Goal: Transaction & Acquisition: Purchase product/service

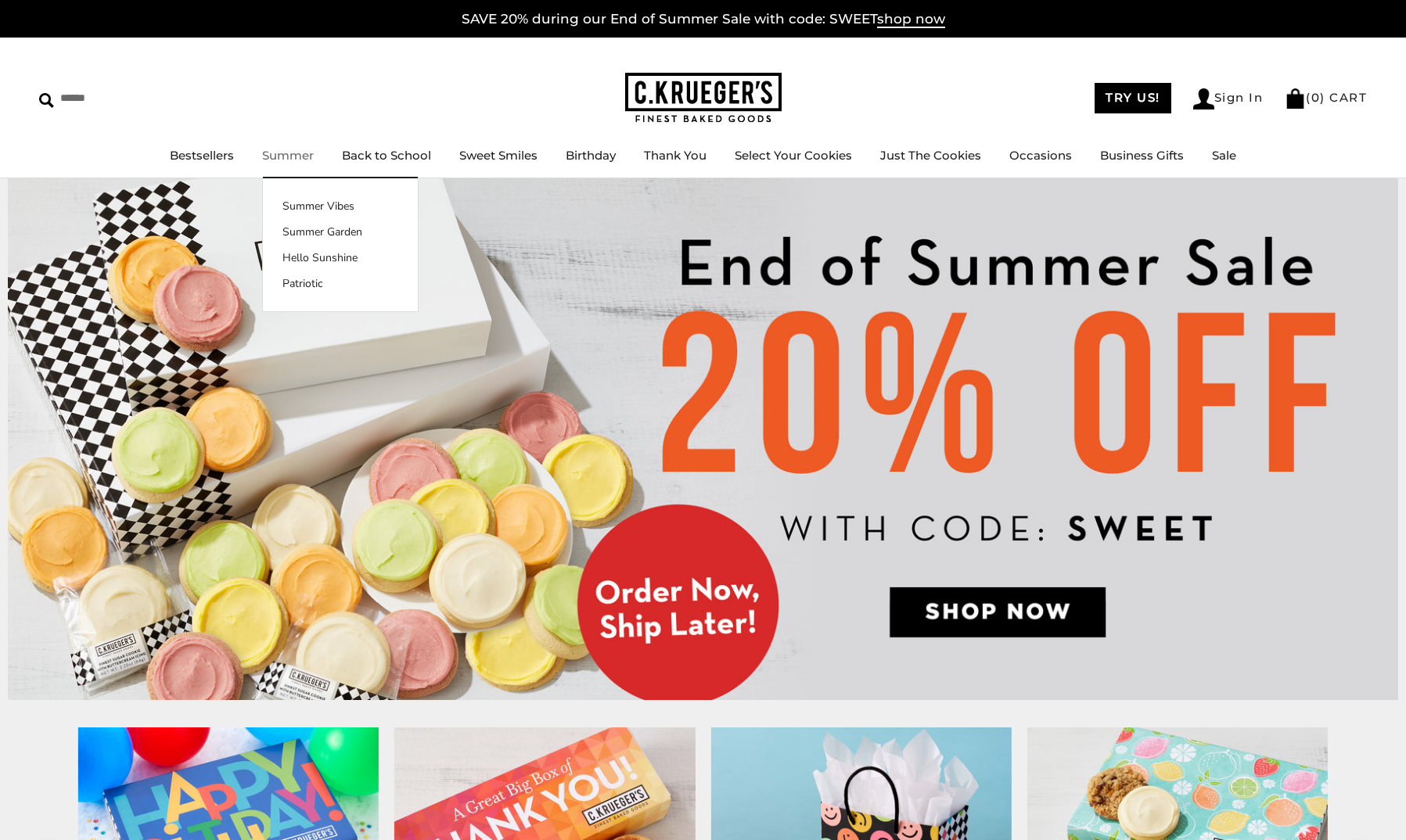
click at [266, 163] on link "Summer" at bounding box center [288, 155] width 51 height 15
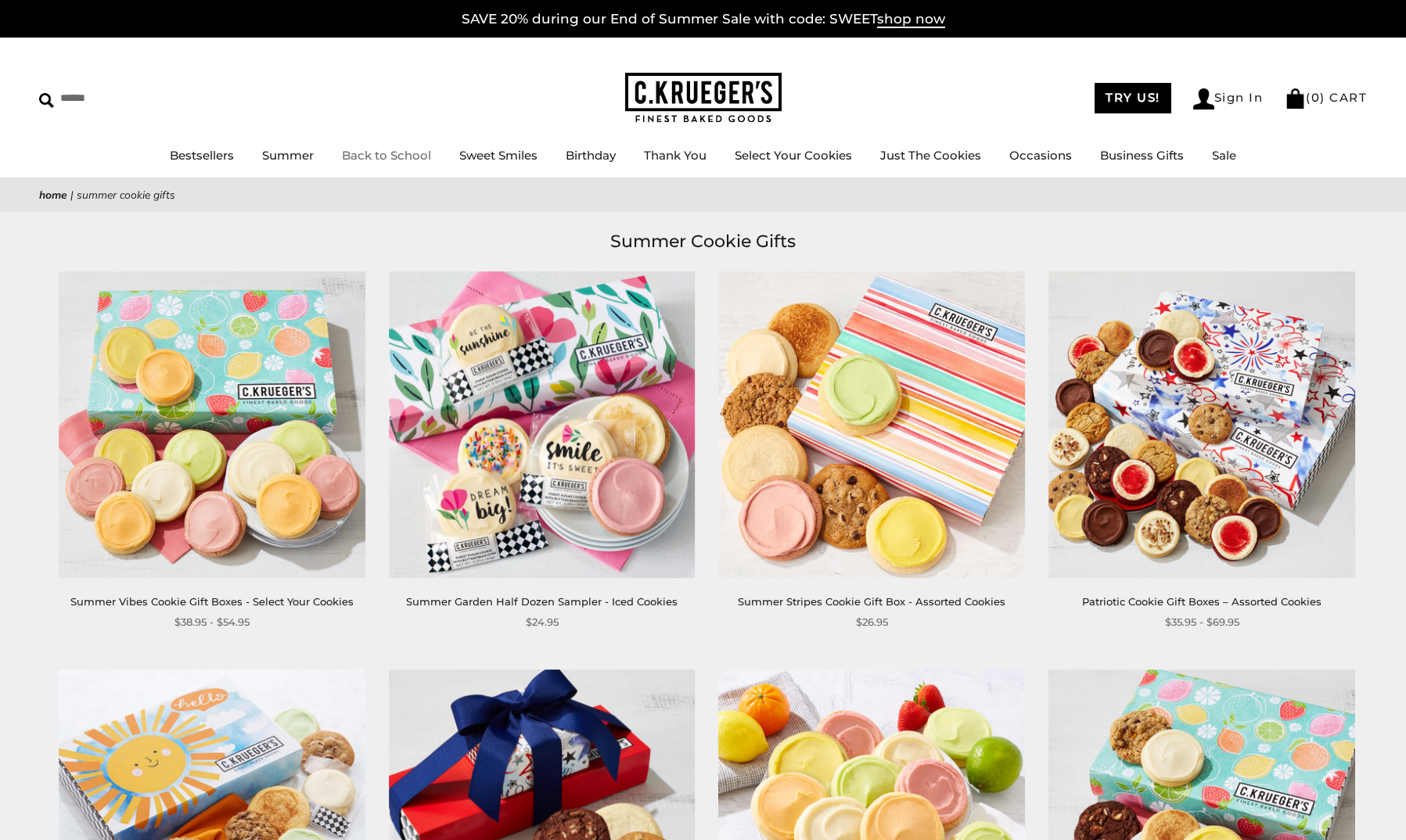
click at [349, 160] on link "Back to School" at bounding box center [386, 155] width 89 height 15
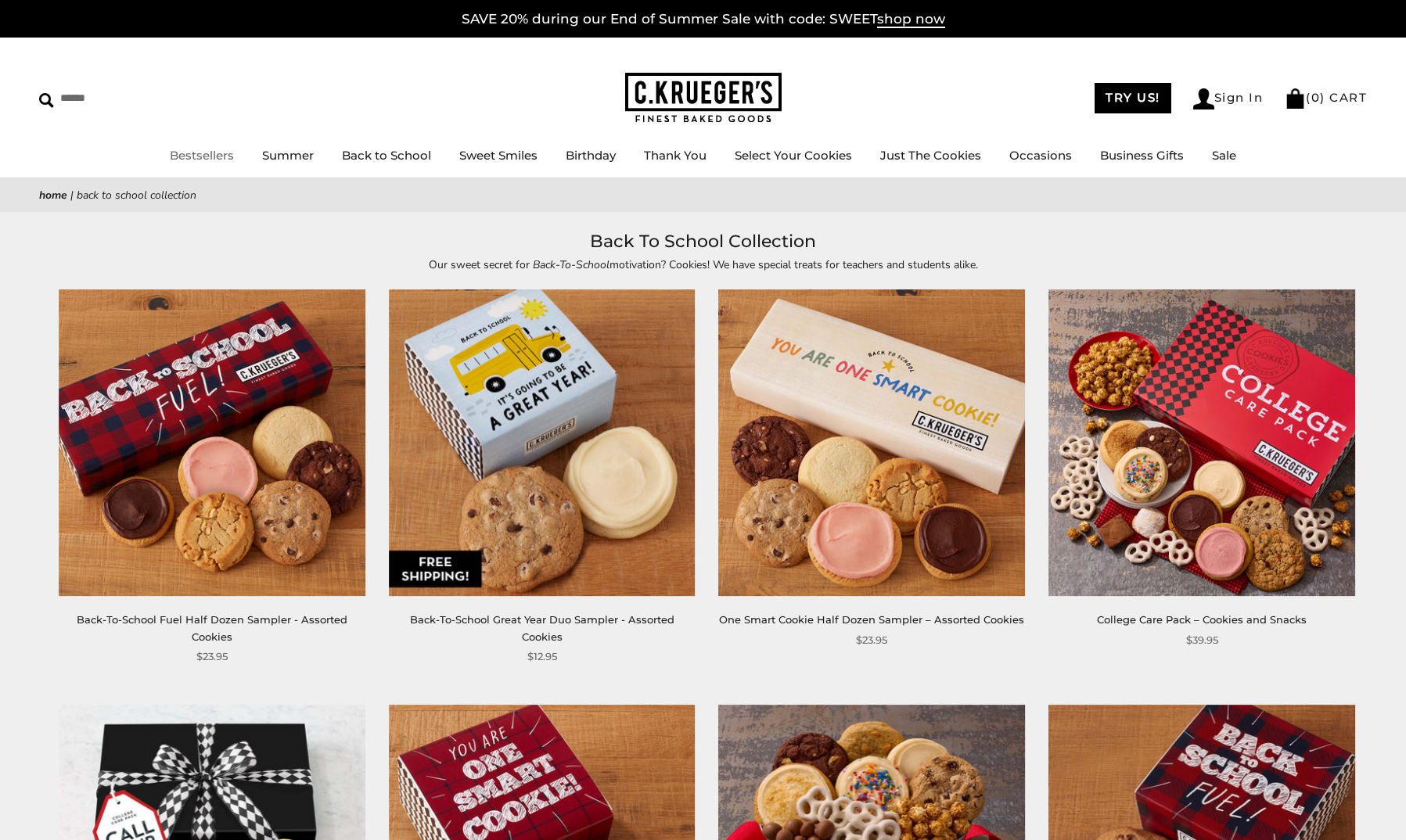
click at [193, 165] on li "Bestsellers" at bounding box center [201, 155] width 64 height 20
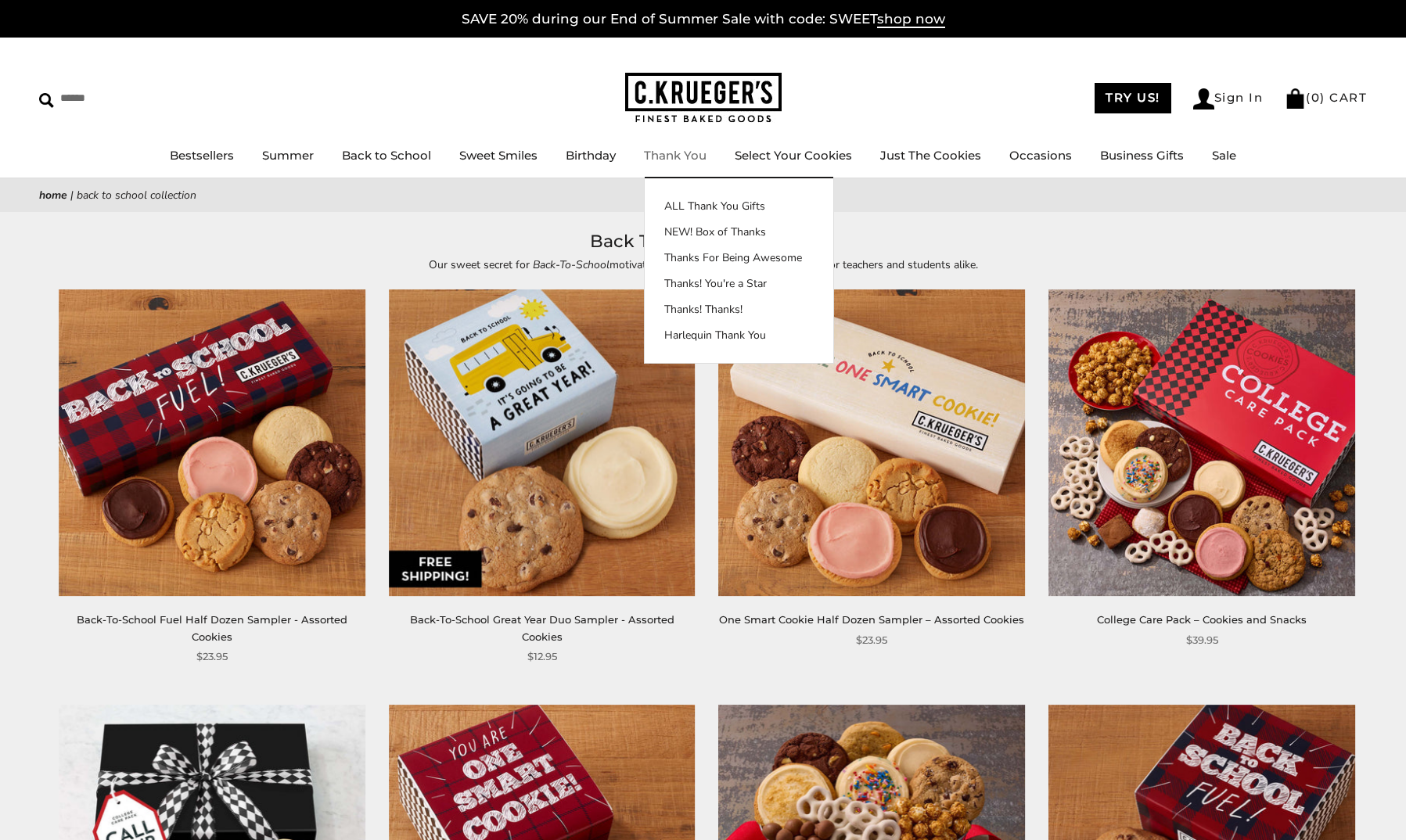
click at [686, 160] on link "Thank You" at bounding box center [675, 155] width 62 height 15
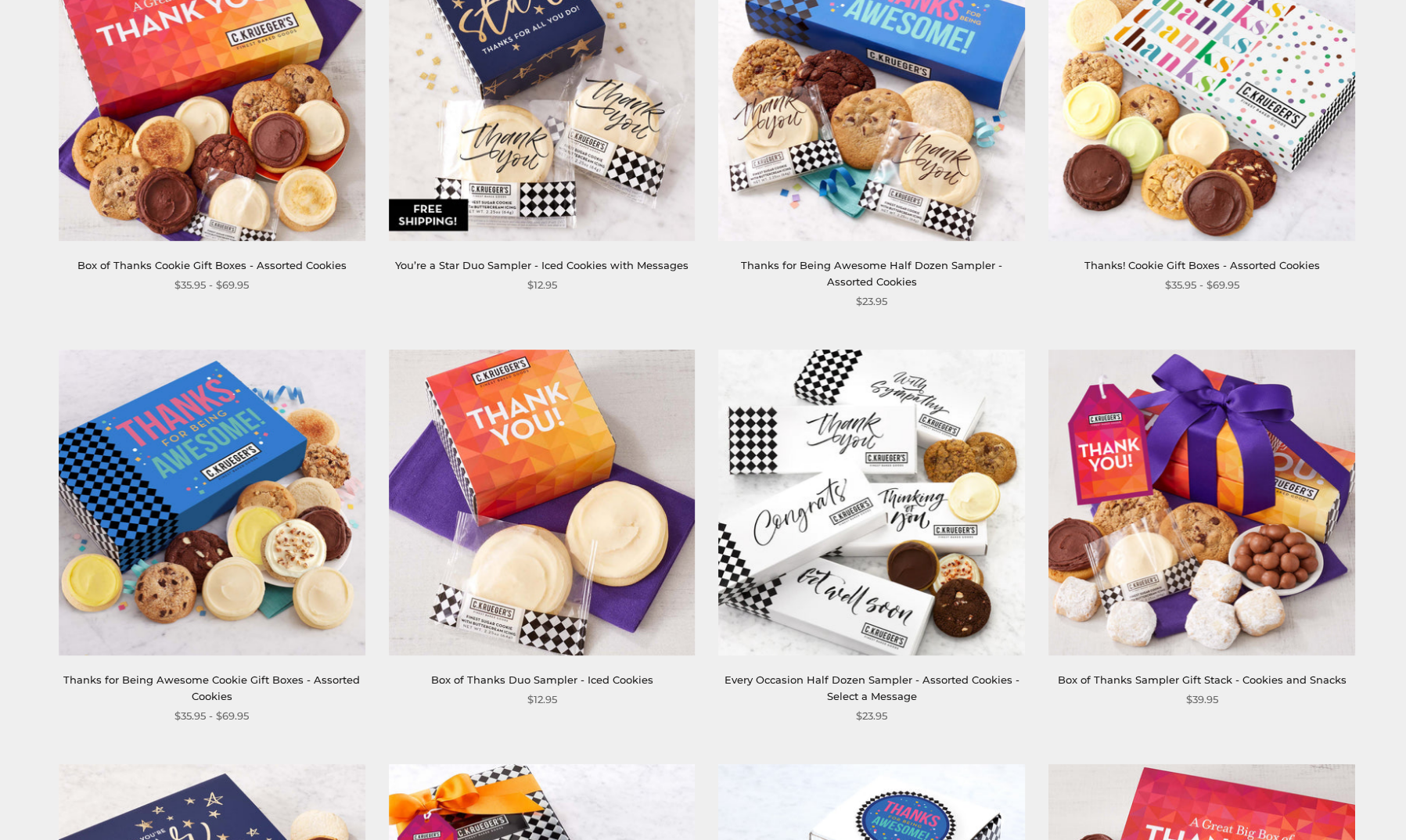
scroll to position [156, 0]
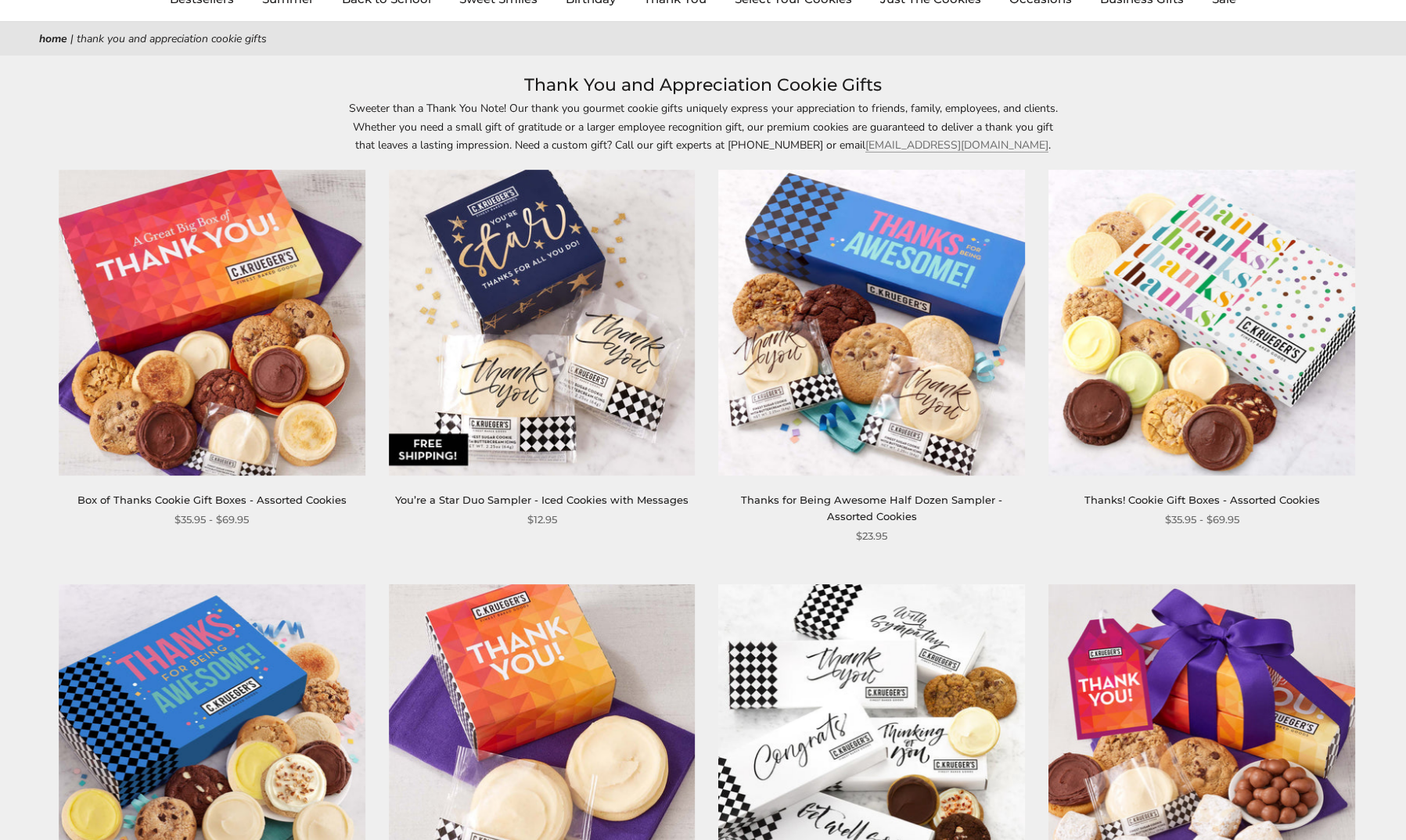
click at [200, 354] on img at bounding box center [212, 323] width 307 height 307
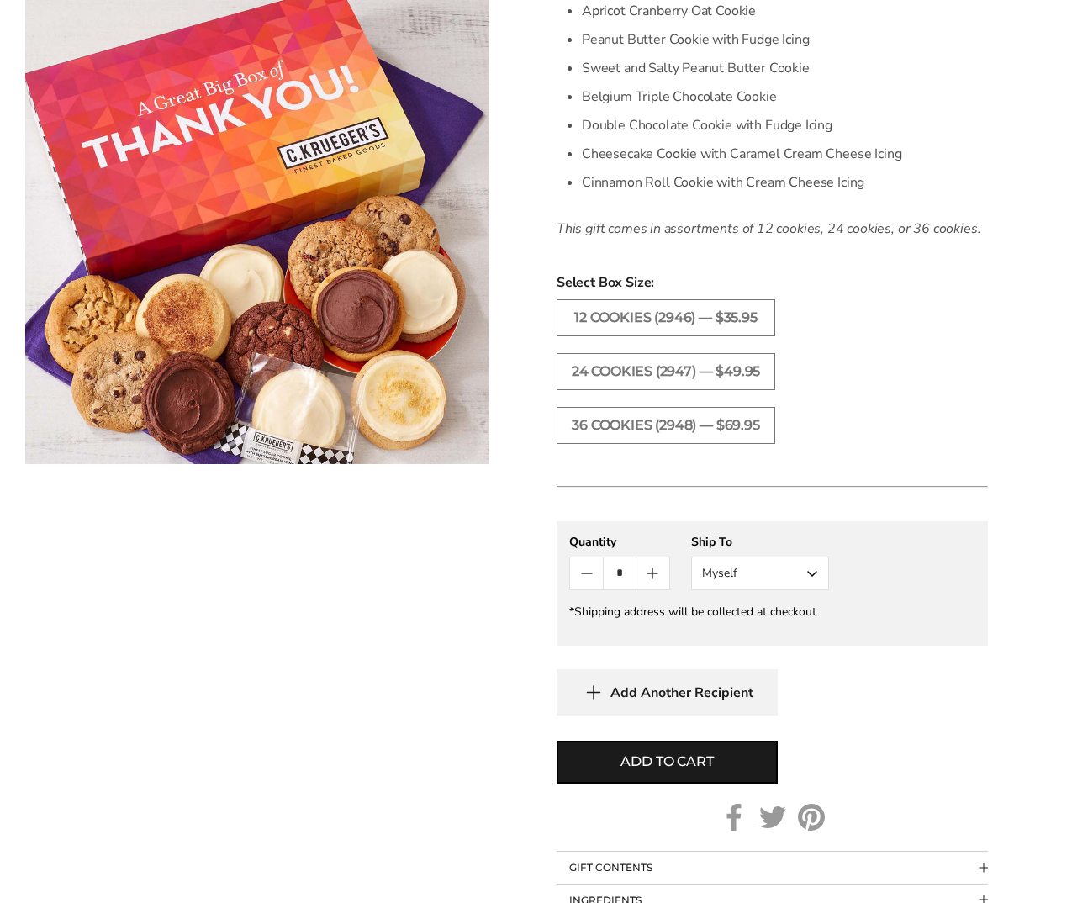
scroll to position [673, 0]
click at [811, 568] on button "Myself" at bounding box center [760, 572] width 138 height 34
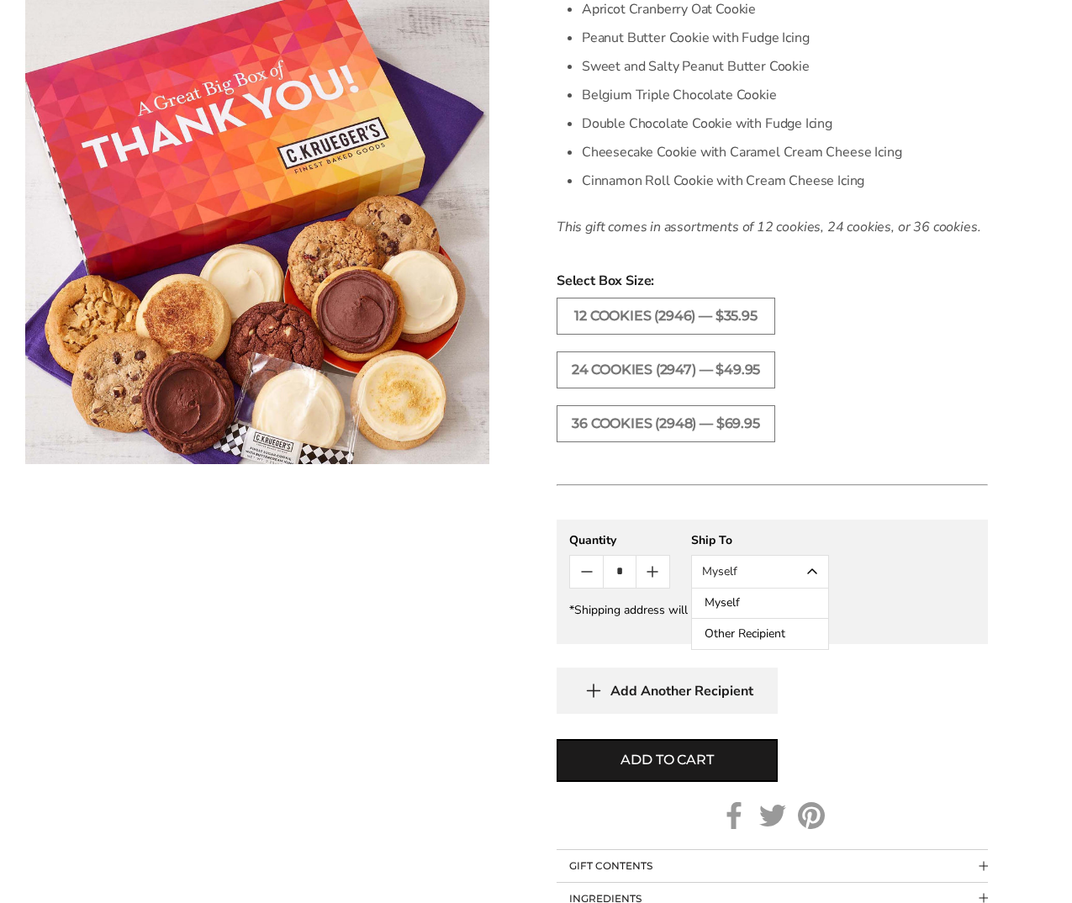
click at [776, 643] on button "Other Recipient" at bounding box center [760, 634] width 136 height 30
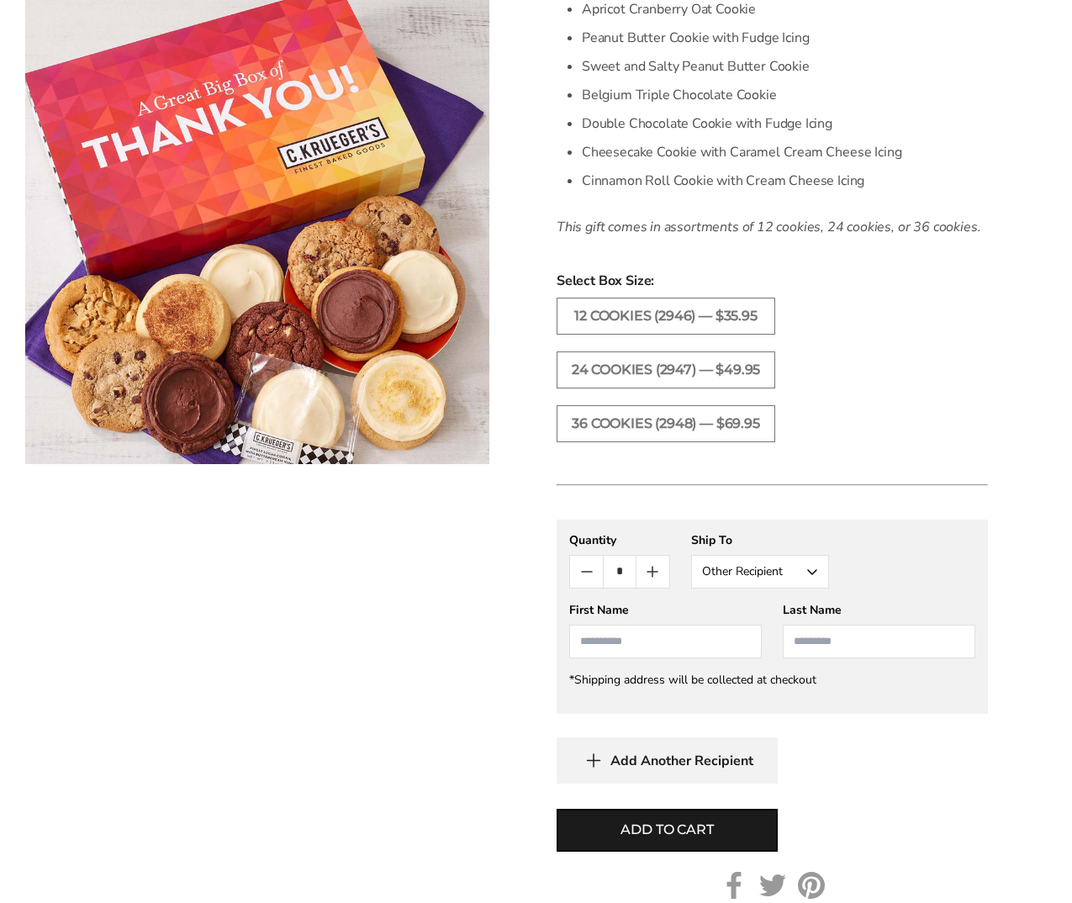
click at [672, 632] on input "First Name" at bounding box center [665, 642] width 193 height 34
type input "******"
type input "*****"
click at [881, 706] on gfm-form "**********" at bounding box center [772, 617] width 431 height 194
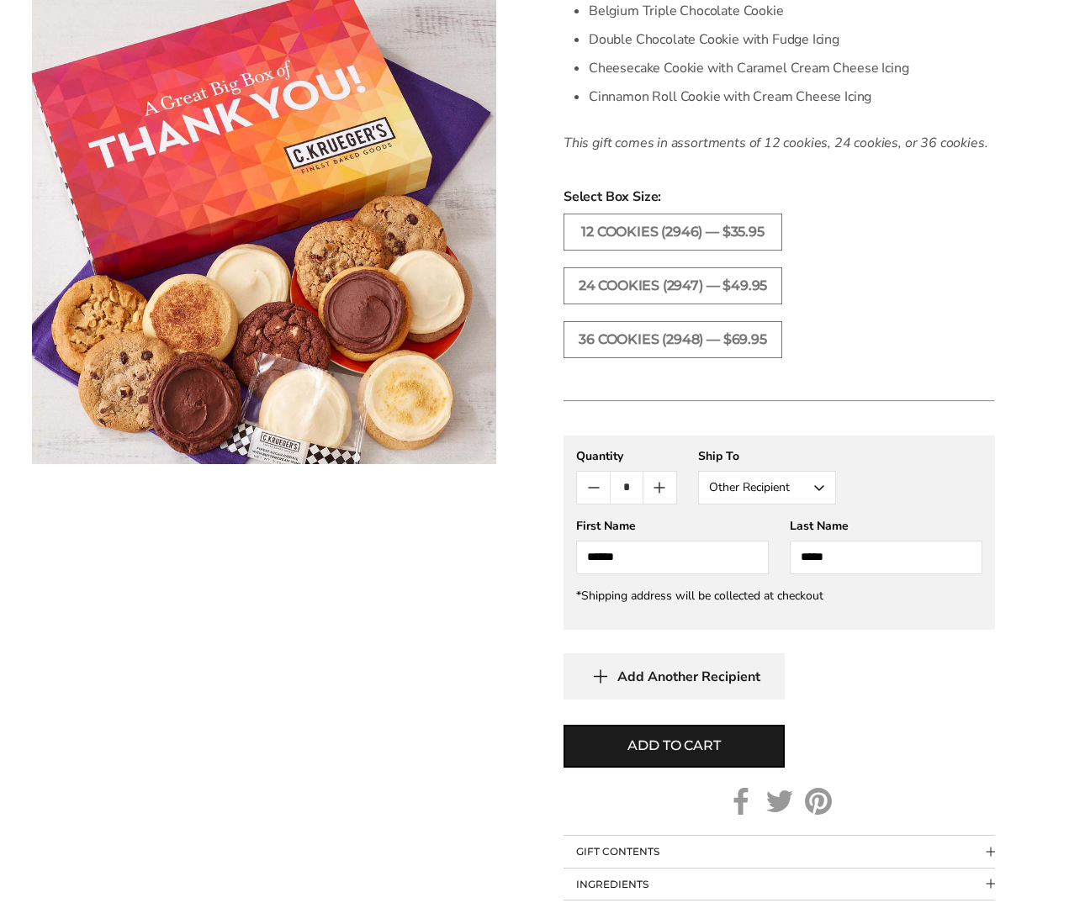
scroll to position [1009, 0]
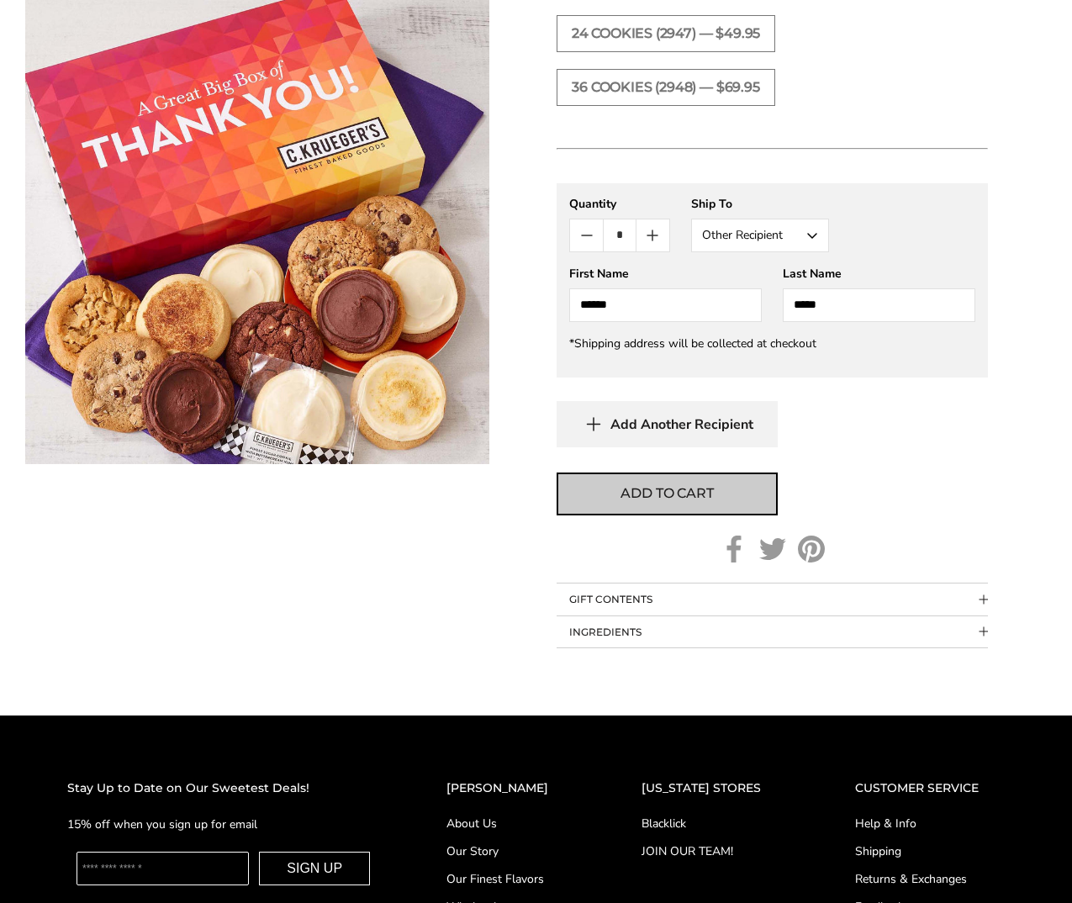
click at [700, 501] on span "Add to cart" at bounding box center [667, 493] width 92 height 20
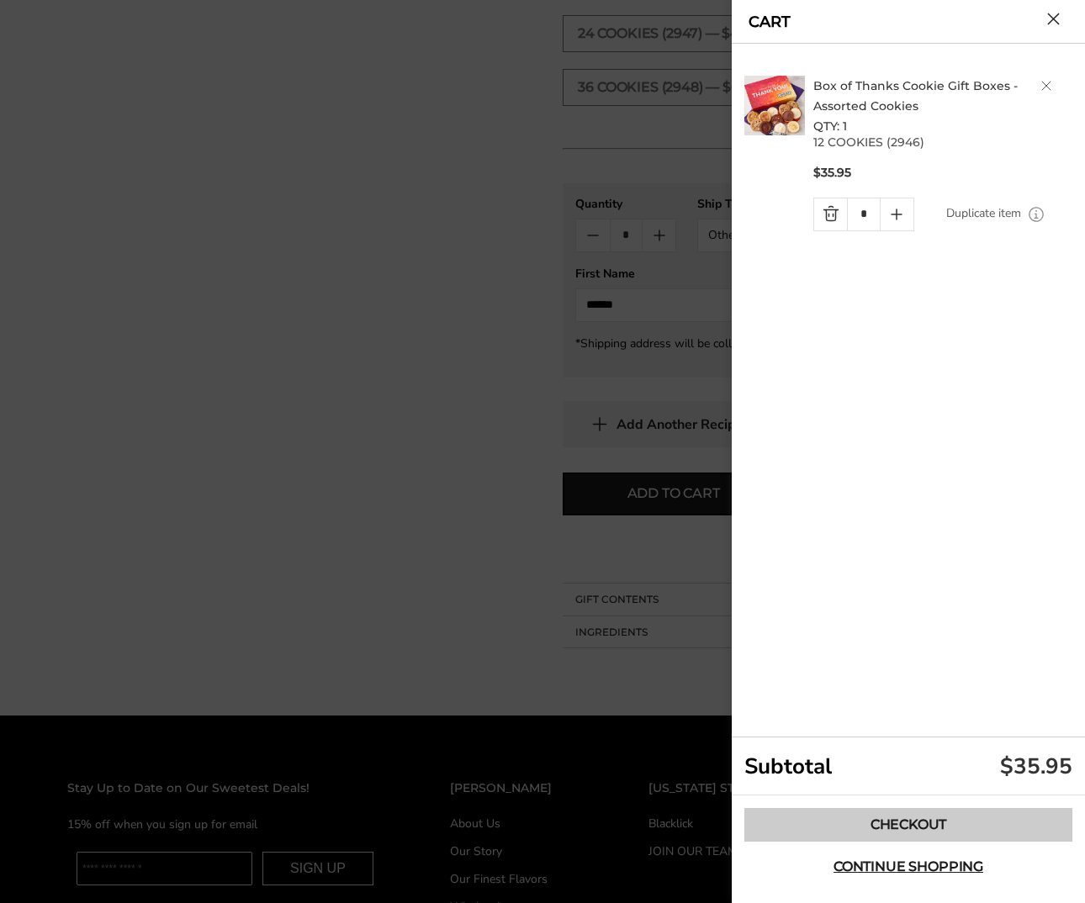
click at [994, 811] on link "Checkout" at bounding box center [908, 825] width 328 height 34
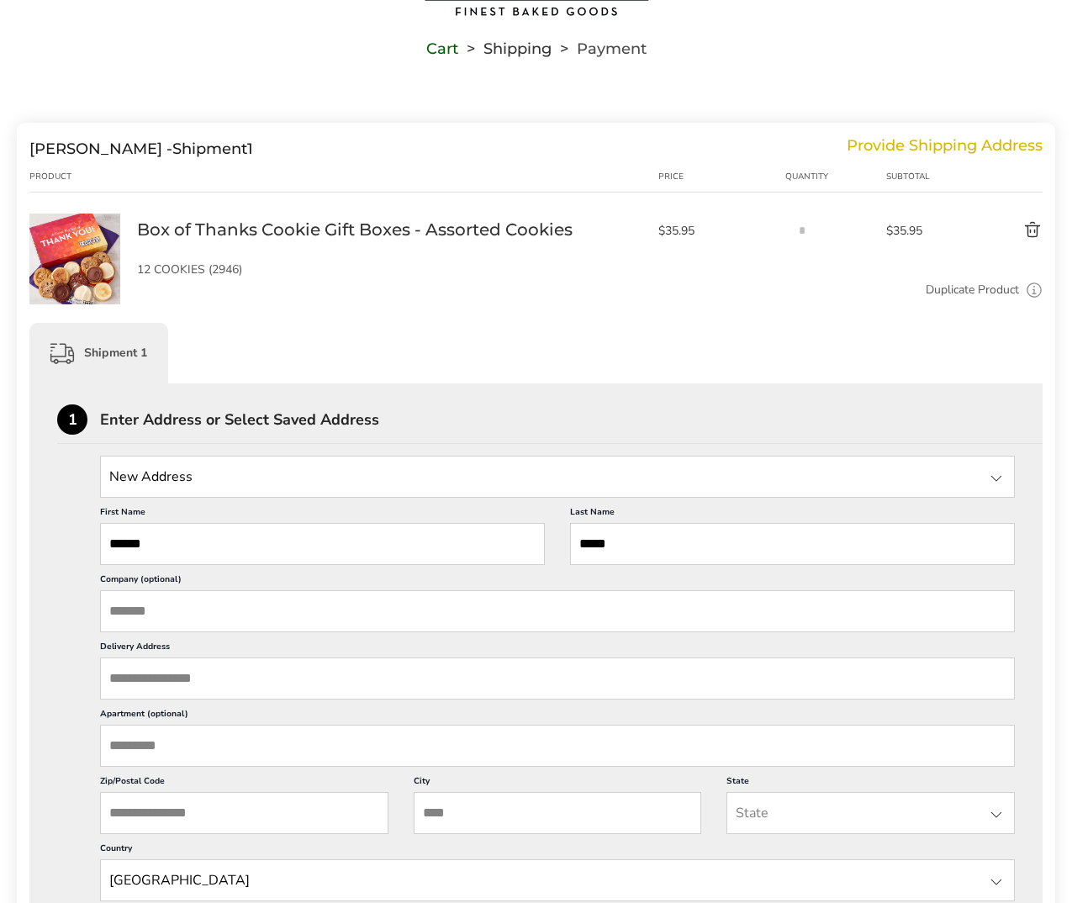
scroll to position [168, 0]
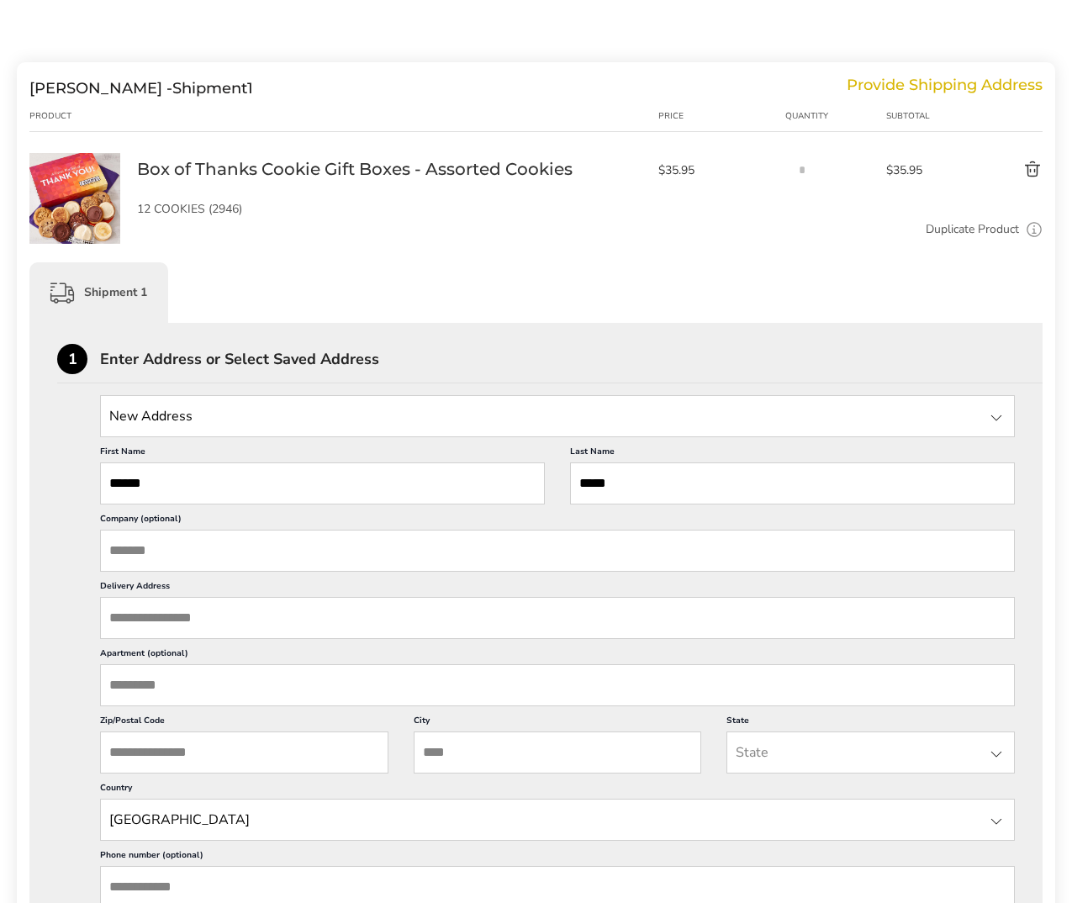
click at [404, 416] on input "State" at bounding box center [557, 416] width 915 height 42
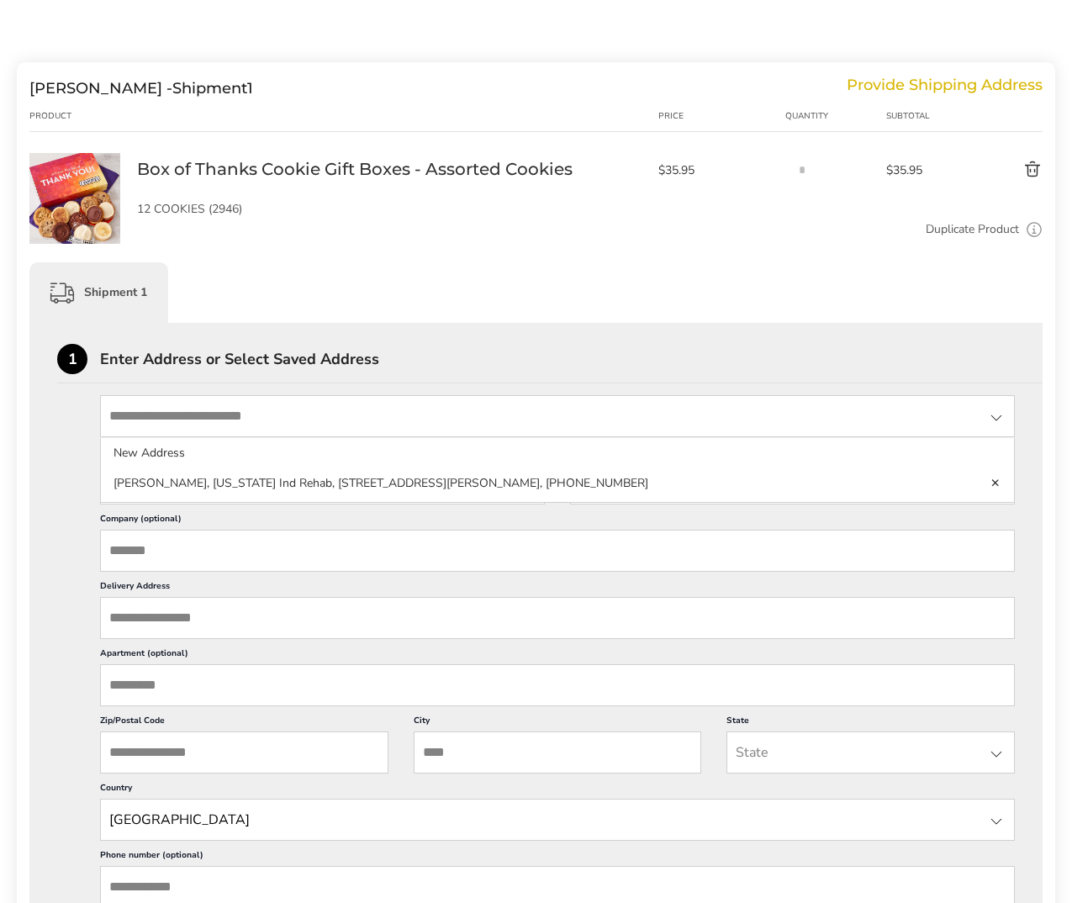
click at [497, 375] on div "1 Enter Address or Select Saved Address" at bounding box center [549, 364] width 985 height 40
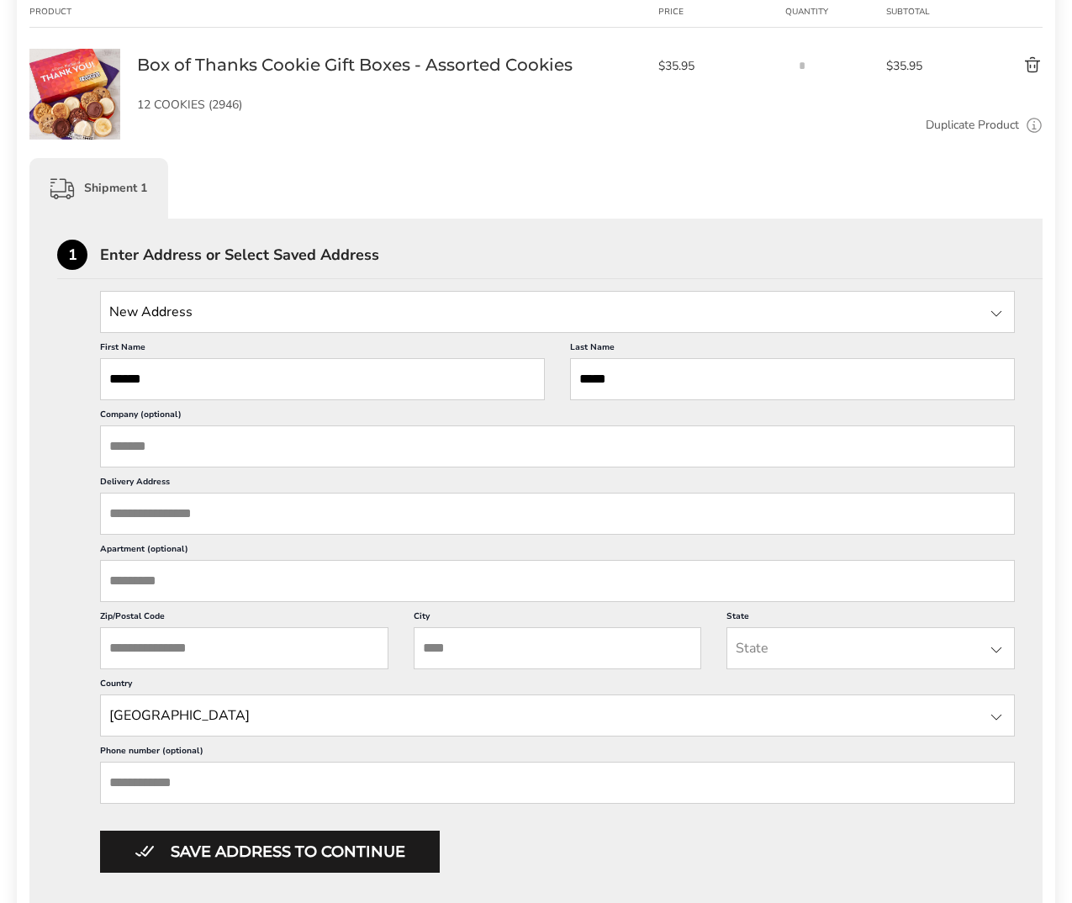
scroll to position [420, 0]
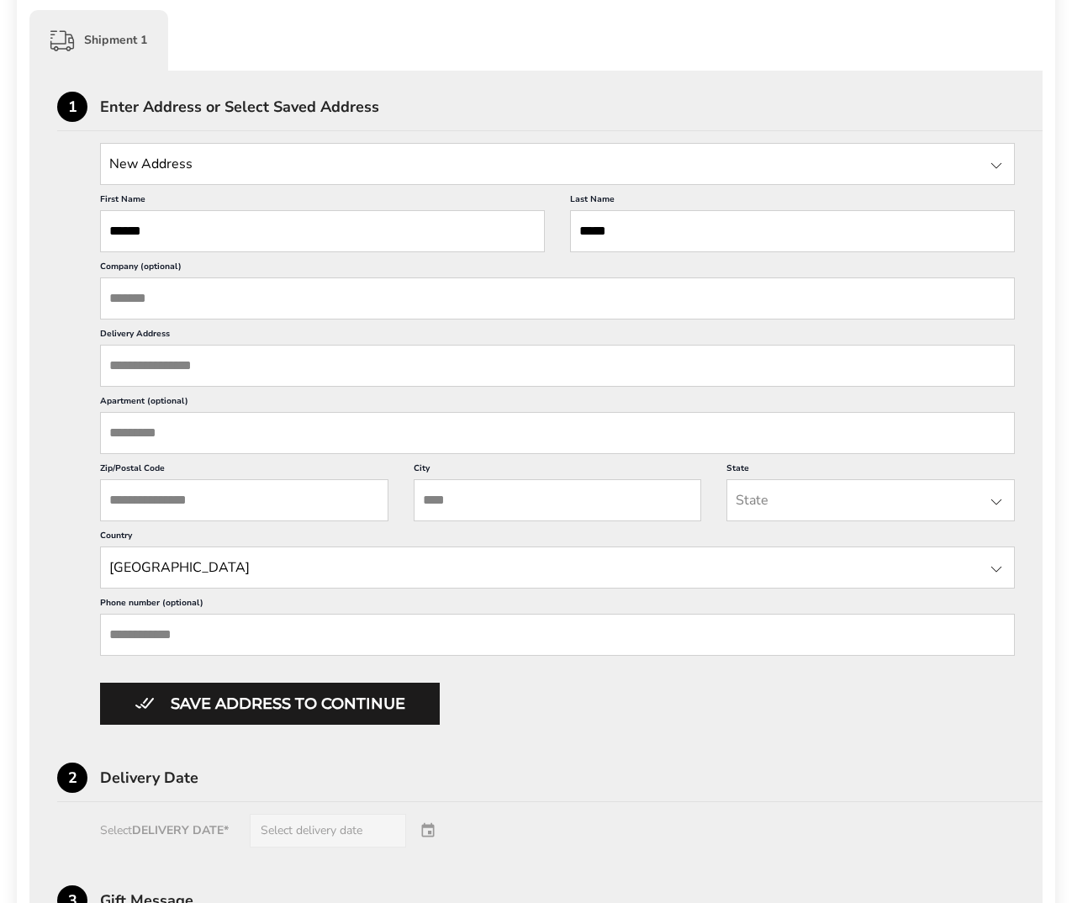
click at [212, 309] on input "Company (optional)" at bounding box center [557, 298] width 915 height 42
type input "**********"
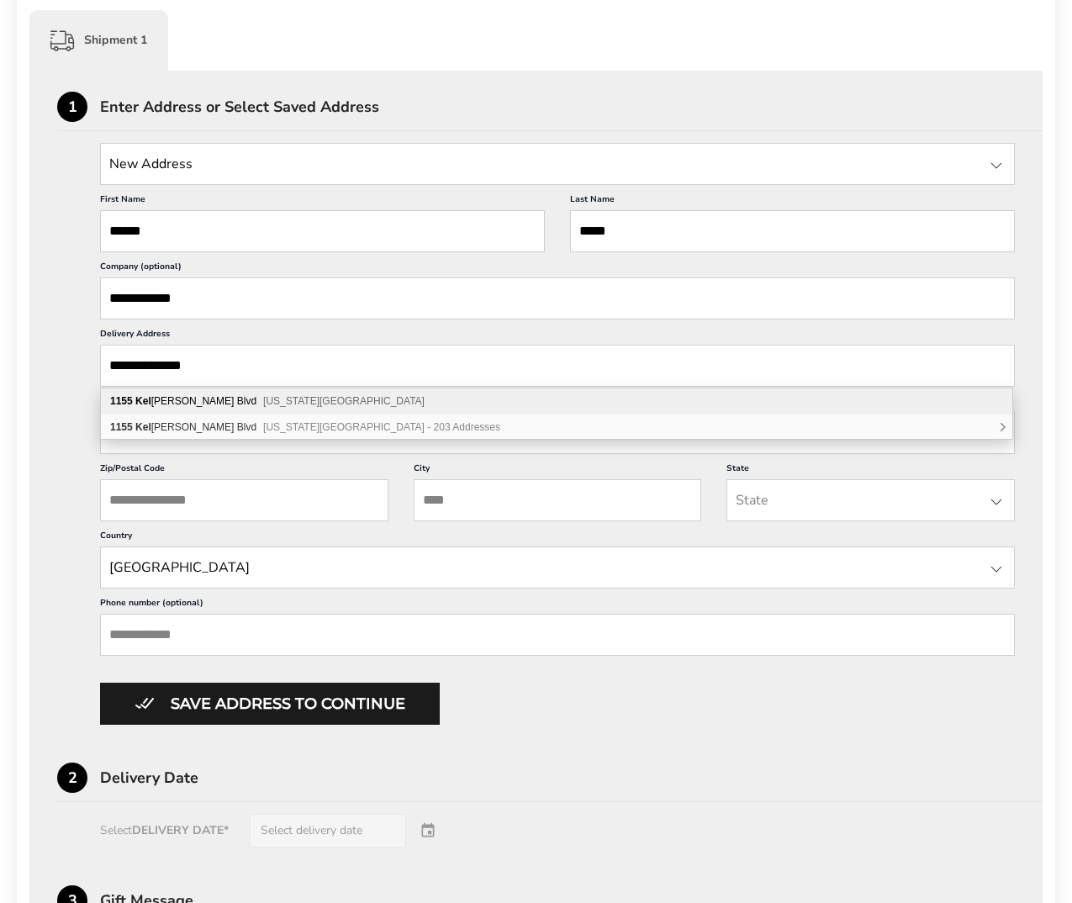
click at [185, 396] on div "[STREET_ADDRESS][PERSON_NAME][US_STATE]" at bounding box center [556, 401] width 911 height 26
type input "**********"
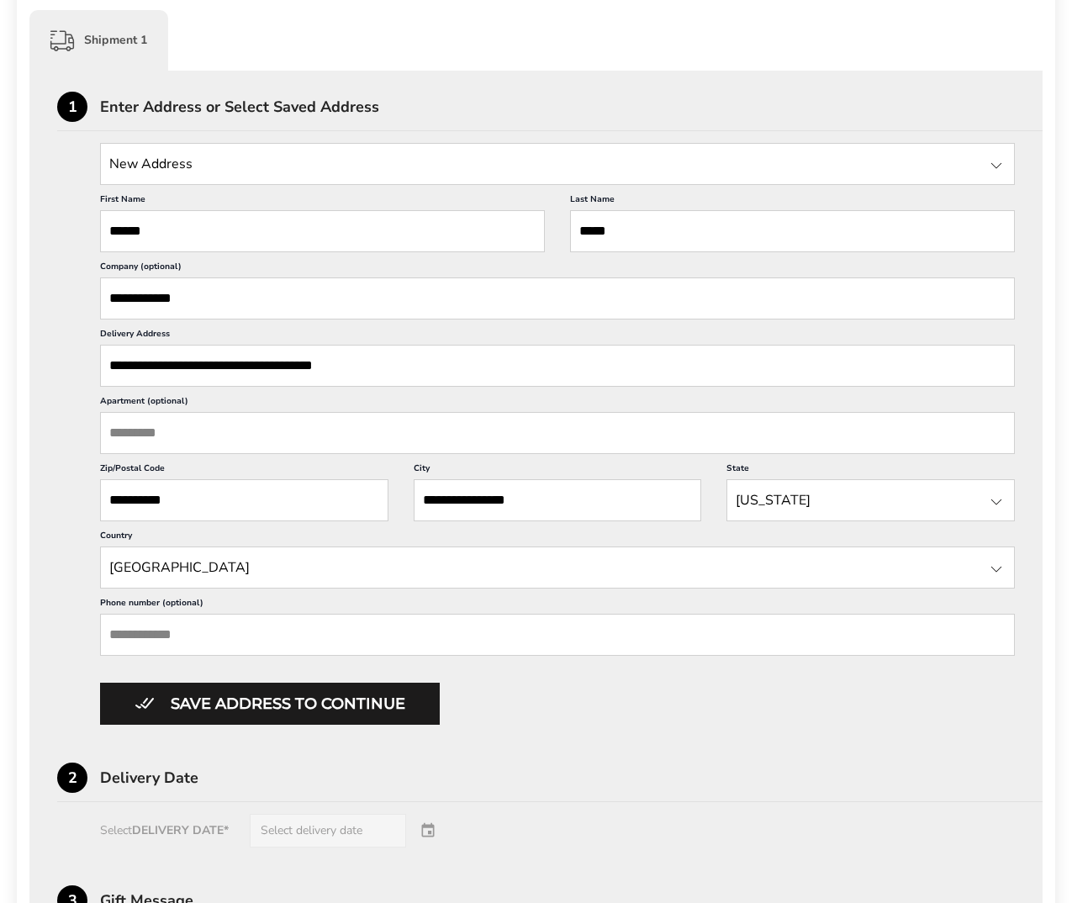
click at [255, 363] on input "**********" at bounding box center [557, 366] width 915 height 42
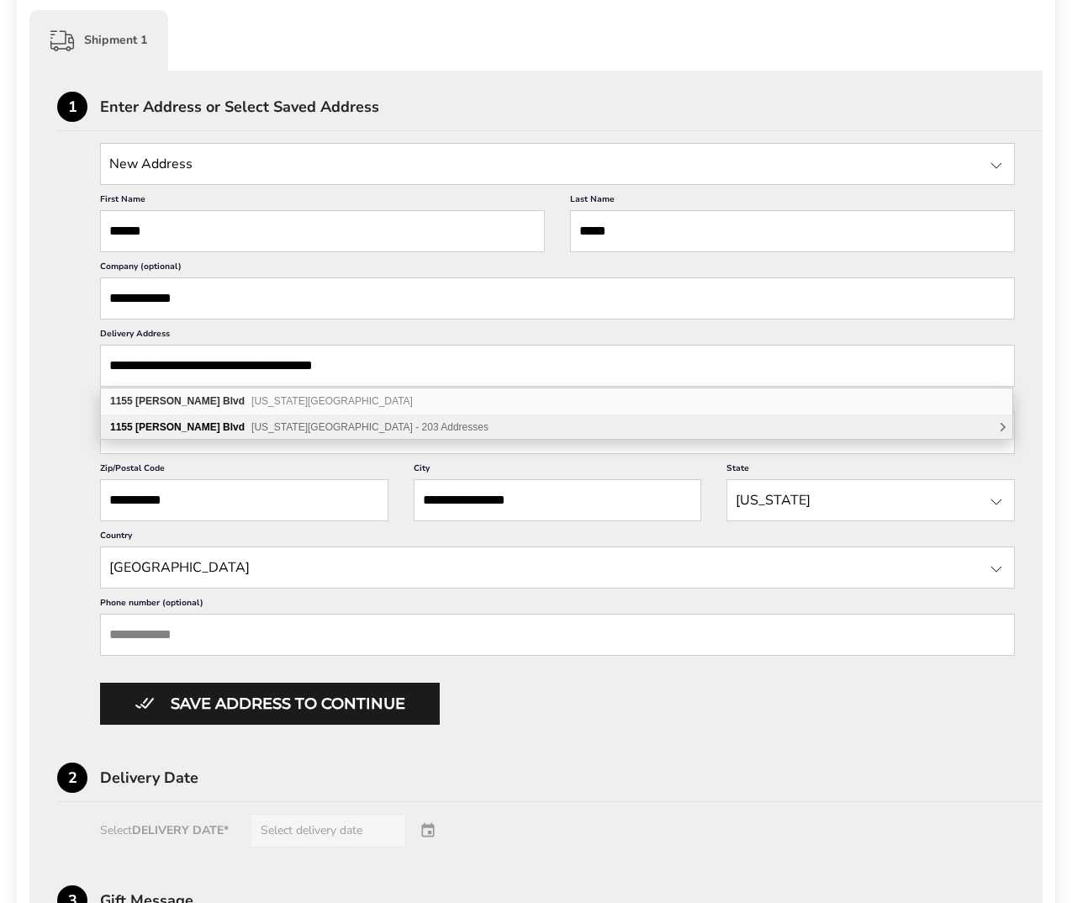
click at [276, 430] on span "Colorado Springs CO 80920 - 203 Addresses" at bounding box center [369, 427] width 237 height 12
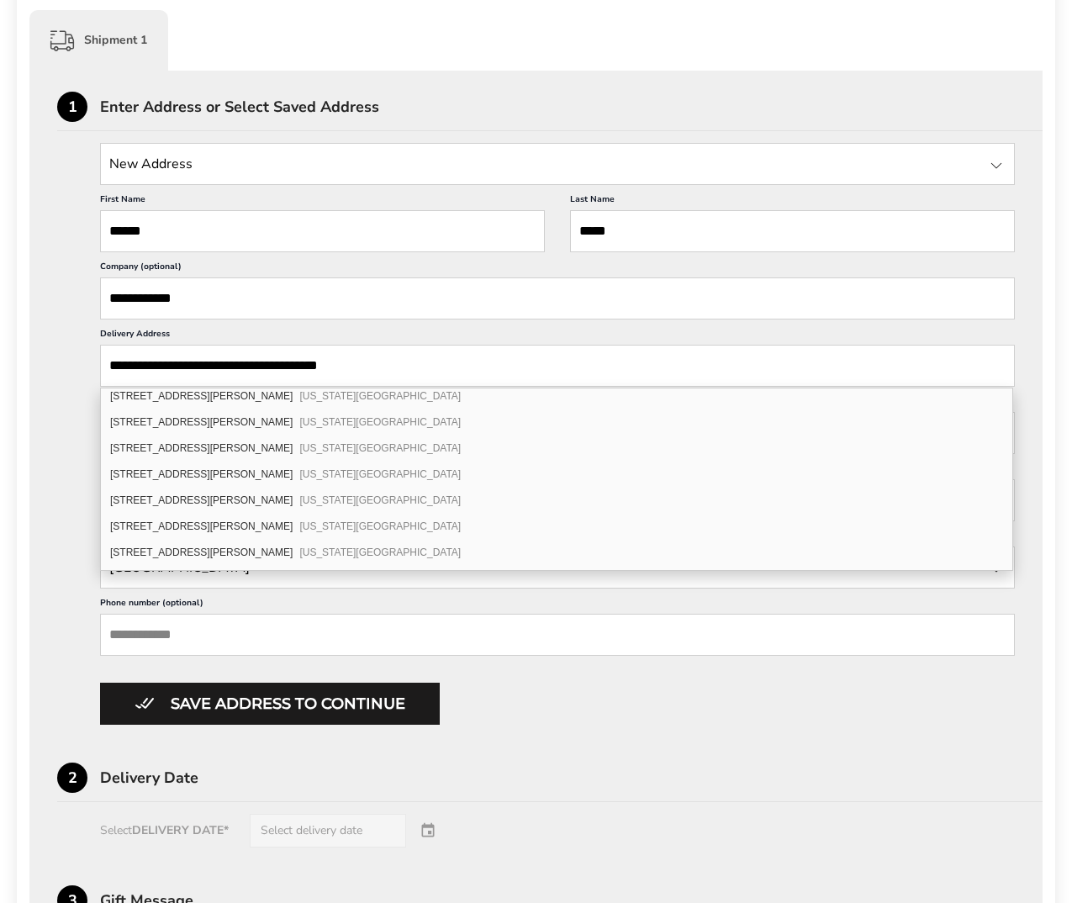
scroll to position [336, 0]
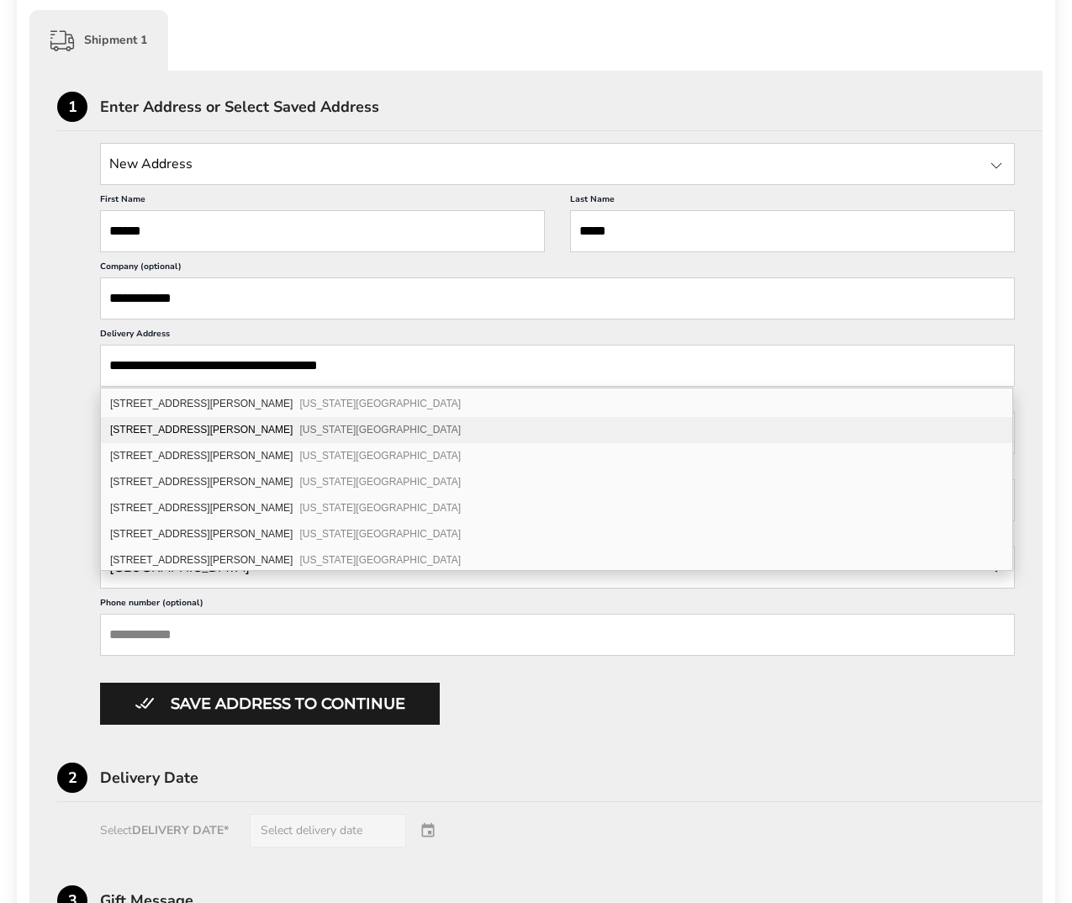
click at [299, 431] on span "Colorado Springs CO 80920" at bounding box center [379, 430] width 161 height 12
type input "**********"
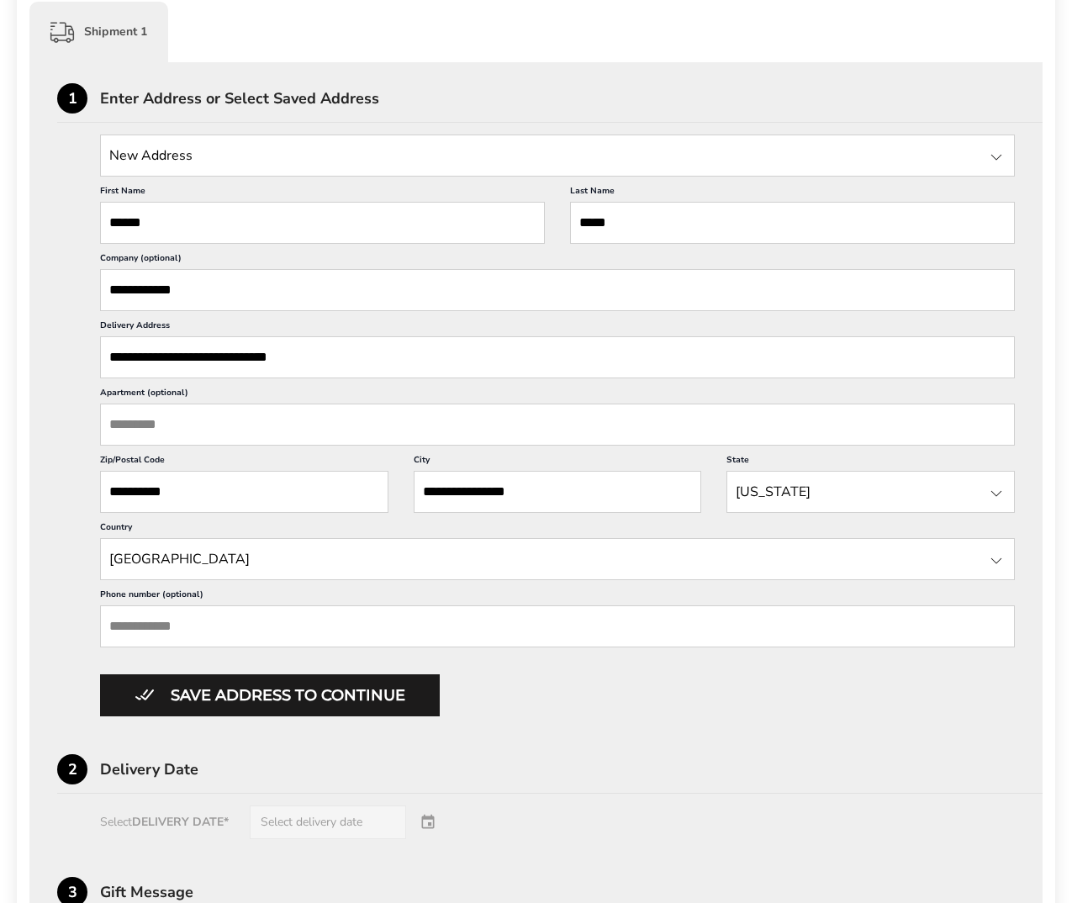
scroll to position [420, 0]
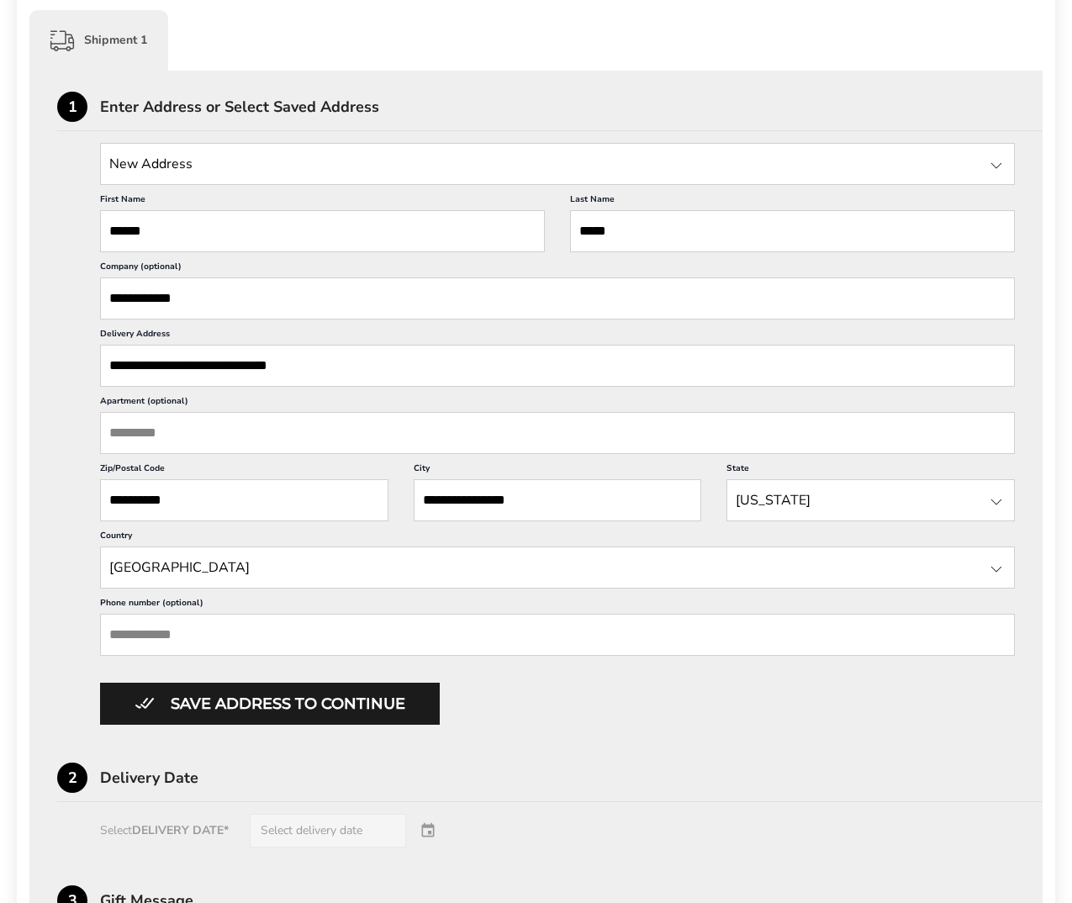
click at [172, 632] on input "Phone number (optional)" at bounding box center [557, 635] width 915 height 42
paste input "**********"
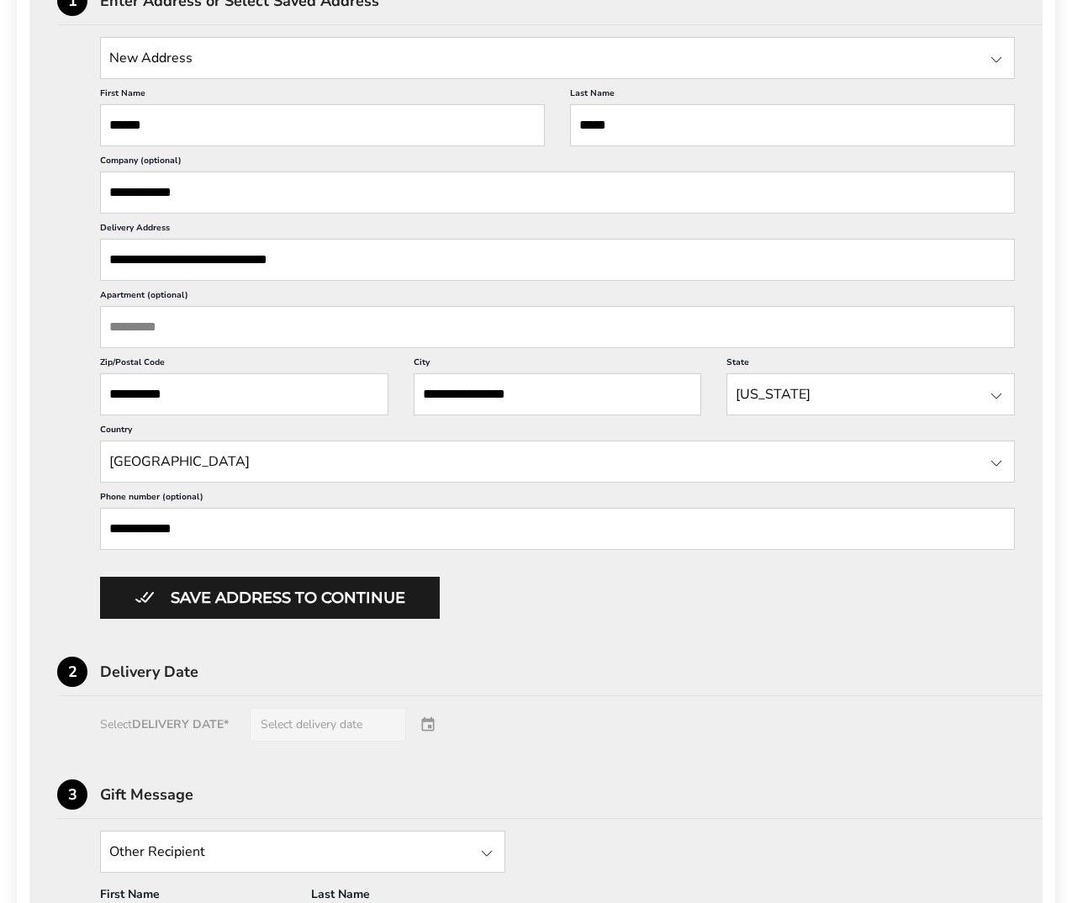
scroll to position [589, 0]
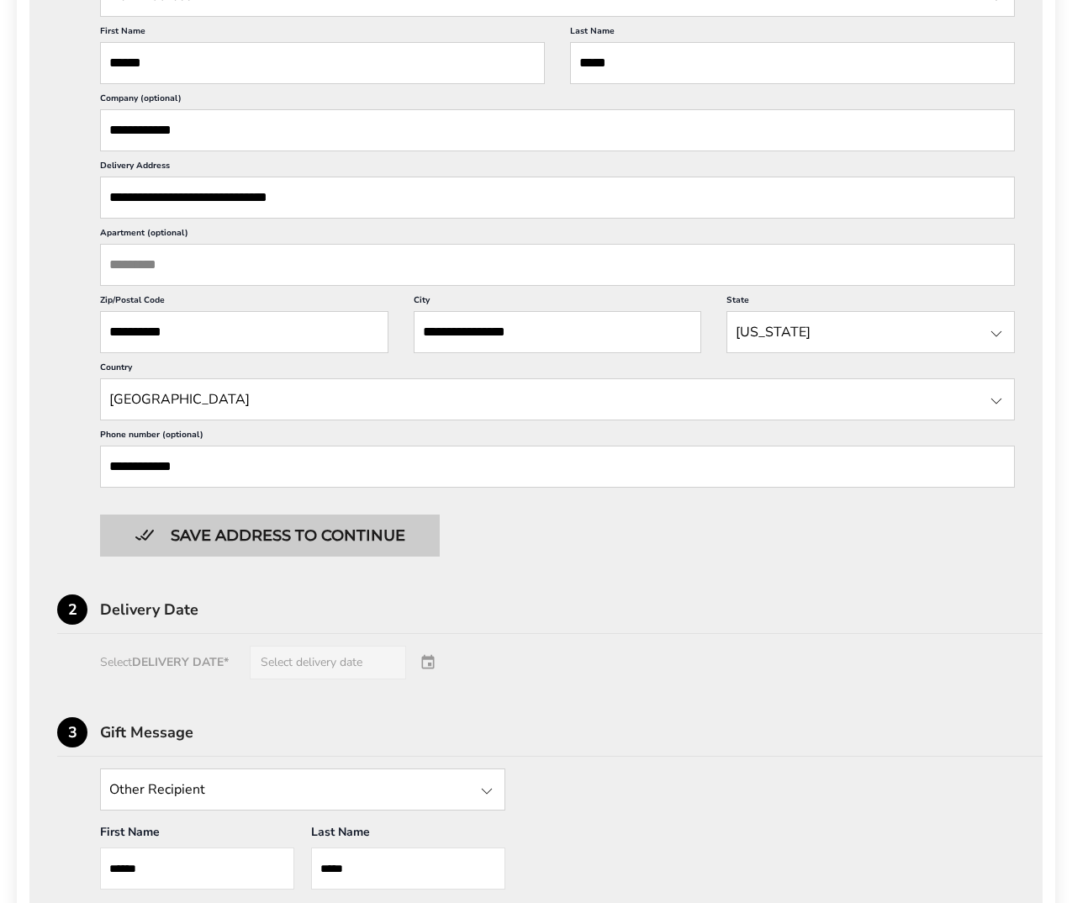
type input "**********"
click at [322, 532] on button "Save address to continue" at bounding box center [270, 536] width 340 height 42
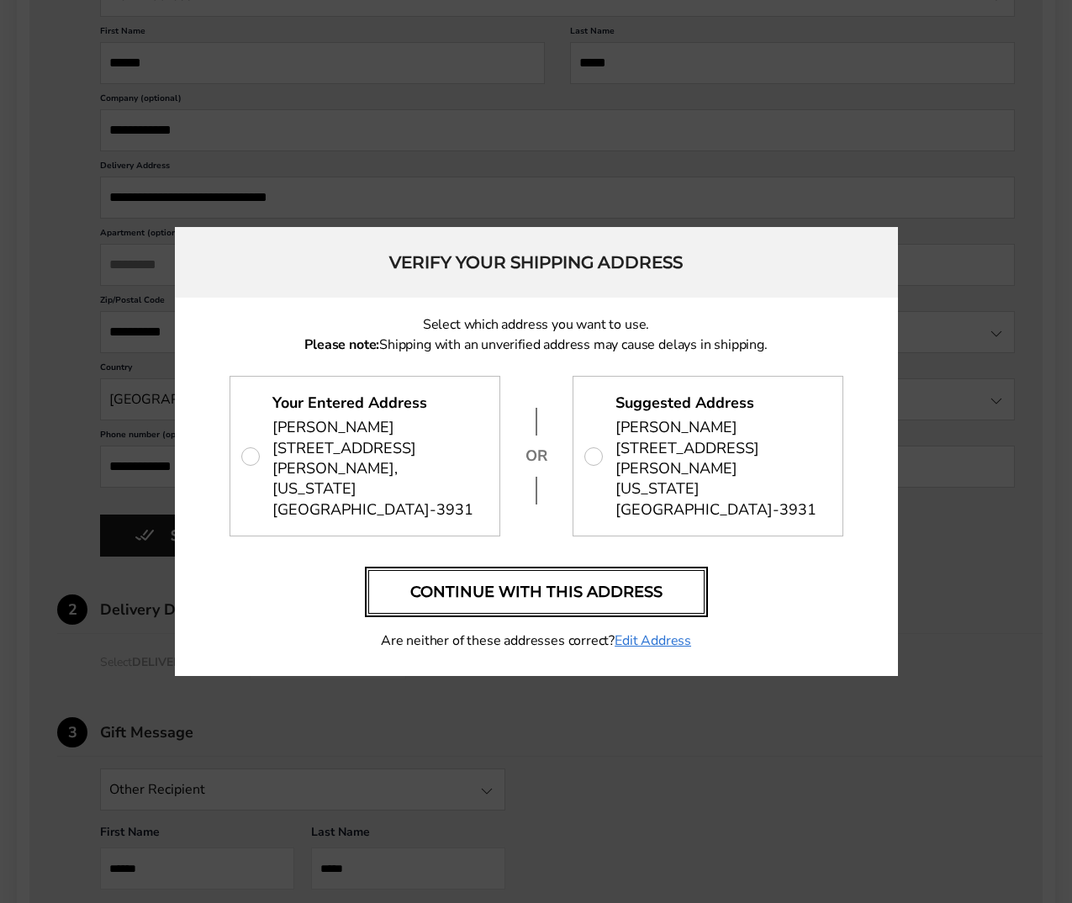
click at [562, 600] on button "Continue with this address" at bounding box center [536, 592] width 336 height 44
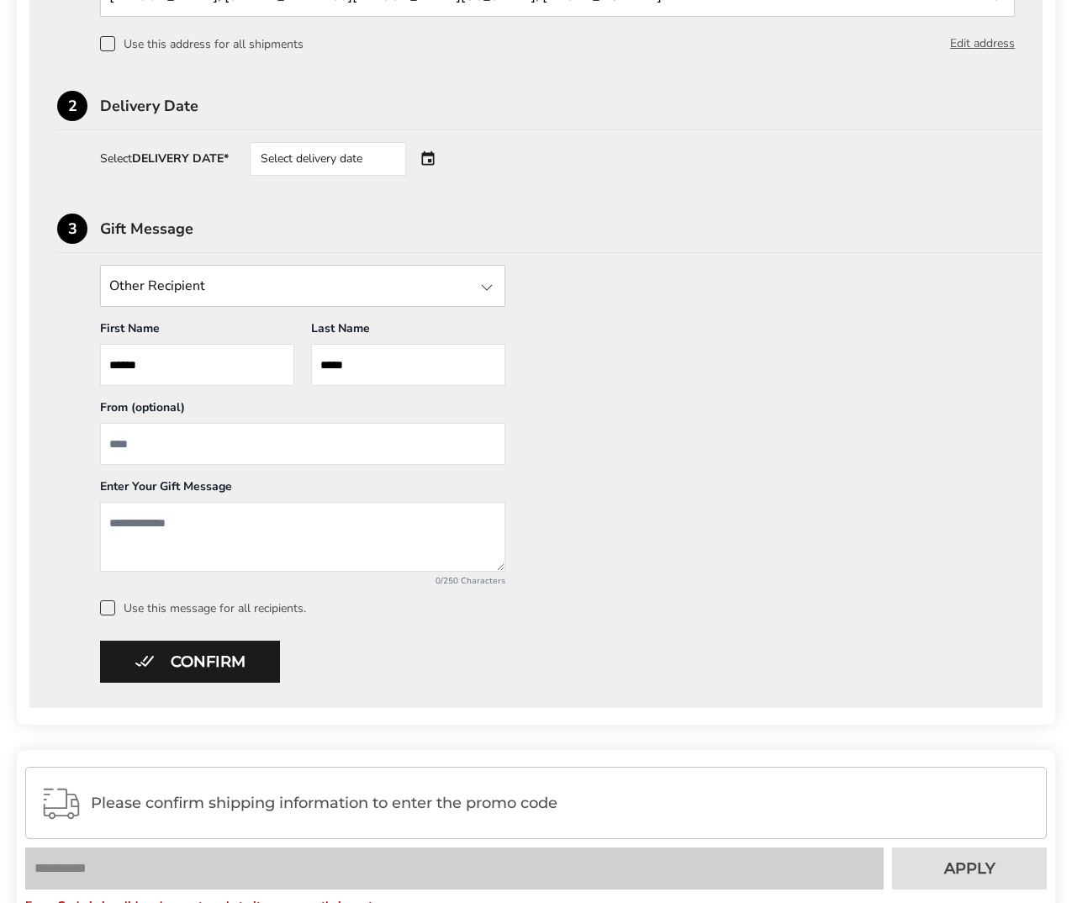
click at [429, 161] on div "Select delivery date" at bounding box center [351, 159] width 203 height 34
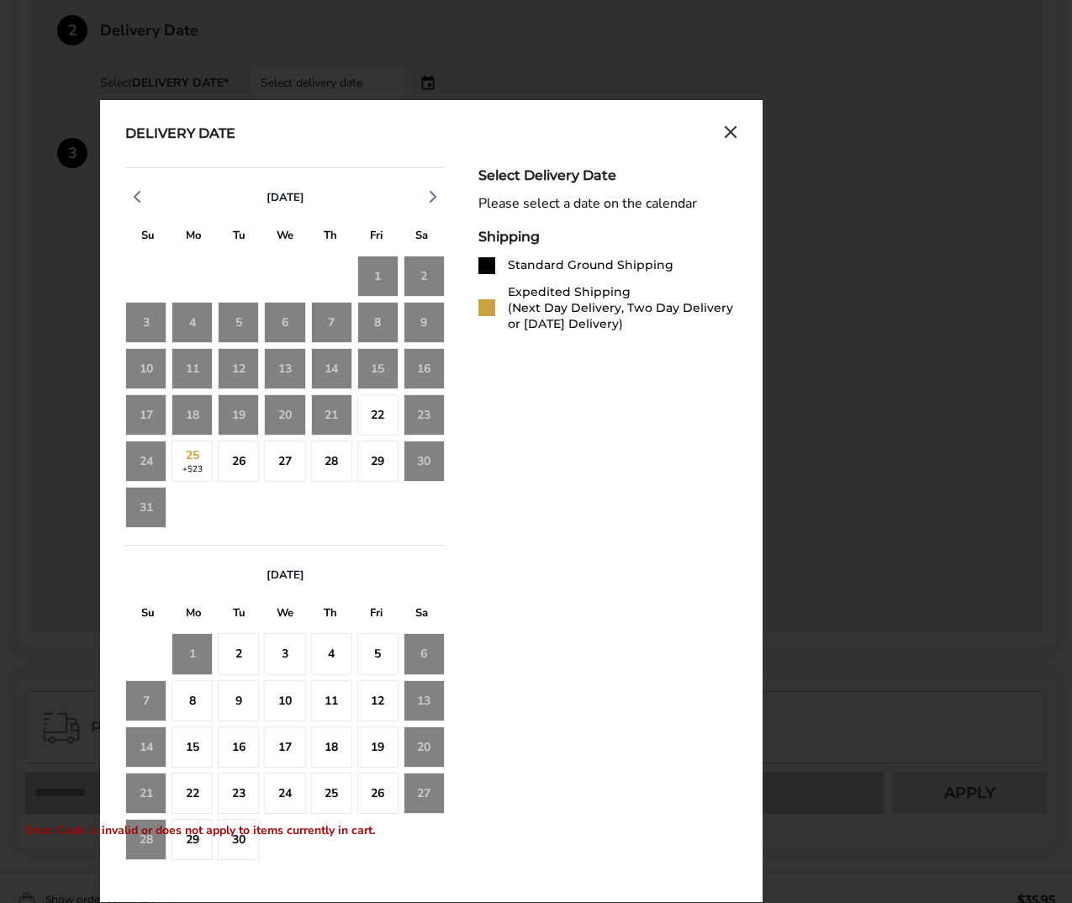
scroll to position [673, 0]
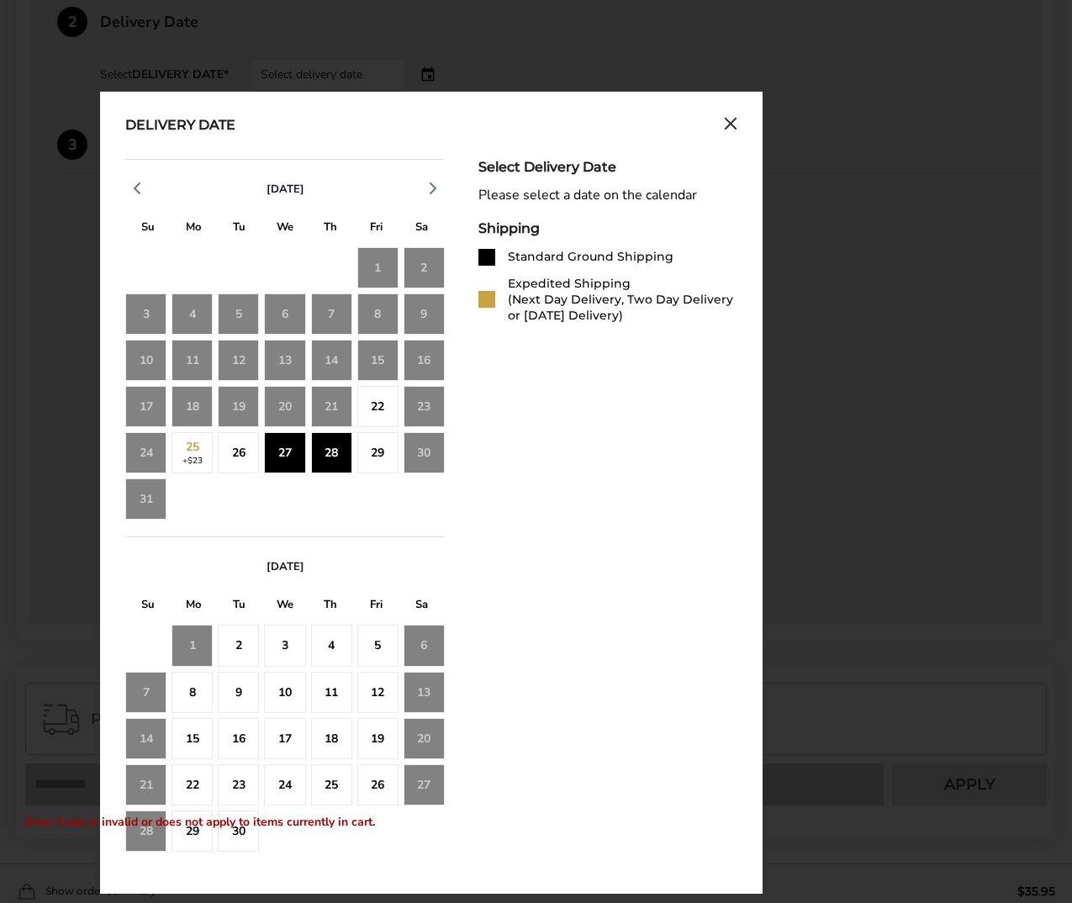
click at [378, 413] on div "22" at bounding box center [377, 406] width 41 height 41
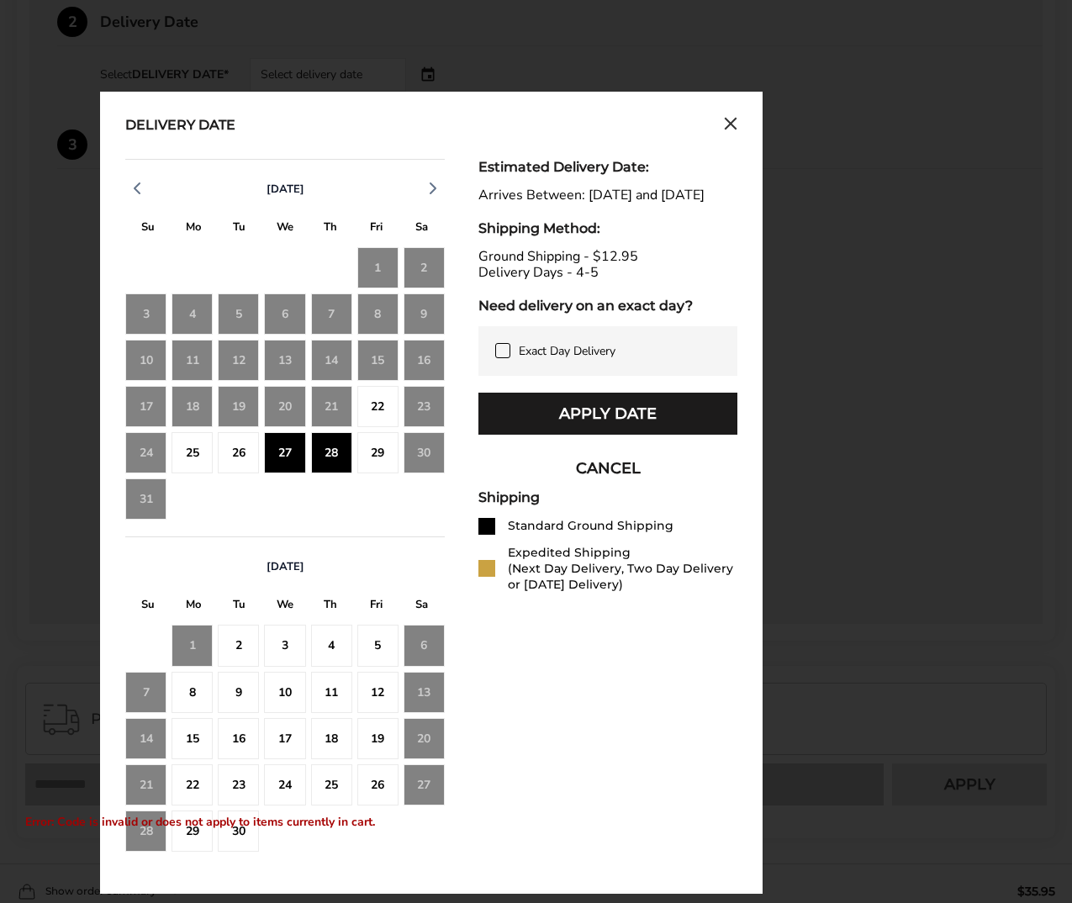
click at [280, 637] on div "3" at bounding box center [284, 645] width 41 height 41
click at [331, 700] on div "11" at bounding box center [331, 692] width 41 height 41
click at [248, 759] on div "16" at bounding box center [238, 738] width 41 height 41
click at [298, 460] on div "27" at bounding box center [284, 452] width 41 height 41
click at [380, 413] on div "22" at bounding box center [377, 406] width 41 height 41
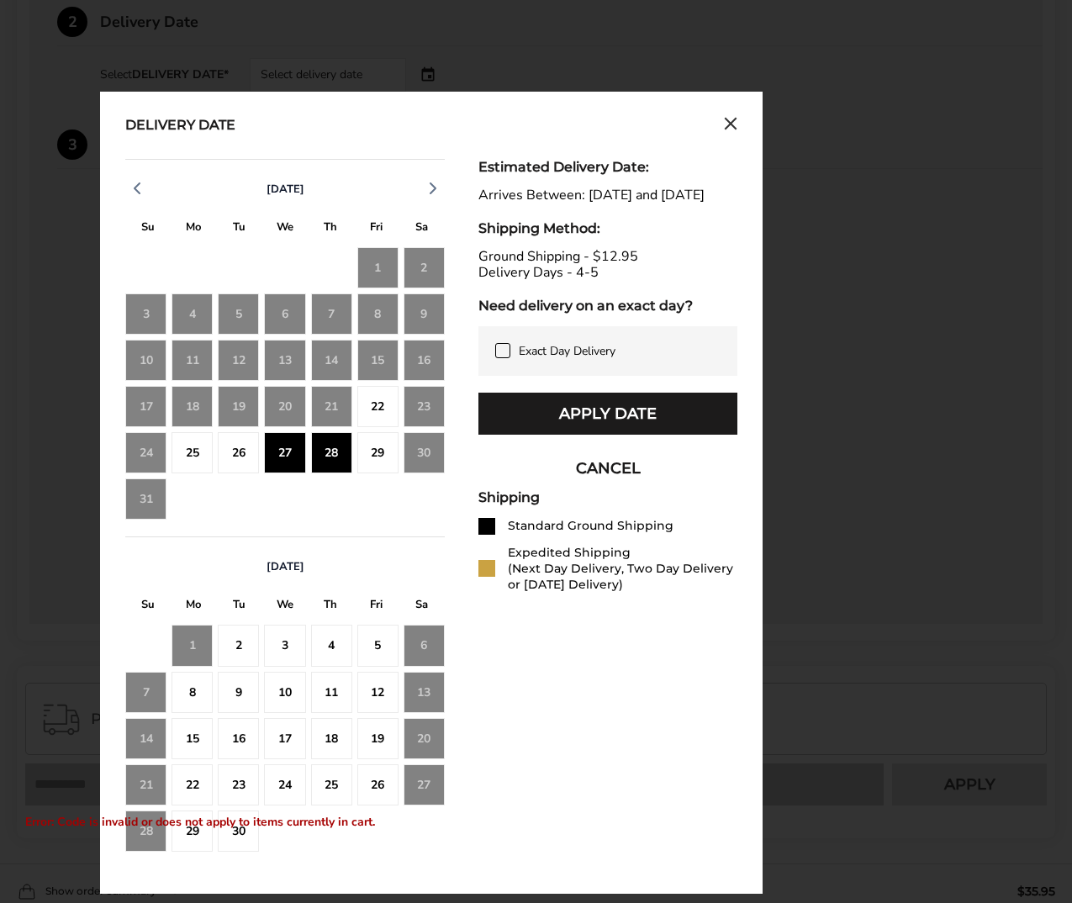
click at [374, 389] on div "22" at bounding box center [377, 406] width 41 height 41
click at [207, 448] on div "25" at bounding box center [192, 452] width 41 height 41
click at [336, 452] on div "28" at bounding box center [331, 452] width 41 height 41
click at [286, 457] on div "27" at bounding box center [284, 452] width 41 height 41
click at [359, 399] on div "22" at bounding box center [377, 406] width 41 height 41
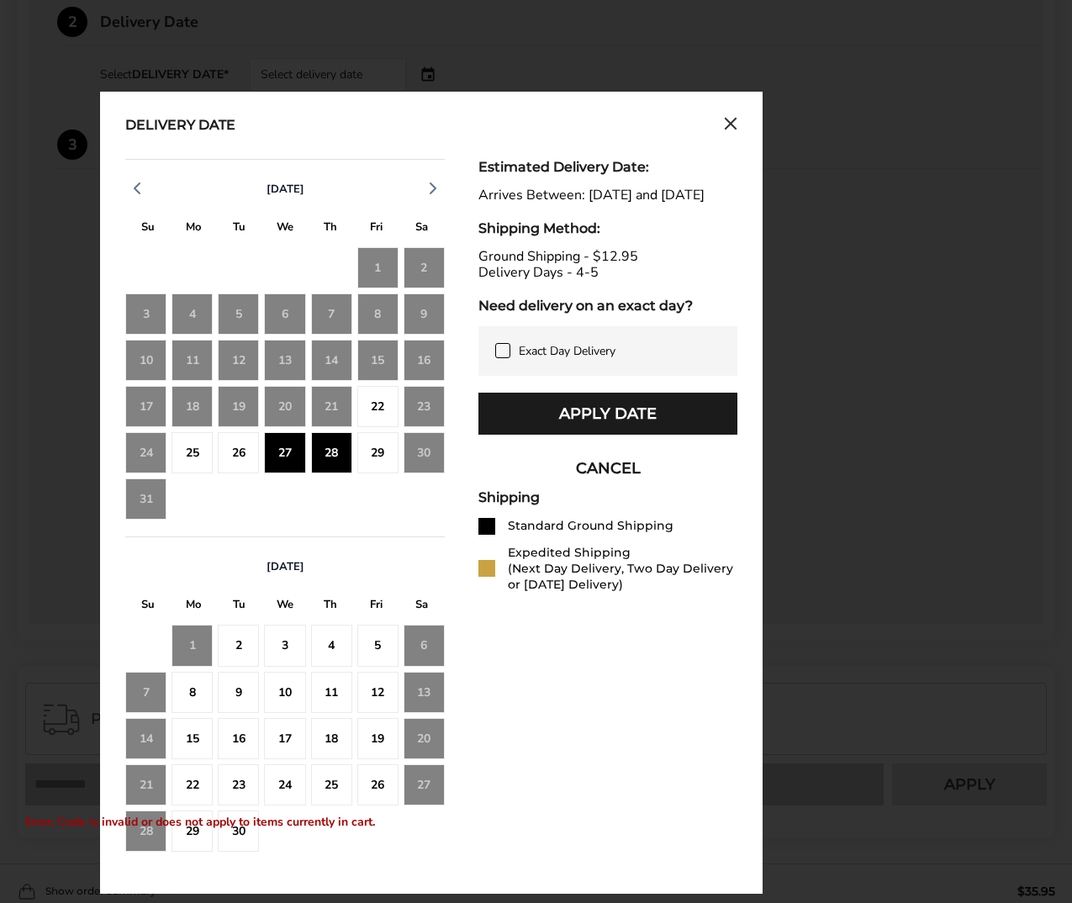
click at [324, 672] on div "11" at bounding box center [331, 692] width 41 height 41
click at [390, 416] on div "22" at bounding box center [377, 406] width 41 height 41
click at [233, 452] on div "26" at bounding box center [238, 452] width 41 height 41
click at [272, 651] on div "3" at bounding box center [284, 645] width 41 height 41
click at [197, 448] on div "25" at bounding box center [192, 452] width 41 height 41
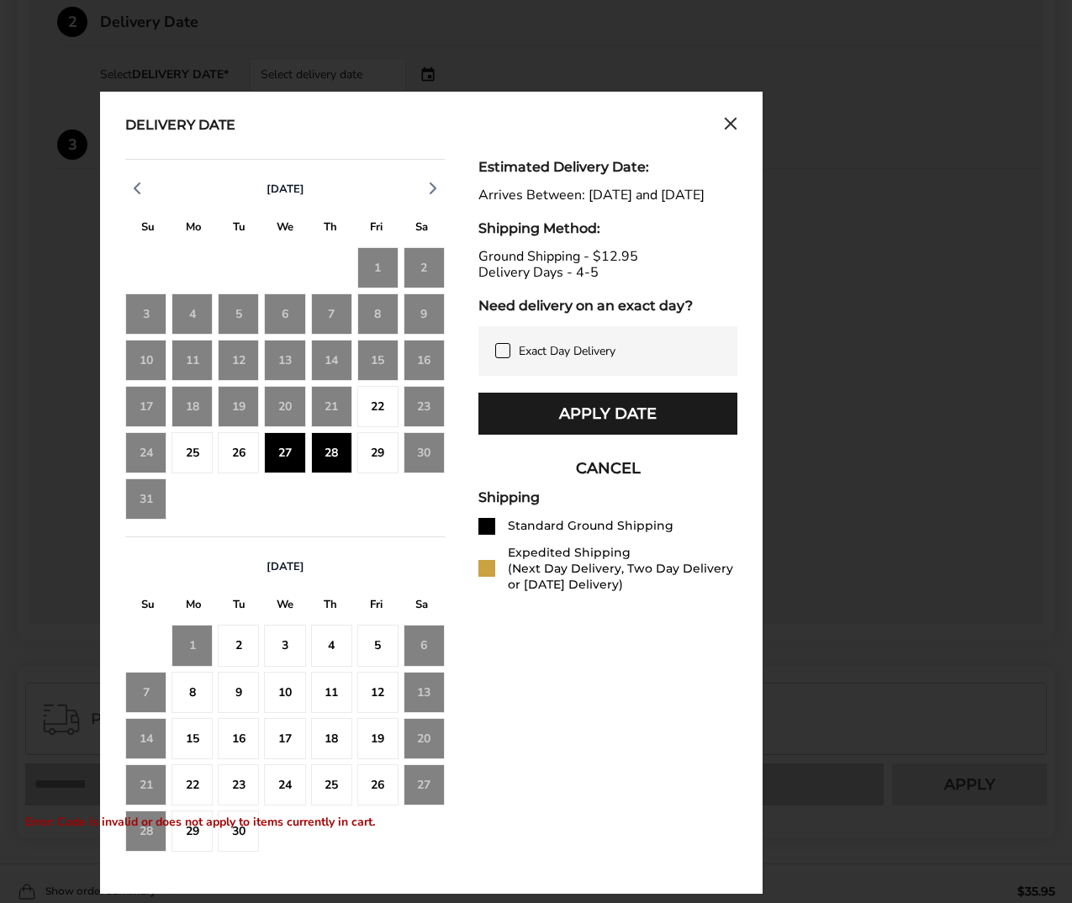
click at [374, 416] on div "22" at bounding box center [377, 406] width 41 height 41
click at [299, 726] on div "17" at bounding box center [284, 738] width 41 height 41
click at [184, 699] on div "8" at bounding box center [192, 692] width 41 height 41
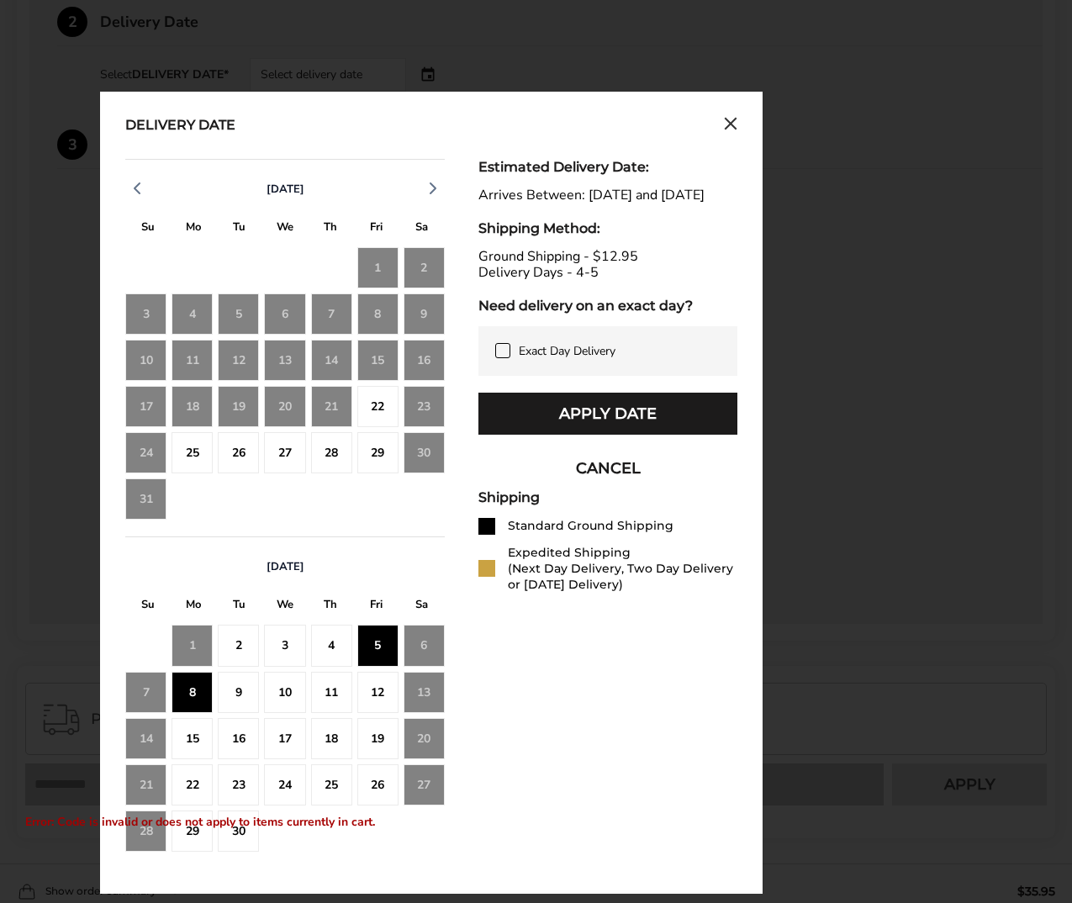
click at [204, 742] on div "15" at bounding box center [192, 738] width 41 height 41
click at [288, 445] on div "27" at bounding box center [284, 452] width 41 height 41
click at [184, 445] on div "25" at bounding box center [192, 452] width 41 height 41
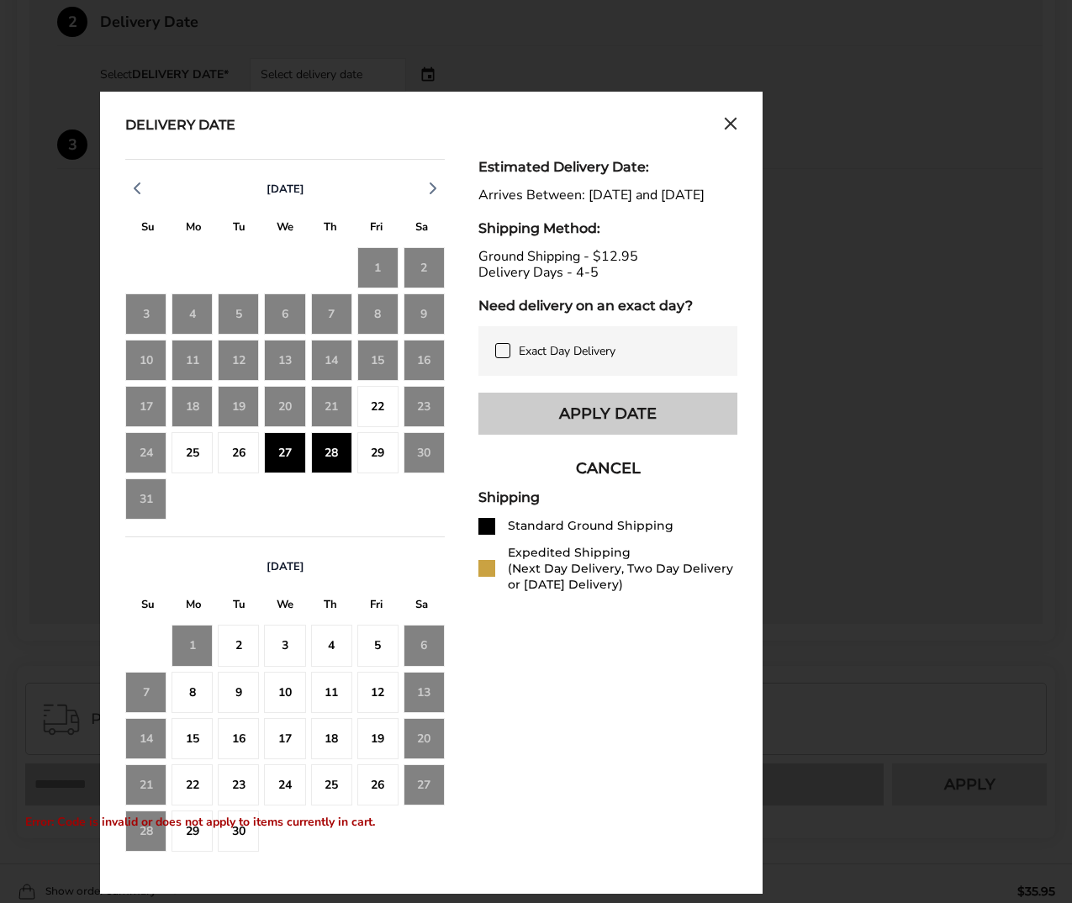
click at [639, 435] on button "Apply Date" at bounding box center [607, 414] width 259 height 42
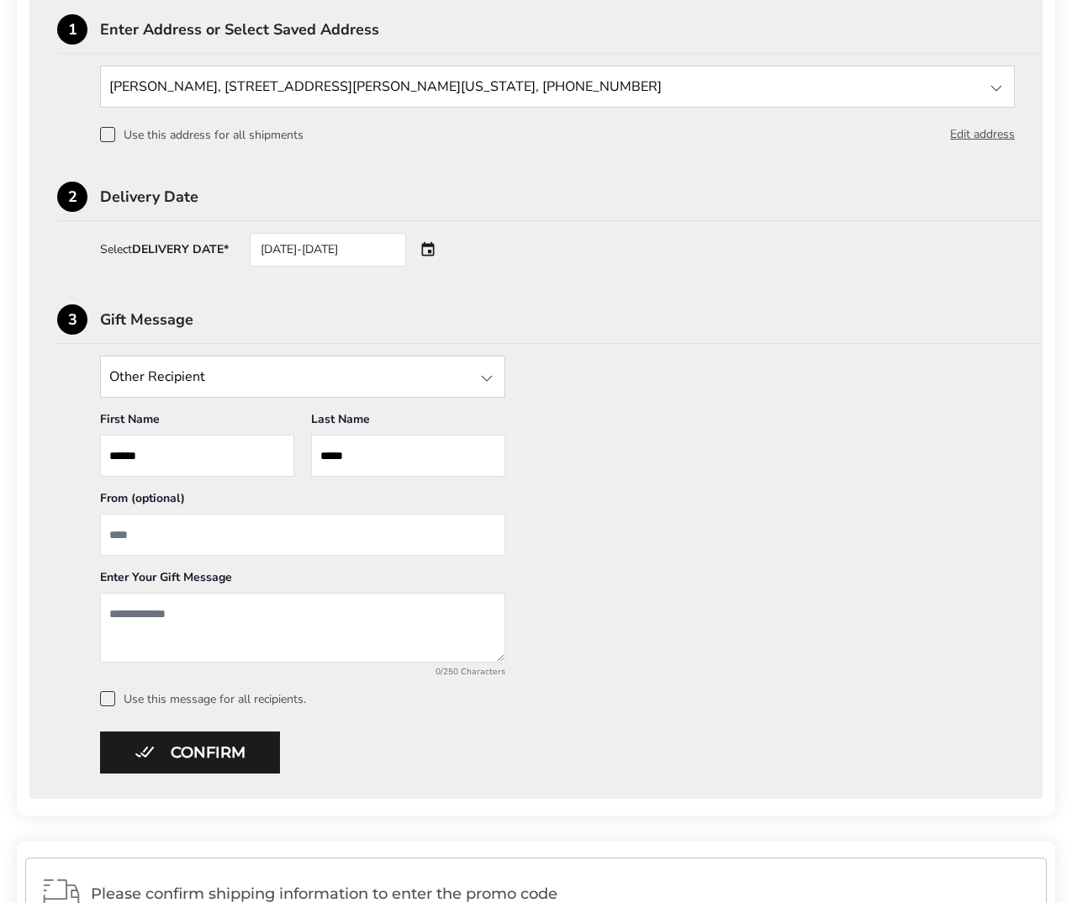
scroll to position [420, 0]
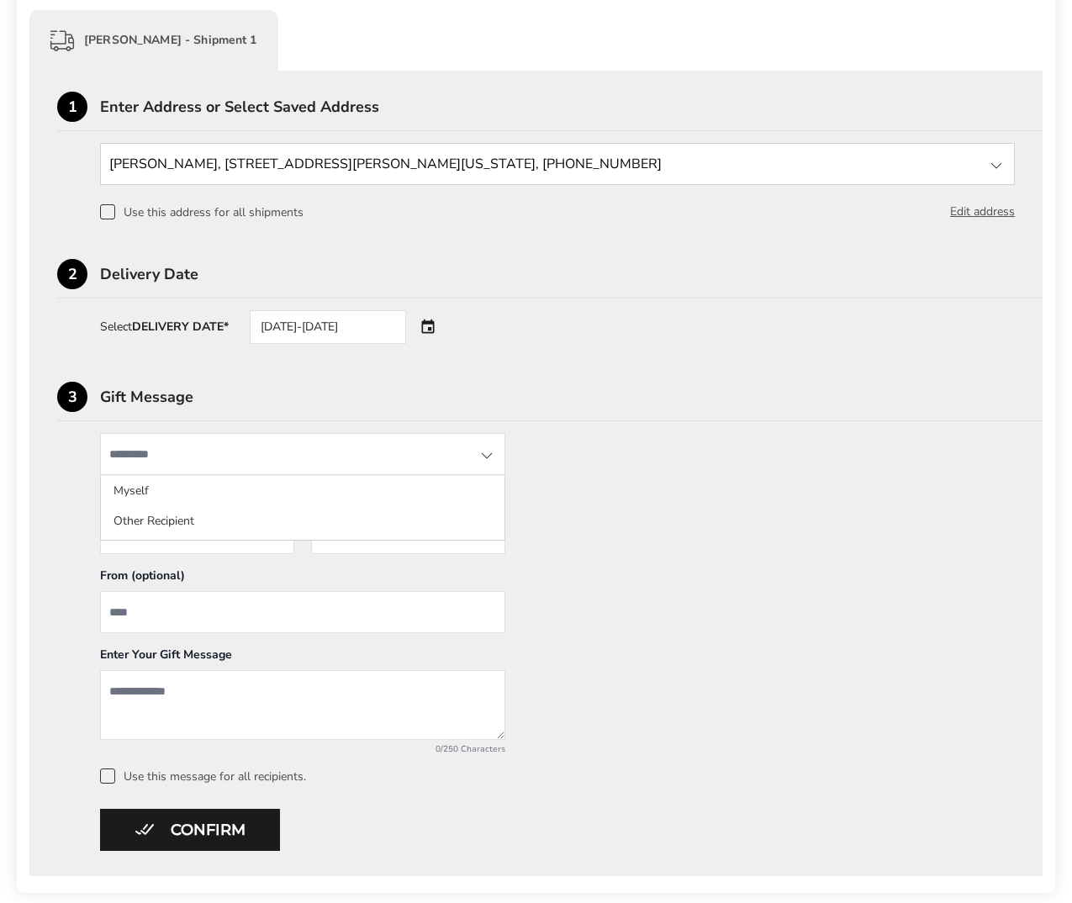
click at [452, 458] on input "State" at bounding box center [302, 454] width 405 height 42
click at [594, 484] on div "Other Recipient Myself Other Recipient First Name * Enter recipient name ******…" at bounding box center [536, 608] width 958 height 351
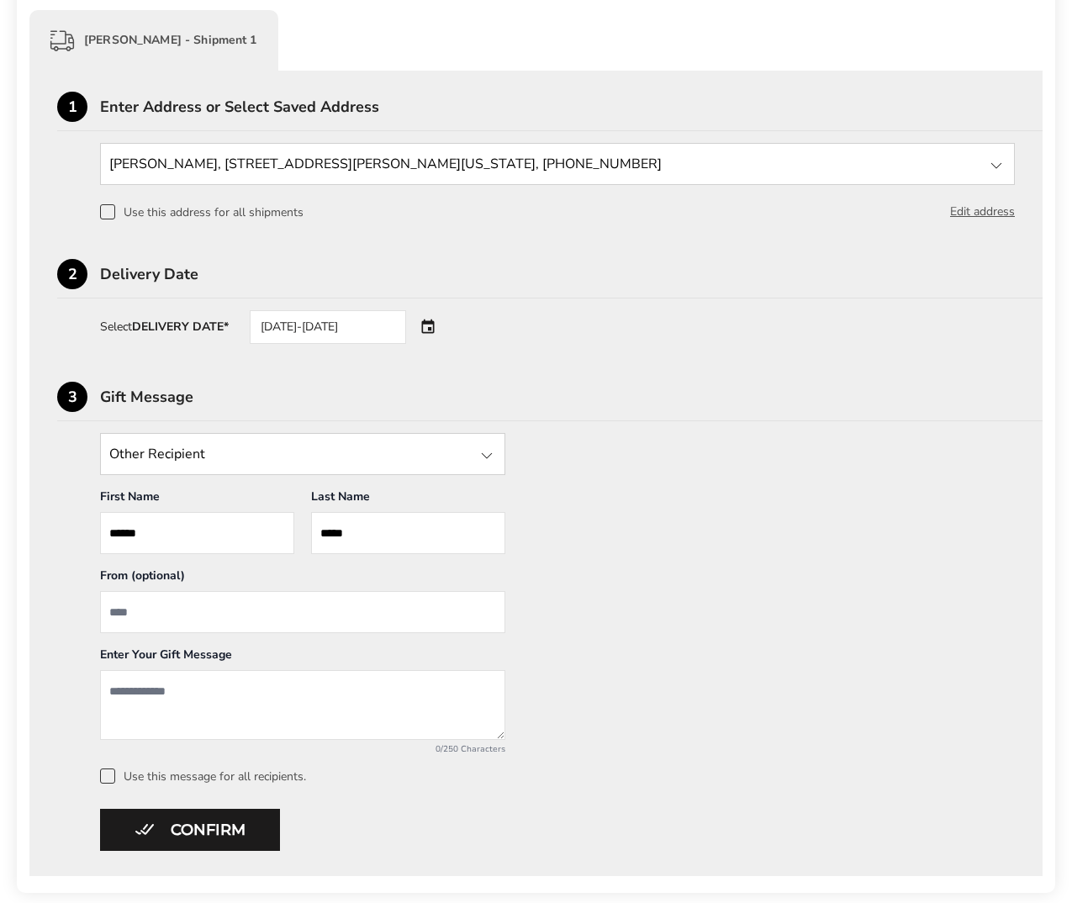
click at [240, 609] on input "From" at bounding box center [302, 612] width 405 height 42
type input "**********"
click at [371, 737] on textarea "Add a message" at bounding box center [302, 705] width 405 height 70
type textarea "*"
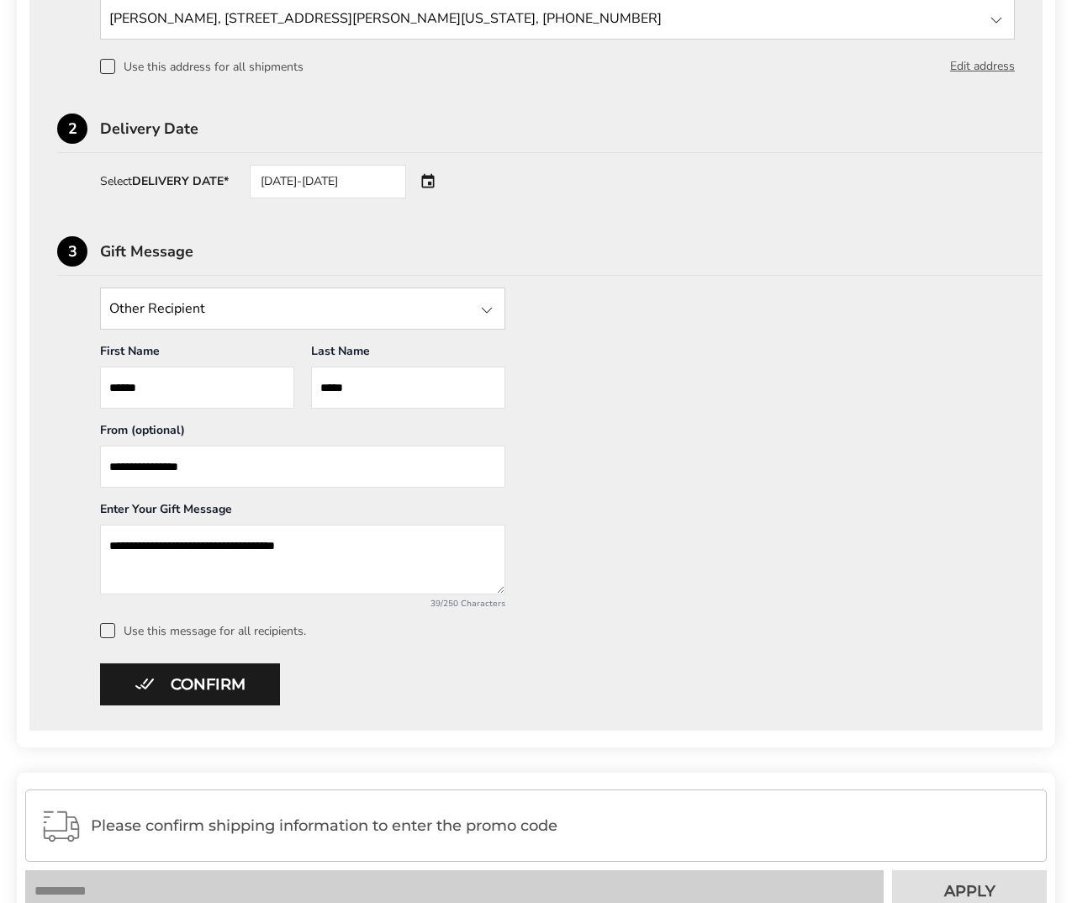
scroll to position [589, 0]
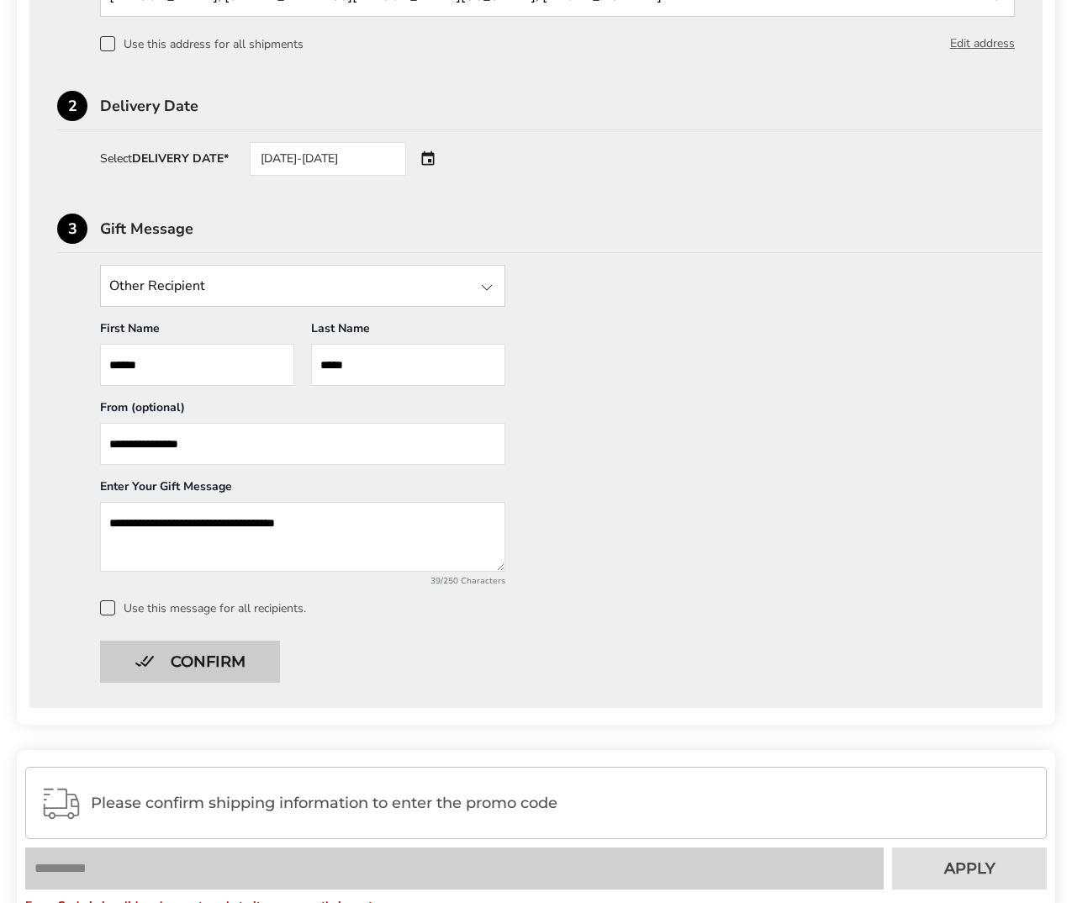
type textarea "**********"
click at [261, 669] on button "Confirm" at bounding box center [190, 662] width 180 height 42
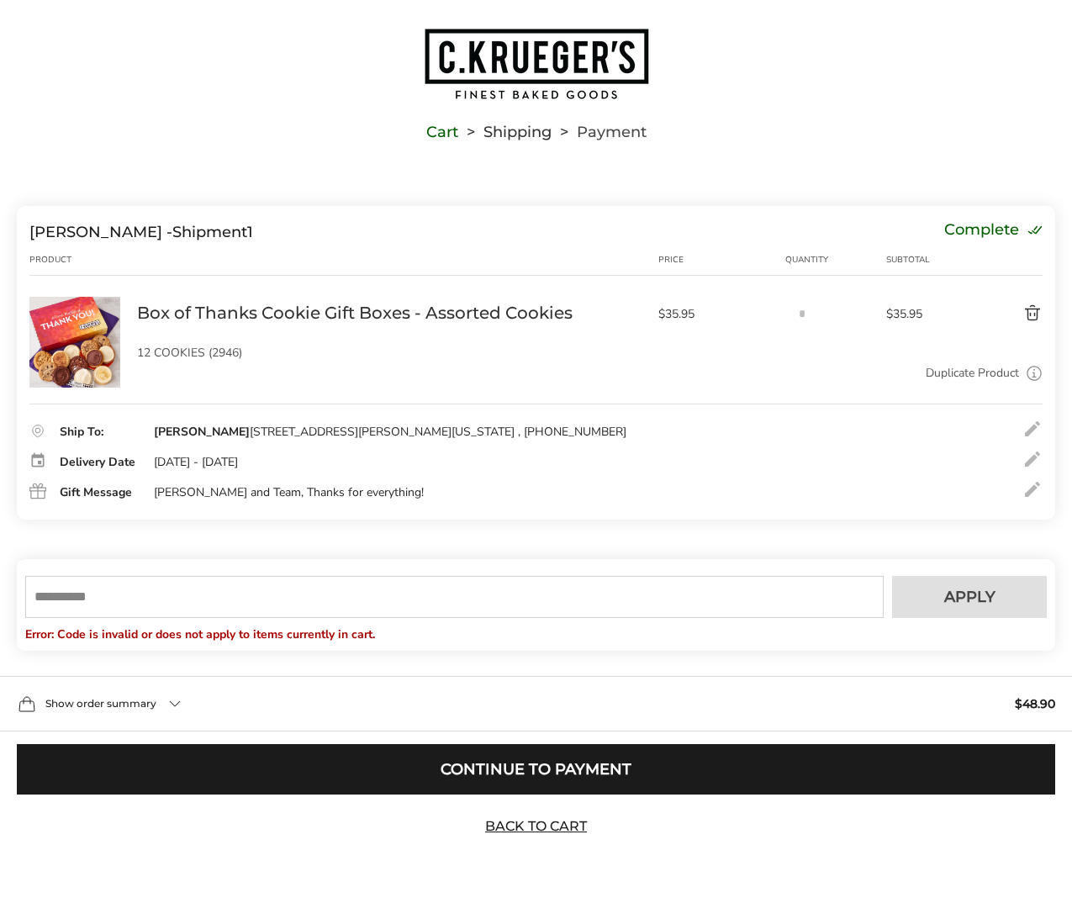
click at [504, 583] on input "text" at bounding box center [454, 597] width 858 height 42
type input "*****"
click at [1026, 609] on button "Apply" at bounding box center [969, 597] width 155 height 42
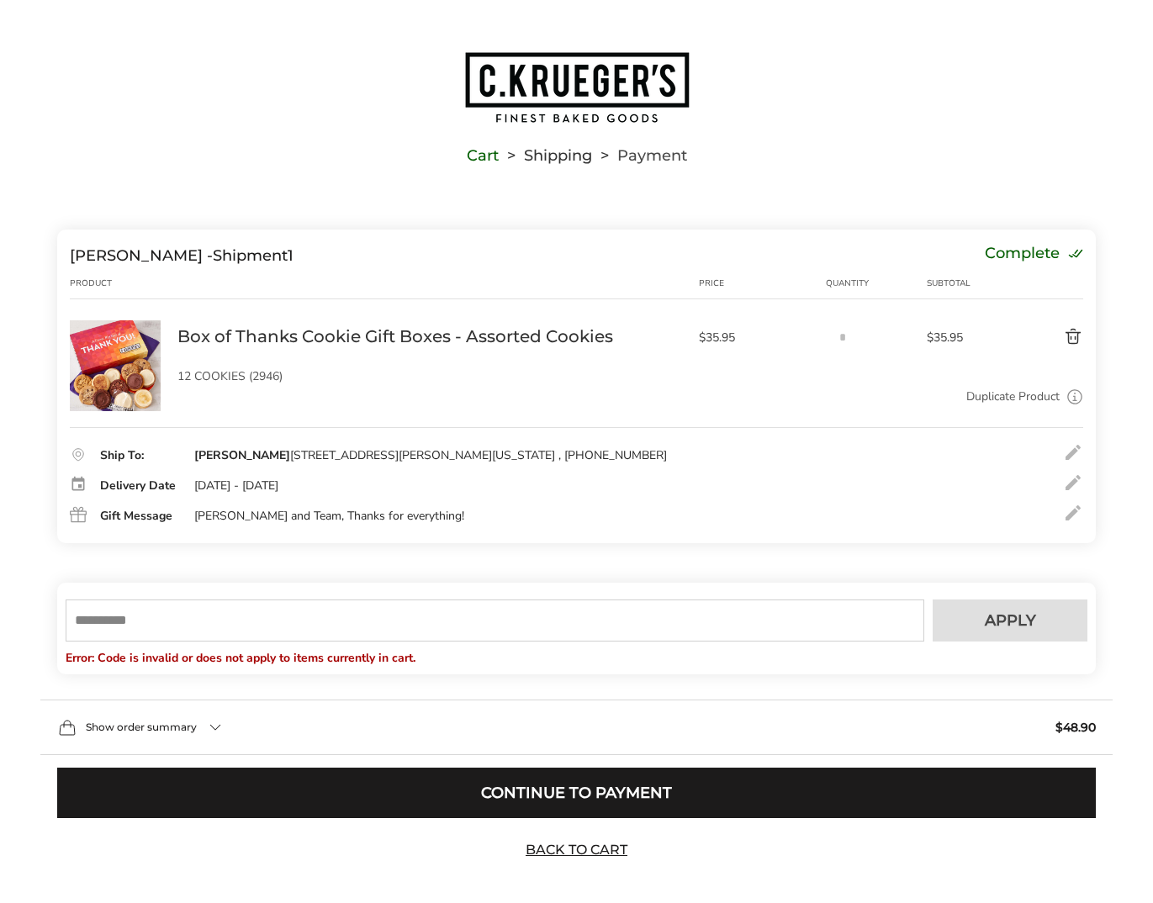
scroll to position [0, 0]
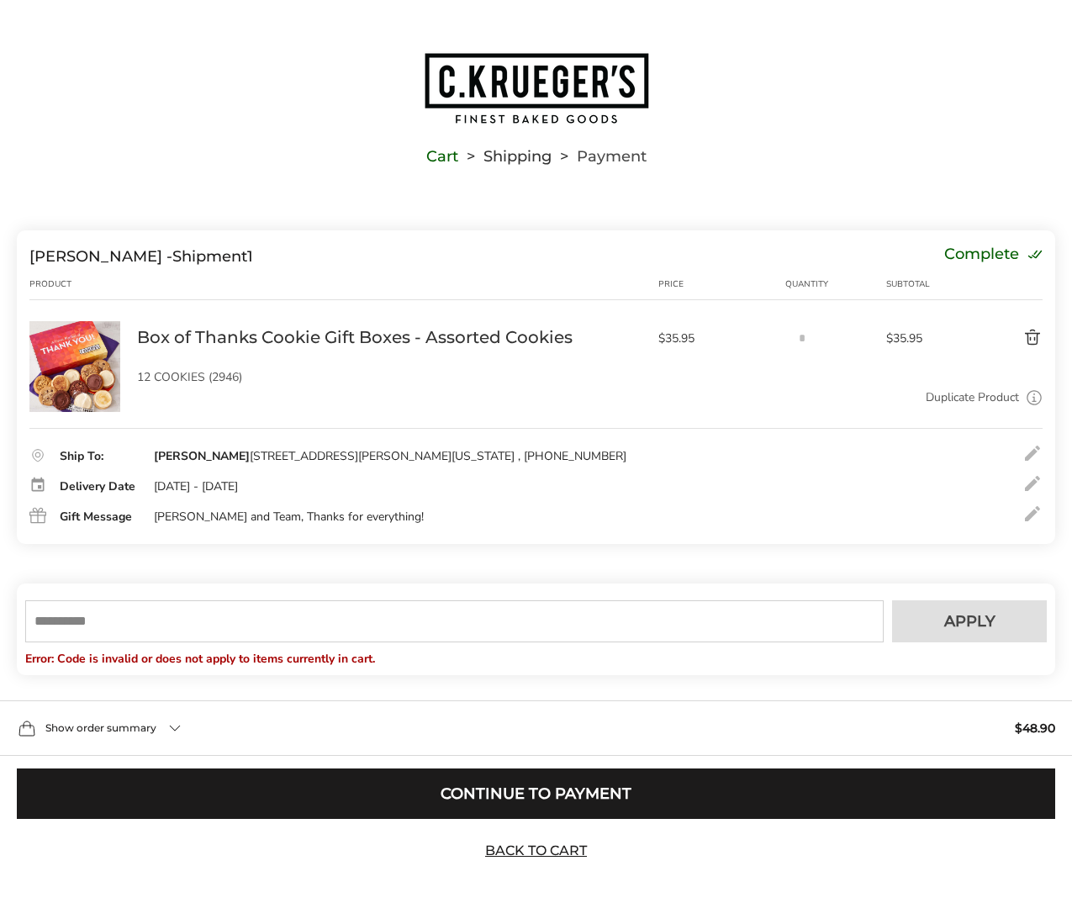
click at [280, 621] on input "text" at bounding box center [454, 621] width 858 height 42
type input "*****"
click at [932, 617] on button "Apply" at bounding box center [969, 621] width 155 height 42
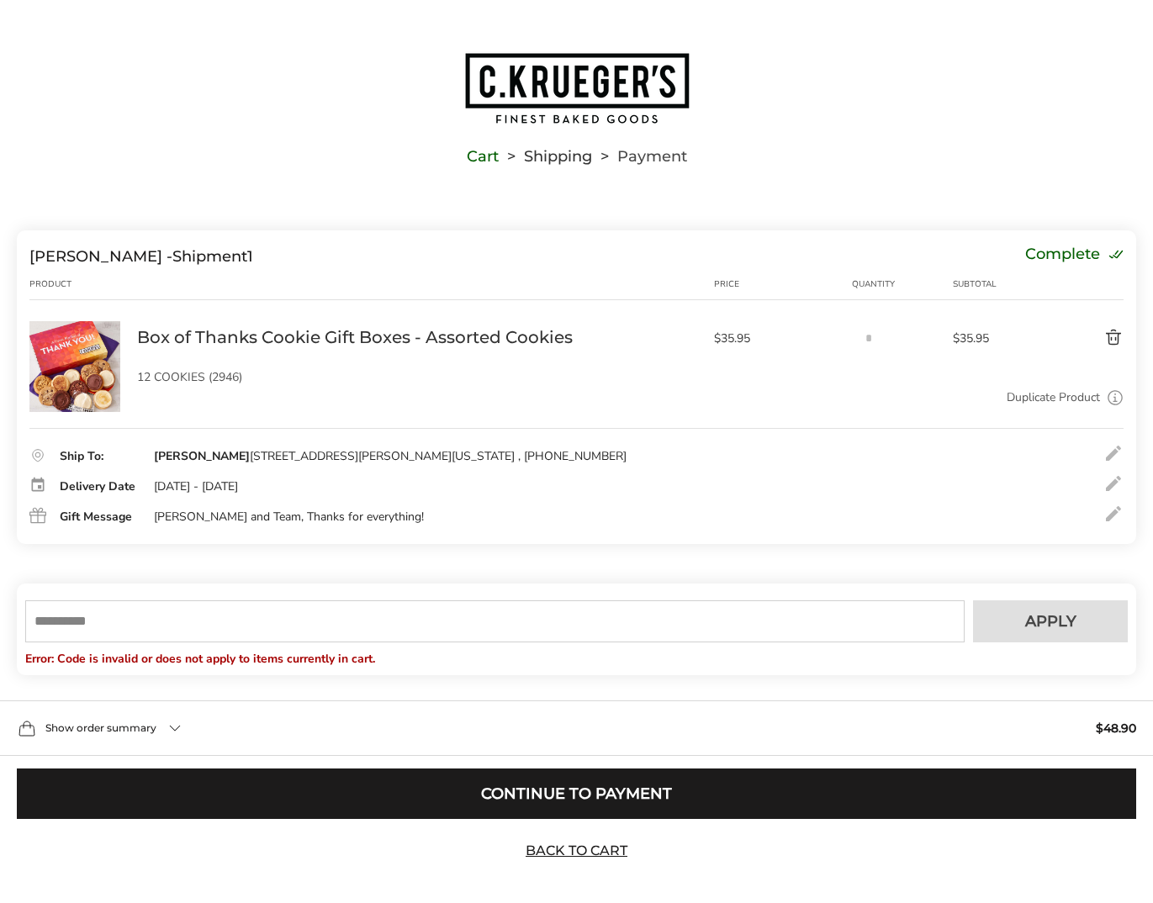
click at [625, 69] on img "Go to home page" at bounding box center [576, 88] width 227 height 74
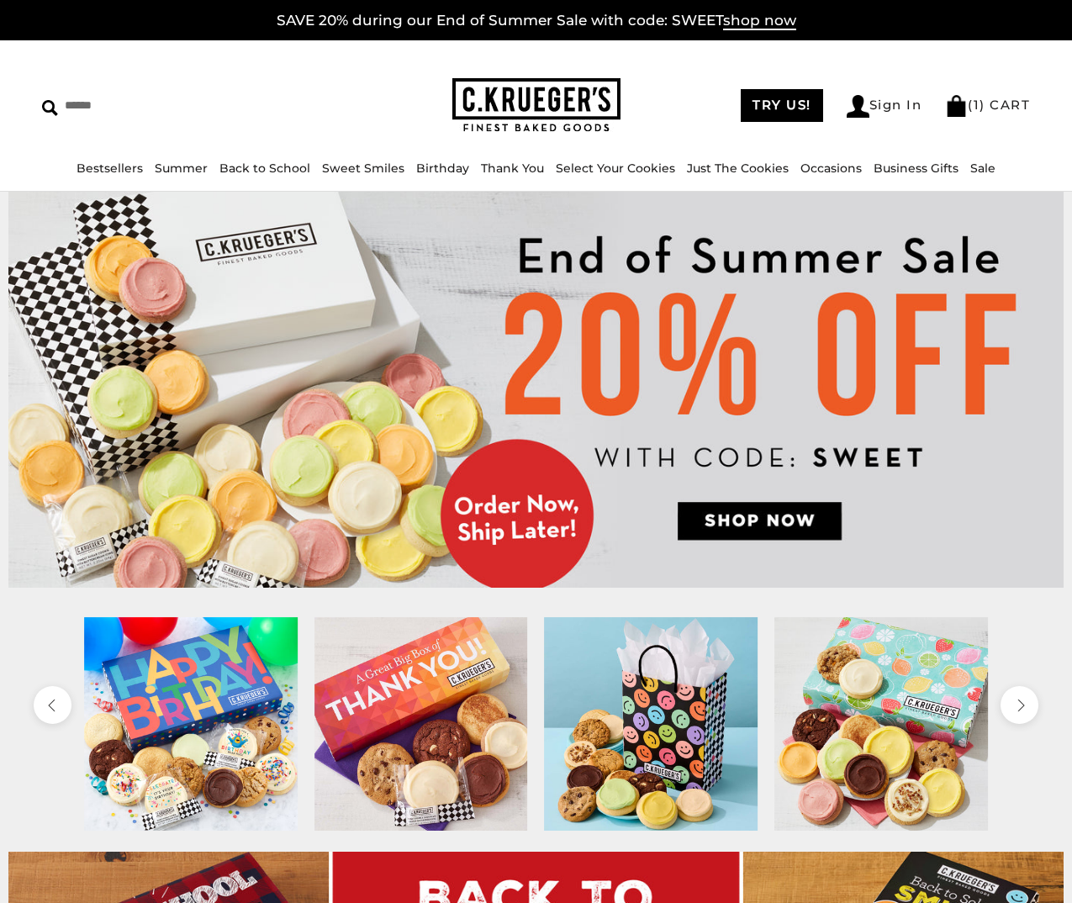
click at [795, 522] on img at bounding box center [535, 390] width 1055 height 396
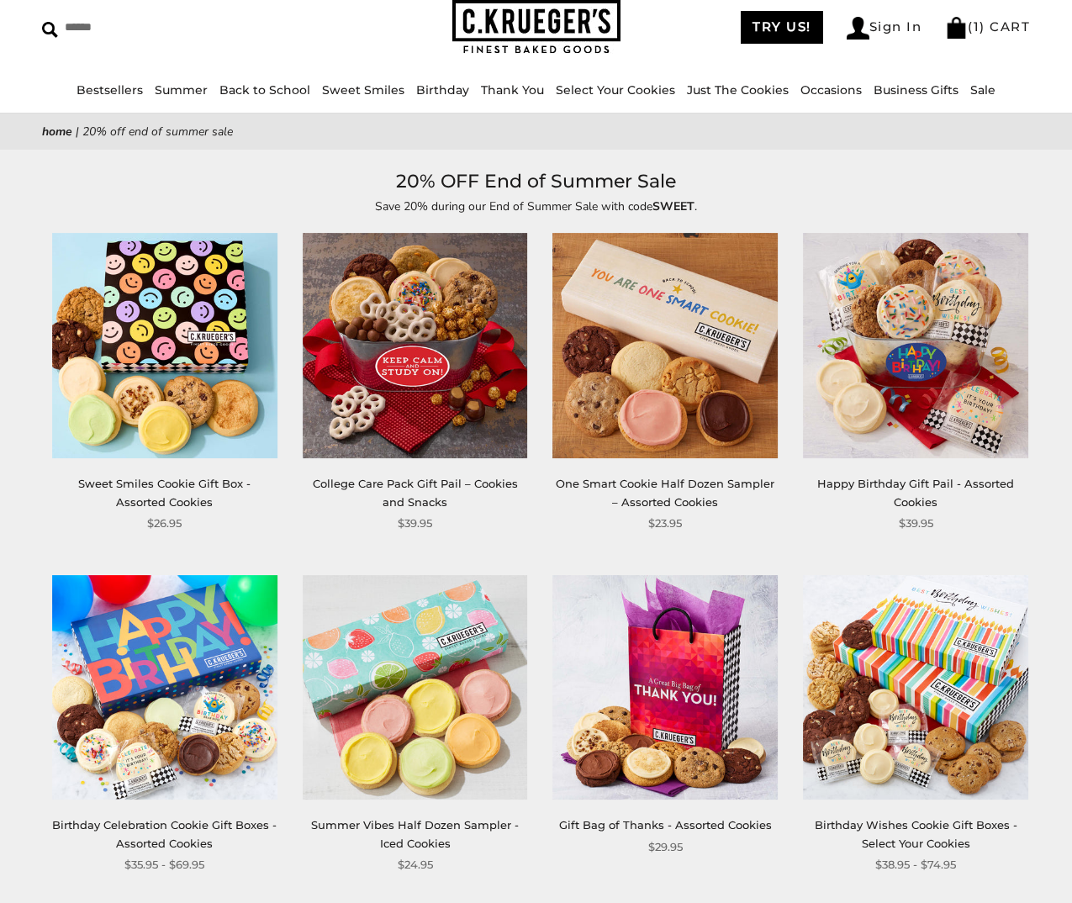
scroll to position [84, 0]
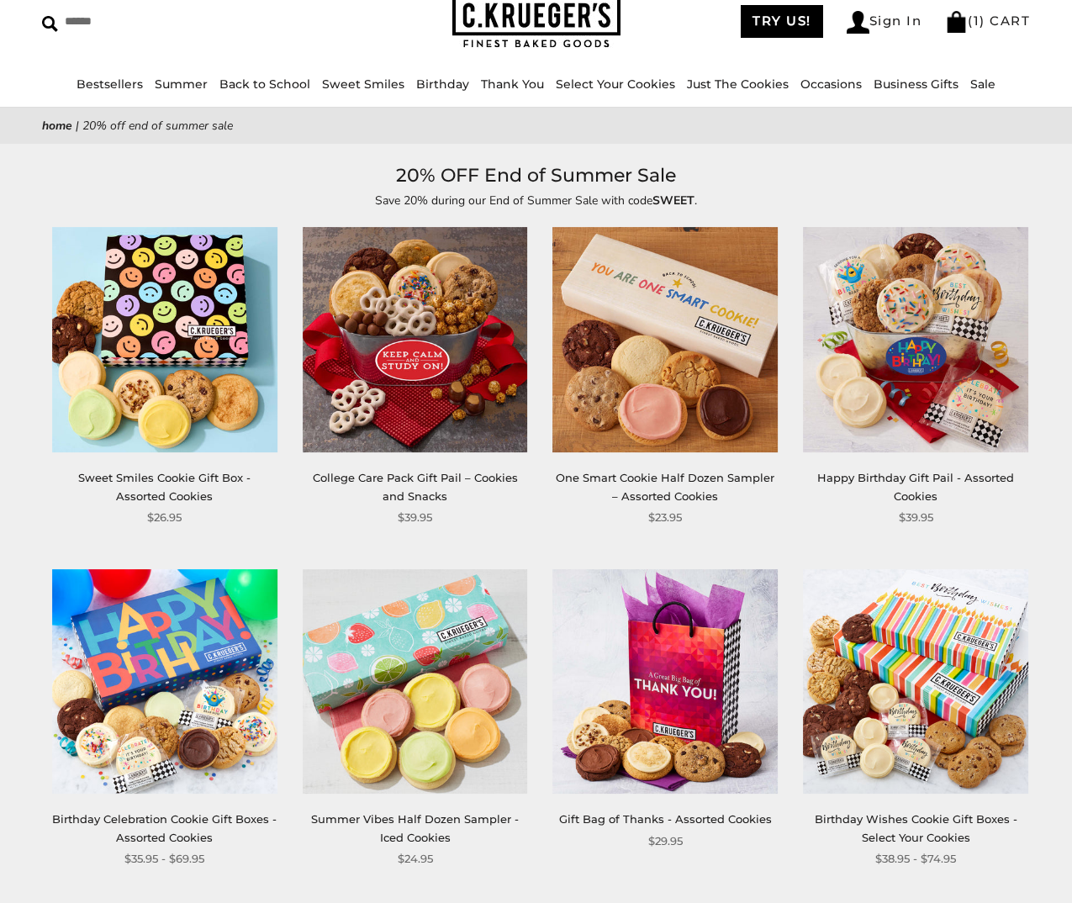
click at [187, 310] on img at bounding box center [164, 340] width 225 height 225
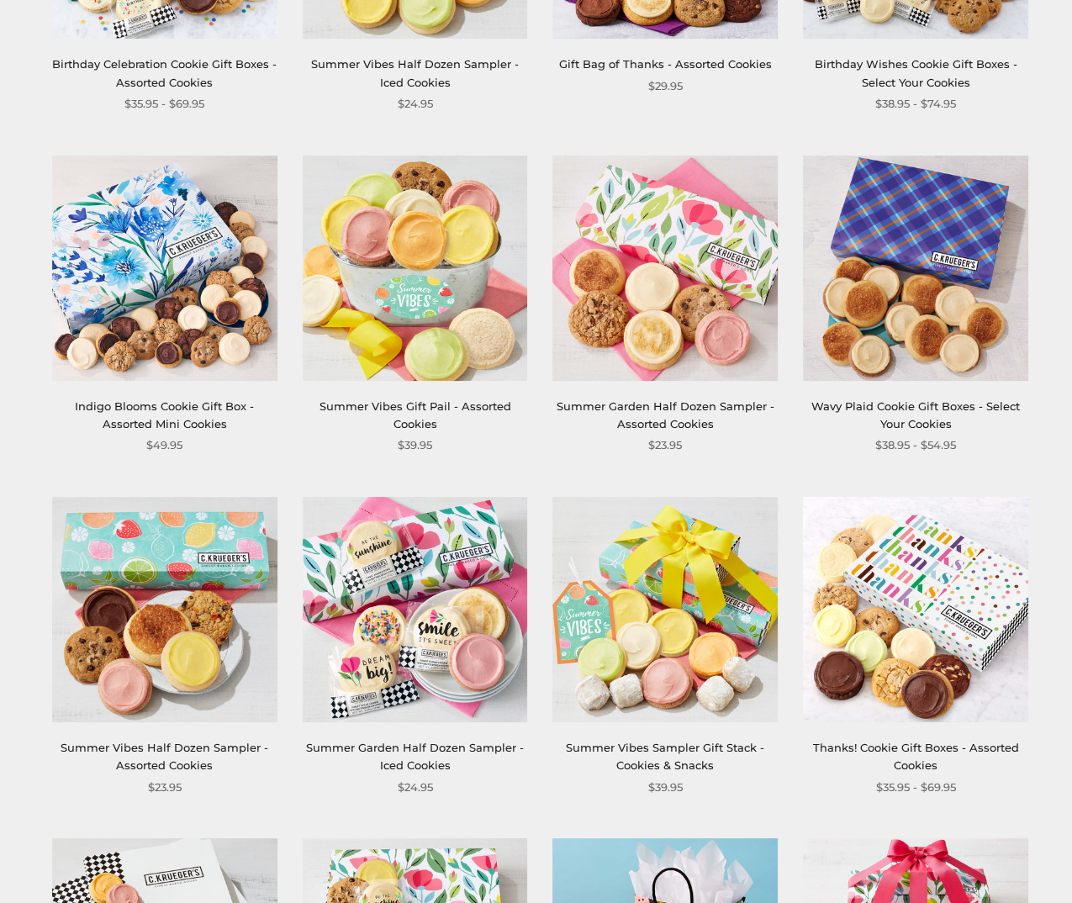
scroll to position [841, 0]
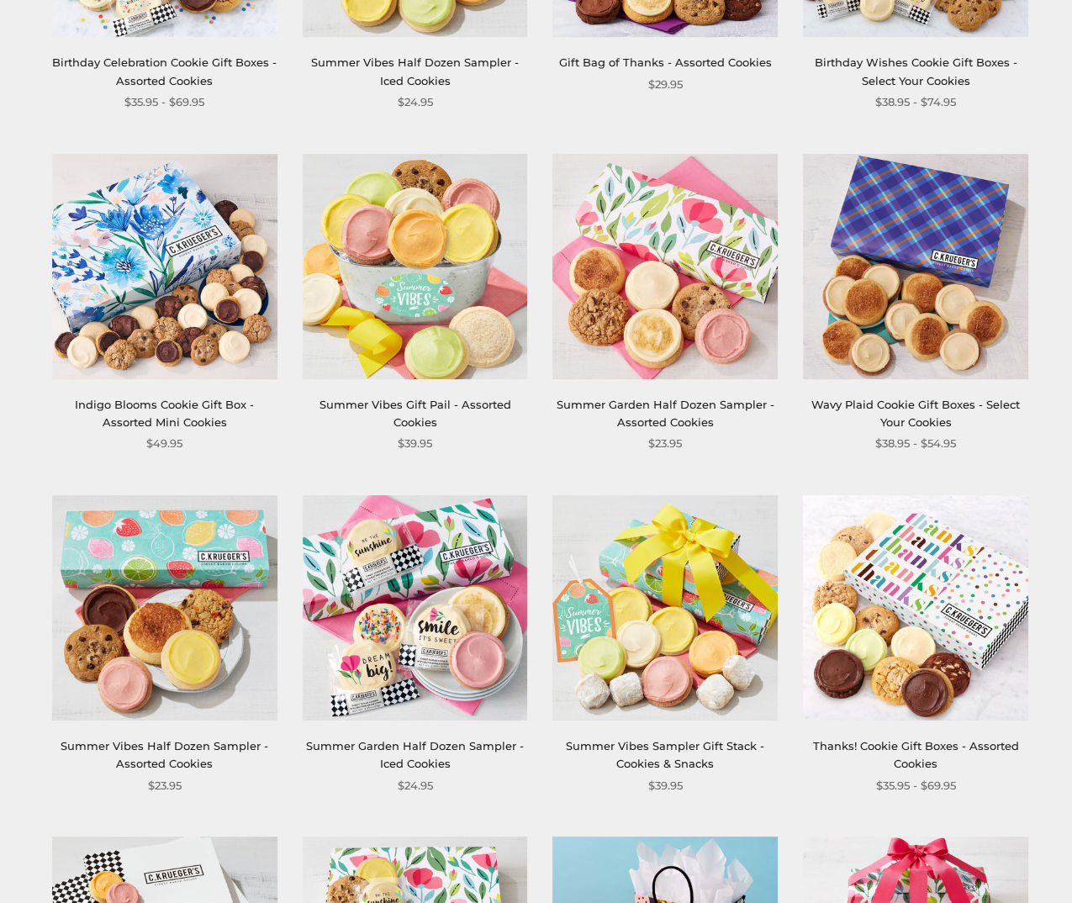
click at [943, 595] on img at bounding box center [915, 607] width 225 height 225
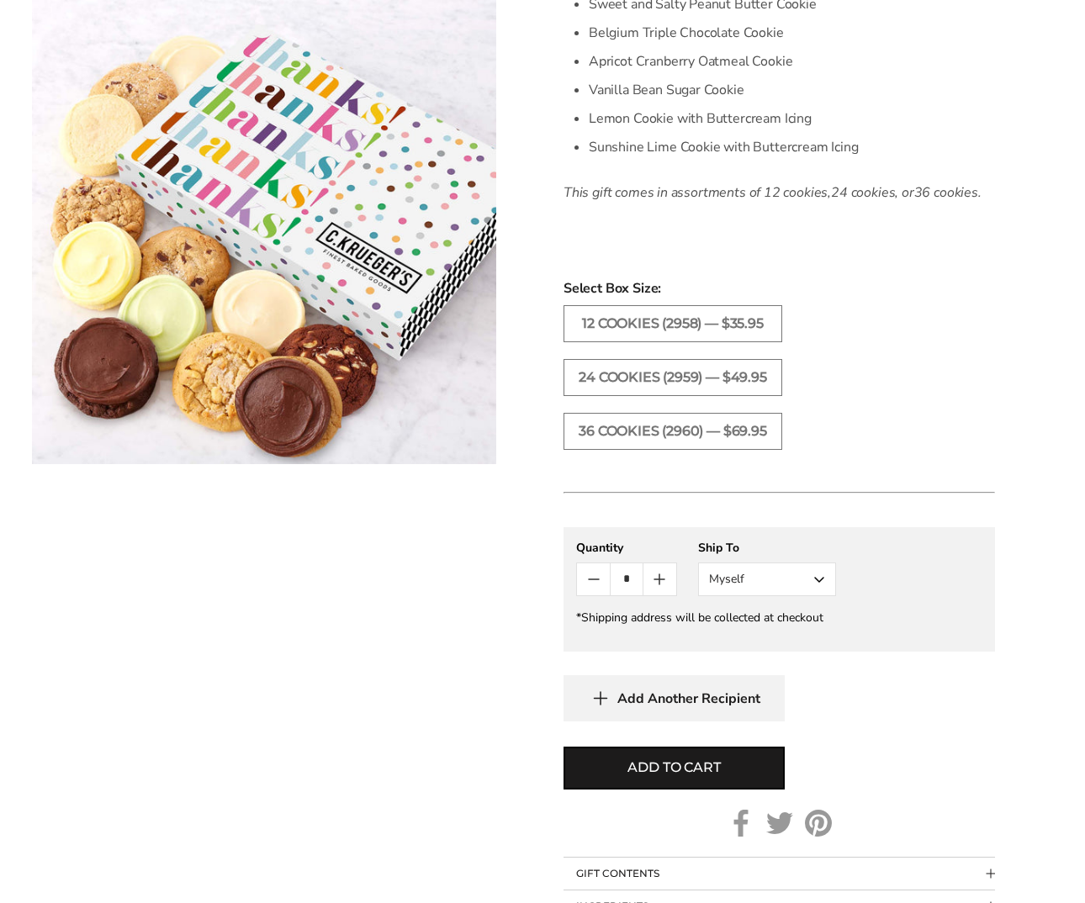
scroll to position [757, 0]
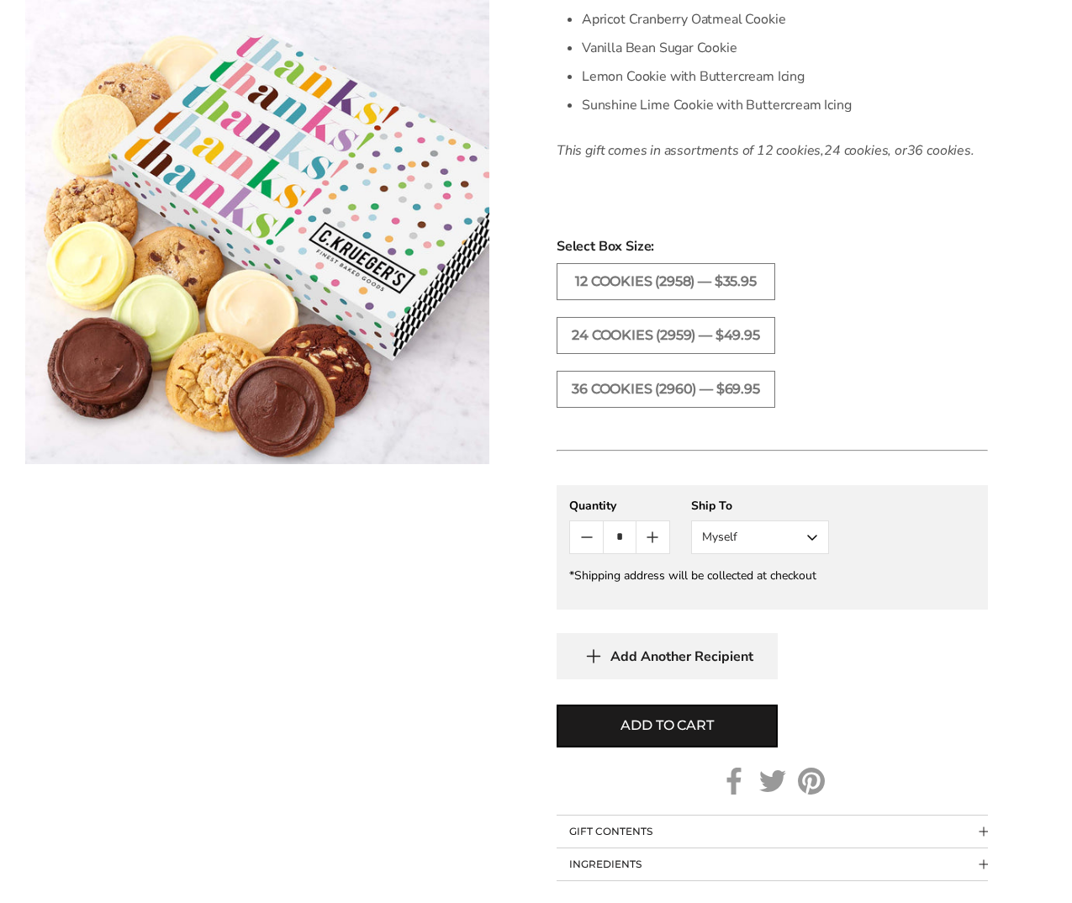
click at [774, 534] on button "Myself" at bounding box center [760, 537] width 138 height 34
click at [781, 605] on button "Other Recipient" at bounding box center [760, 599] width 136 height 30
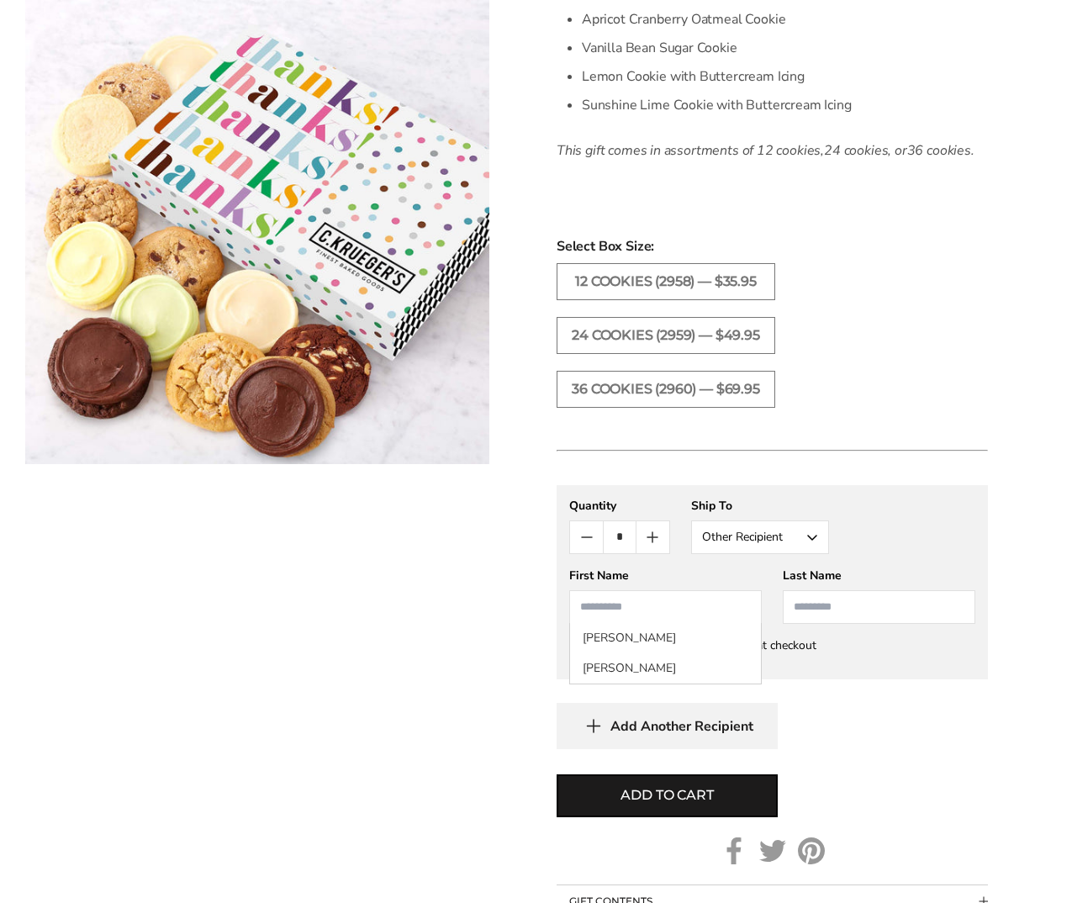
click at [726, 610] on input "First Name" at bounding box center [665, 607] width 193 height 34
click at [695, 663] on li "[PERSON_NAME]" at bounding box center [665, 668] width 191 height 30
type input "******"
type input "*****"
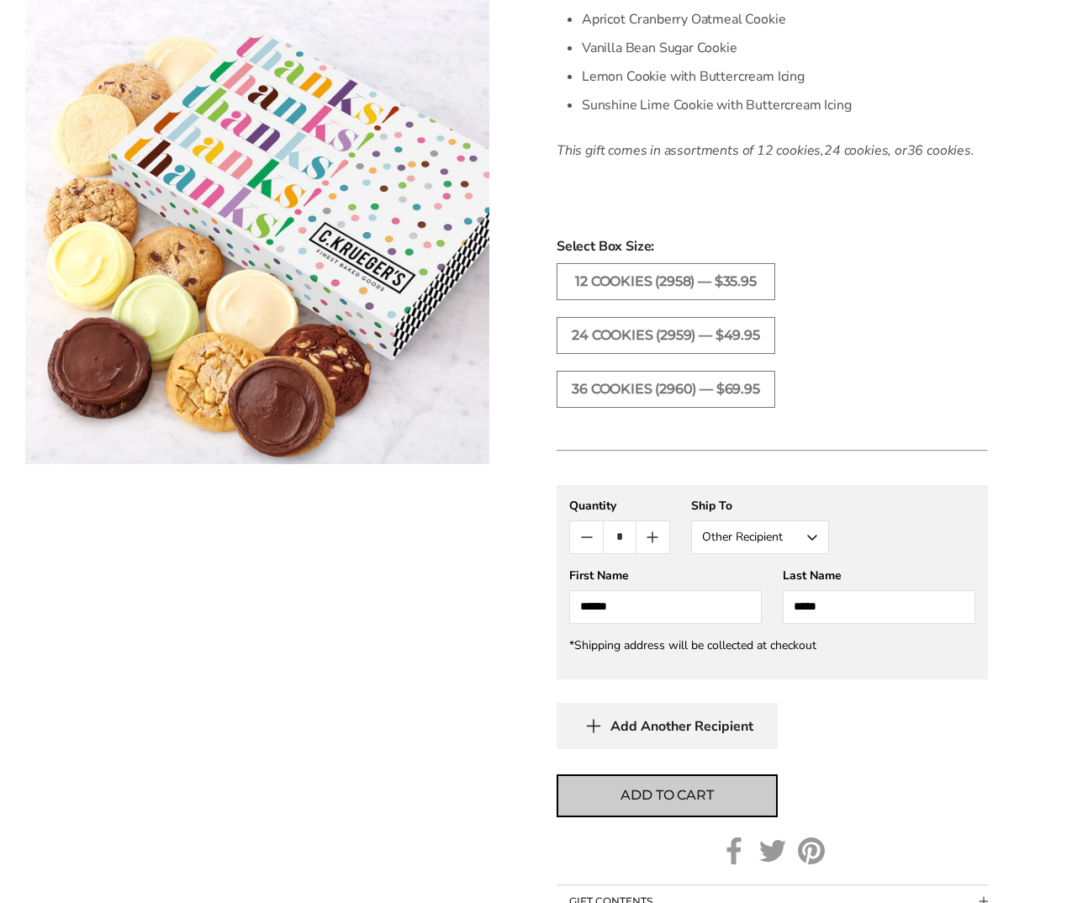
click at [715, 790] on button "Add to cart" at bounding box center [667, 795] width 221 height 43
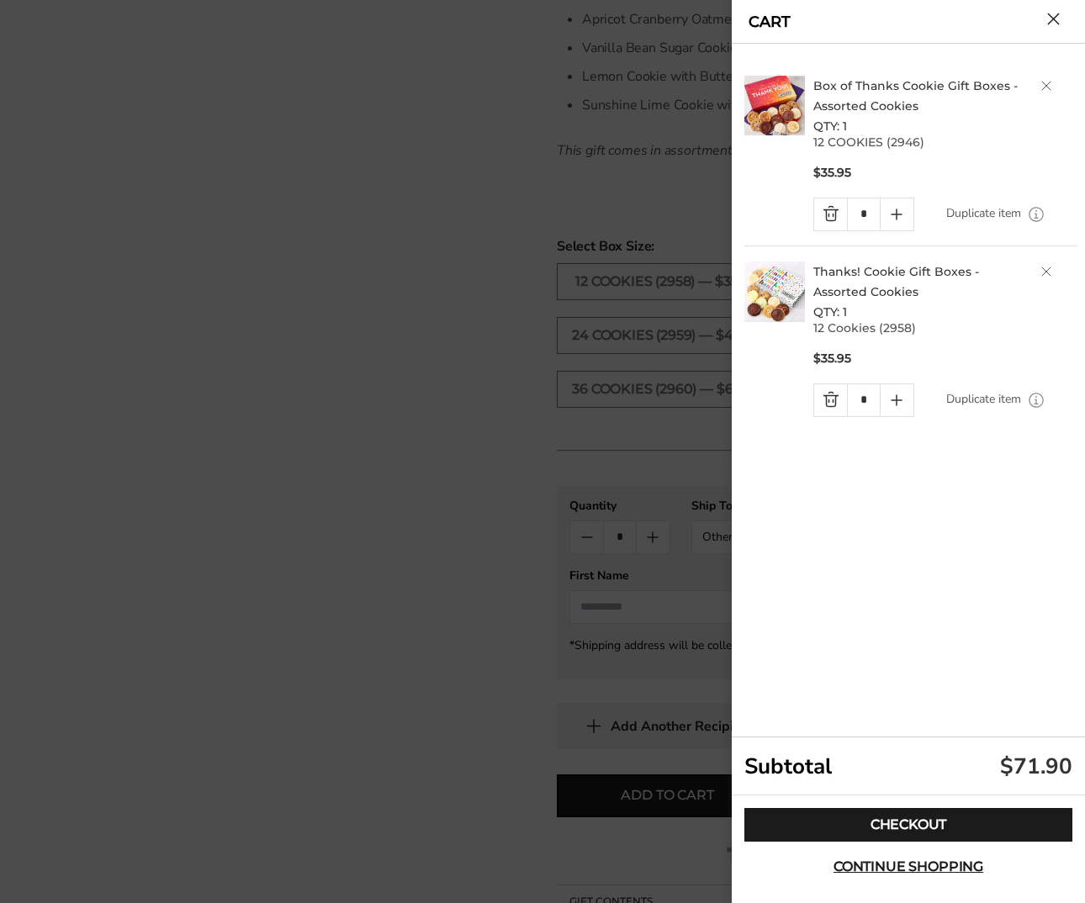
click at [825, 209] on link "Quantity minus button" at bounding box center [830, 214] width 33 height 32
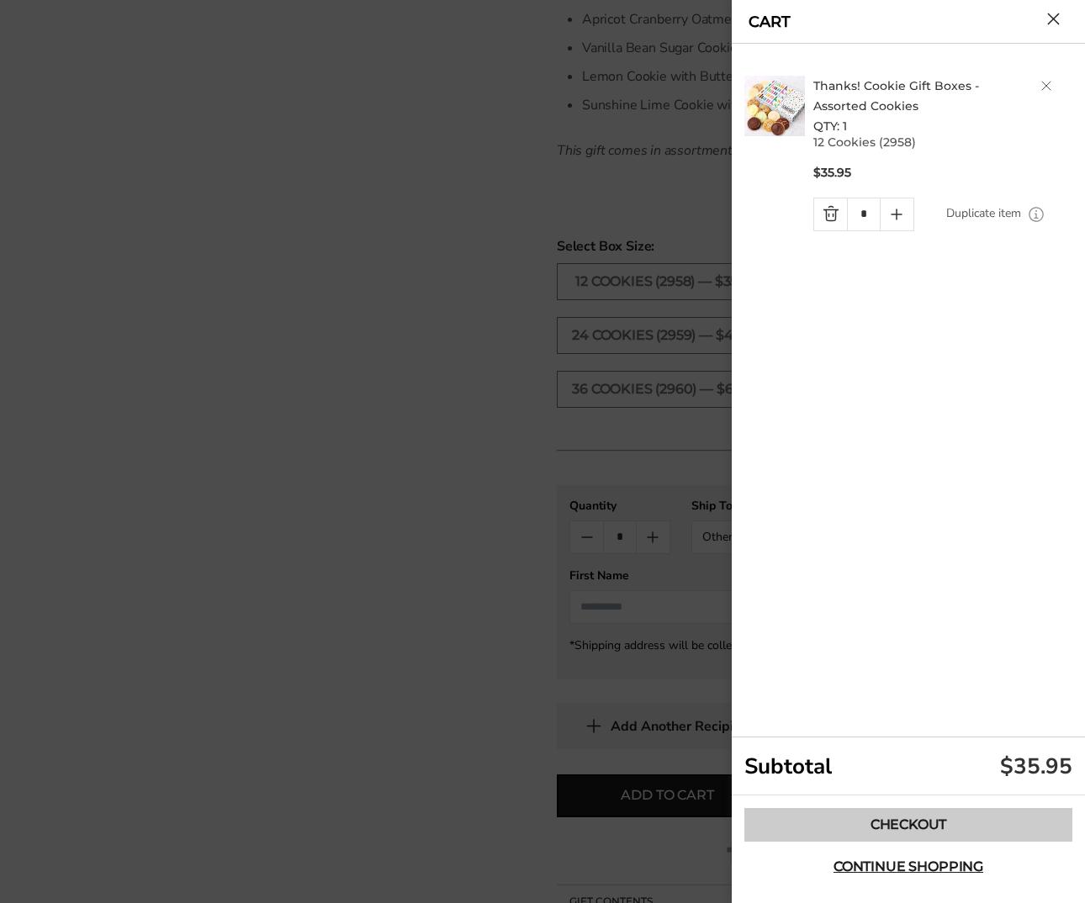
click at [938, 823] on link "Checkout" at bounding box center [908, 825] width 328 height 34
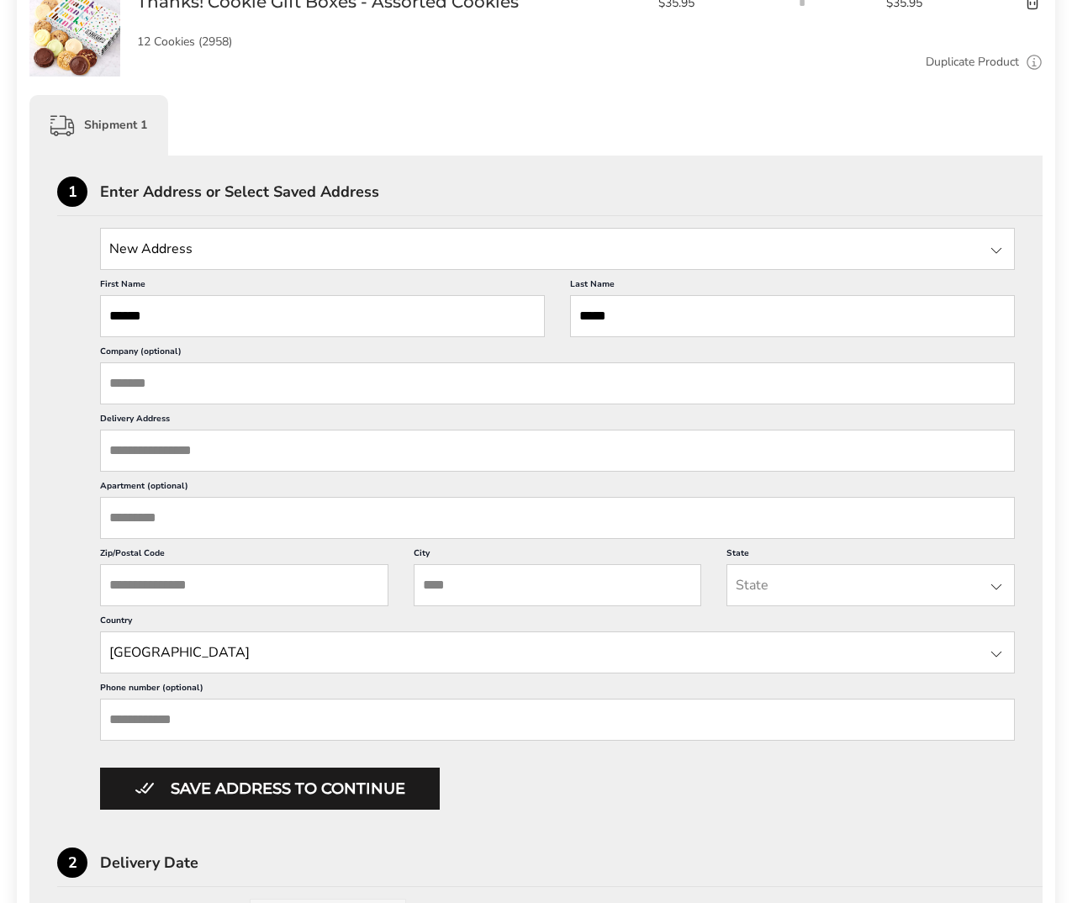
scroll to position [336, 0]
click at [177, 386] on input "Company (optional)" at bounding box center [557, 383] width 915 height 42
click at [50, 439] on div "1 Enter Address or Select Saved Address New Address New Address Martin Fried, O…" at bounding box center [535, 788] width 1013 height 1267
click at [200, 378] on input "Company (optional)" at bounding box center [557, 383] width 915 height 42
type input "**********"
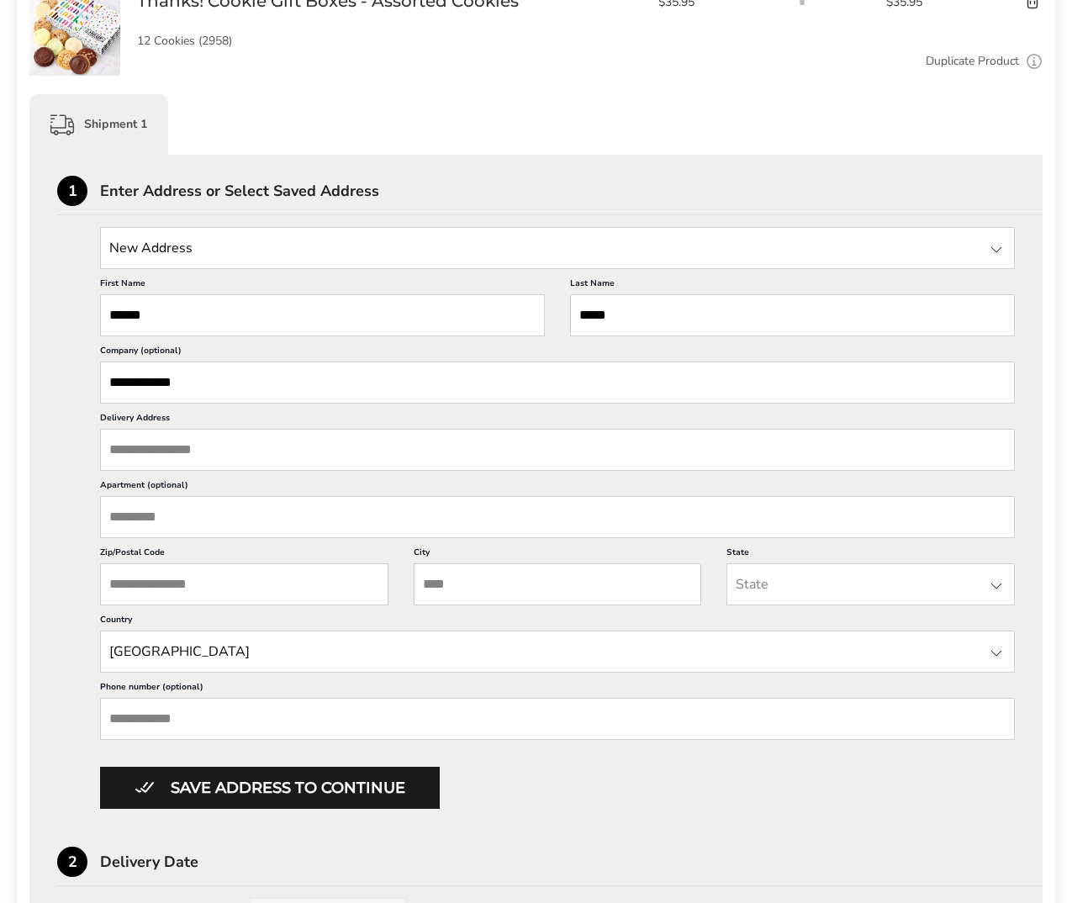
click at [230, 454] on input "Delivery Address" at bounding box center [557, 450] width 915 height 42
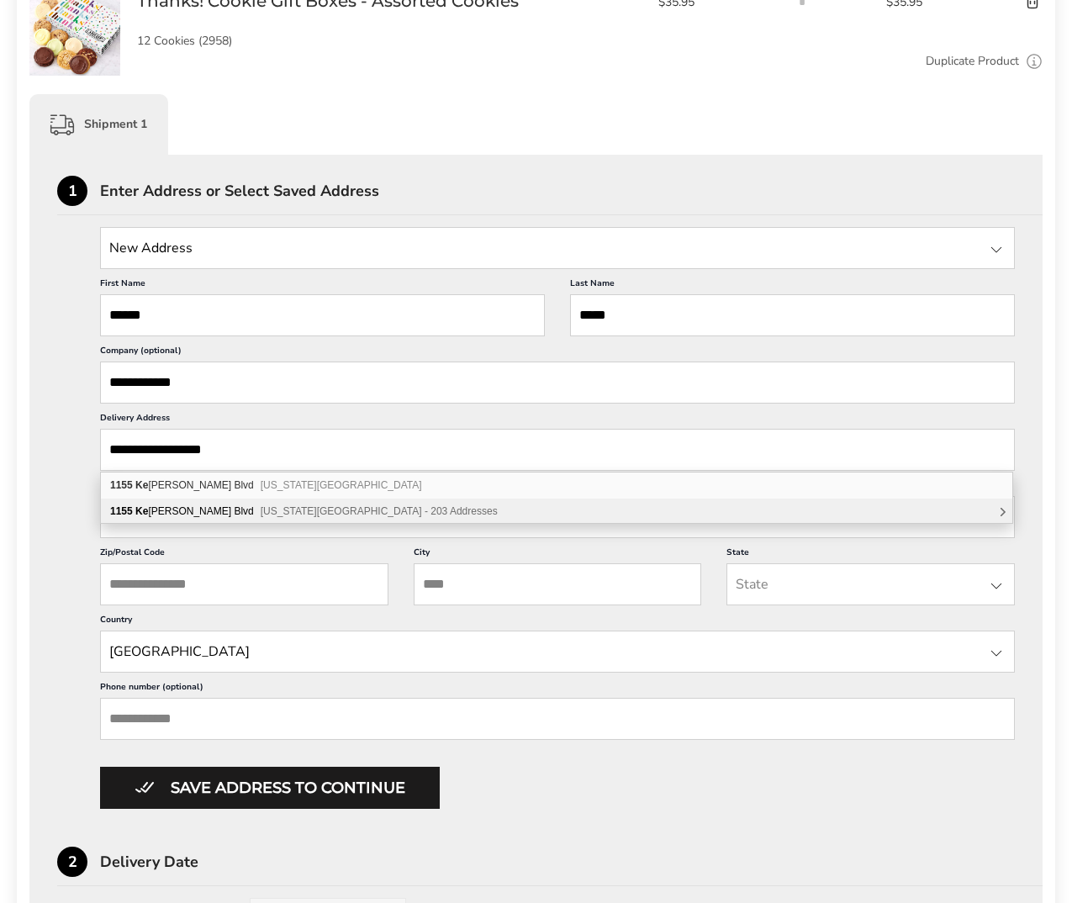
click at [267, 515] on span "Colorado Springs CO 80920 - 203 Addresses" at bounding box center [379, 511] width 237 height 12
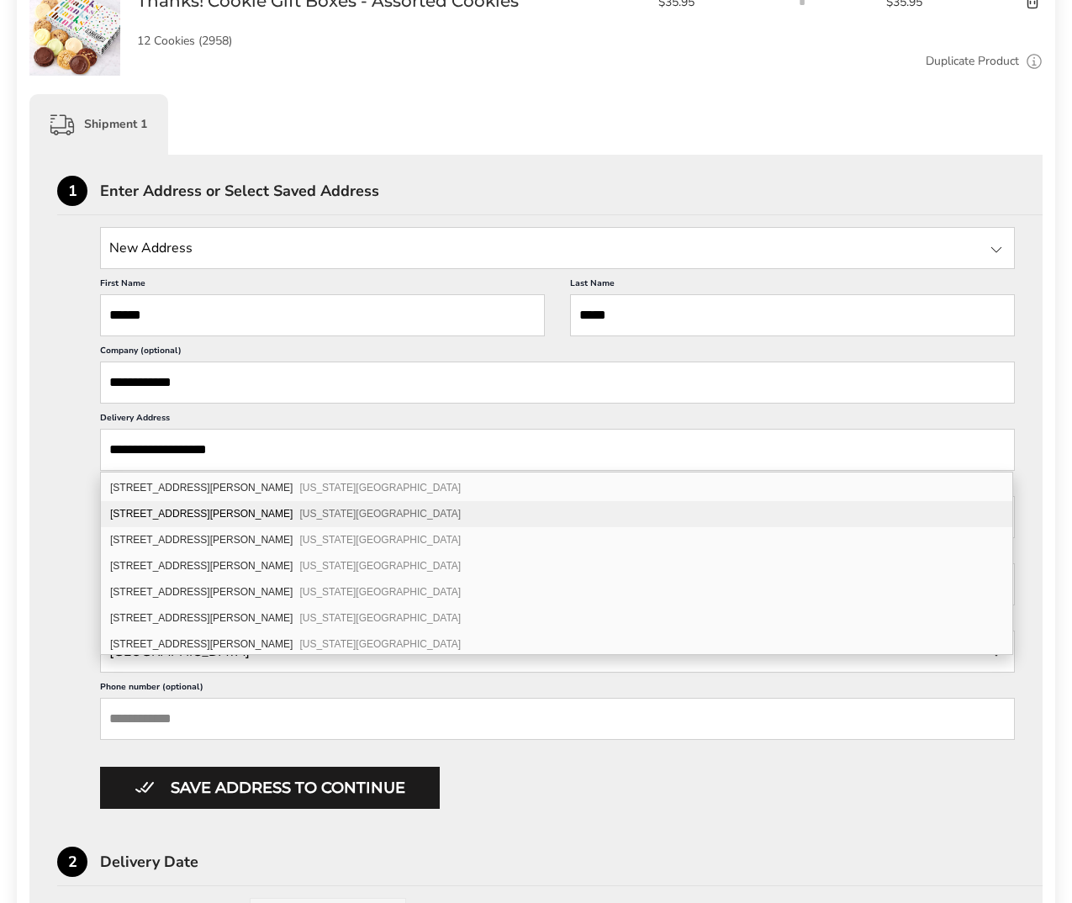
click at [299, 511] on span "Colorado Springs CO 80920" at bounding box center [379, 514] width 161 height 12
type input "**********"
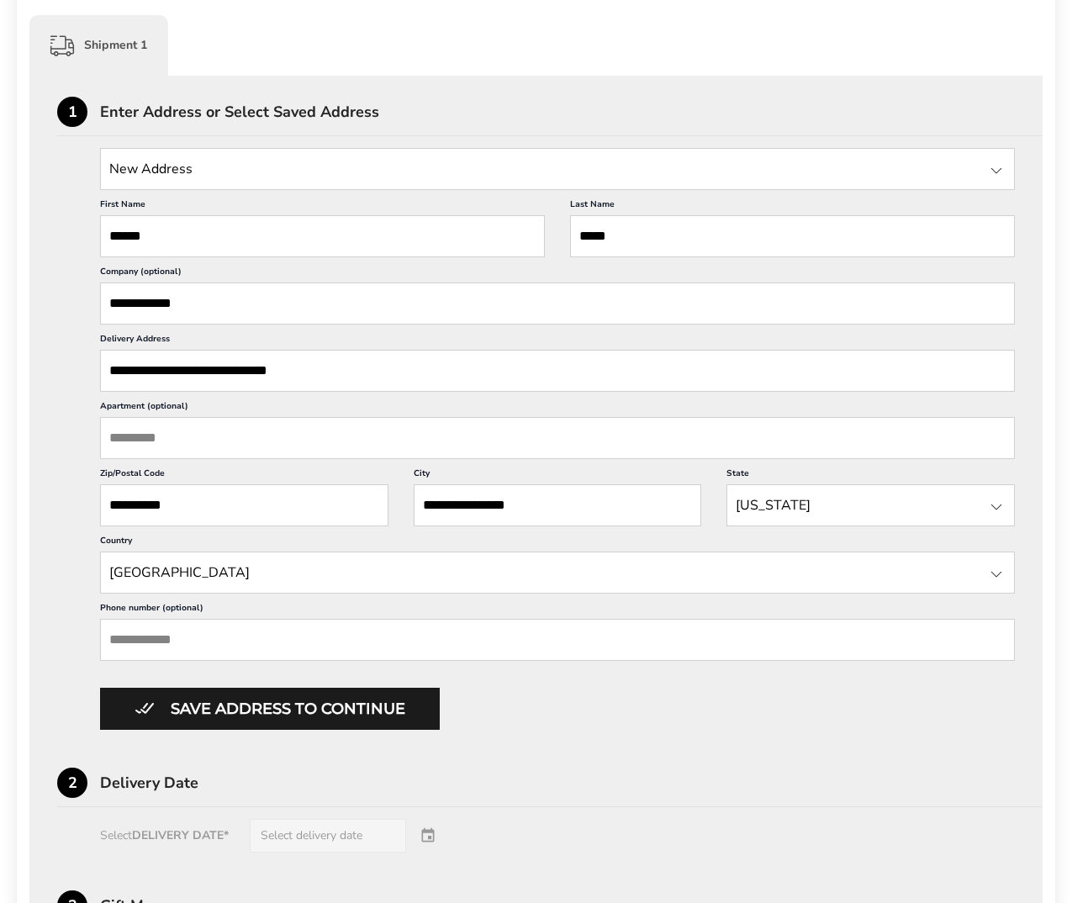
scroll to position [420, 0]
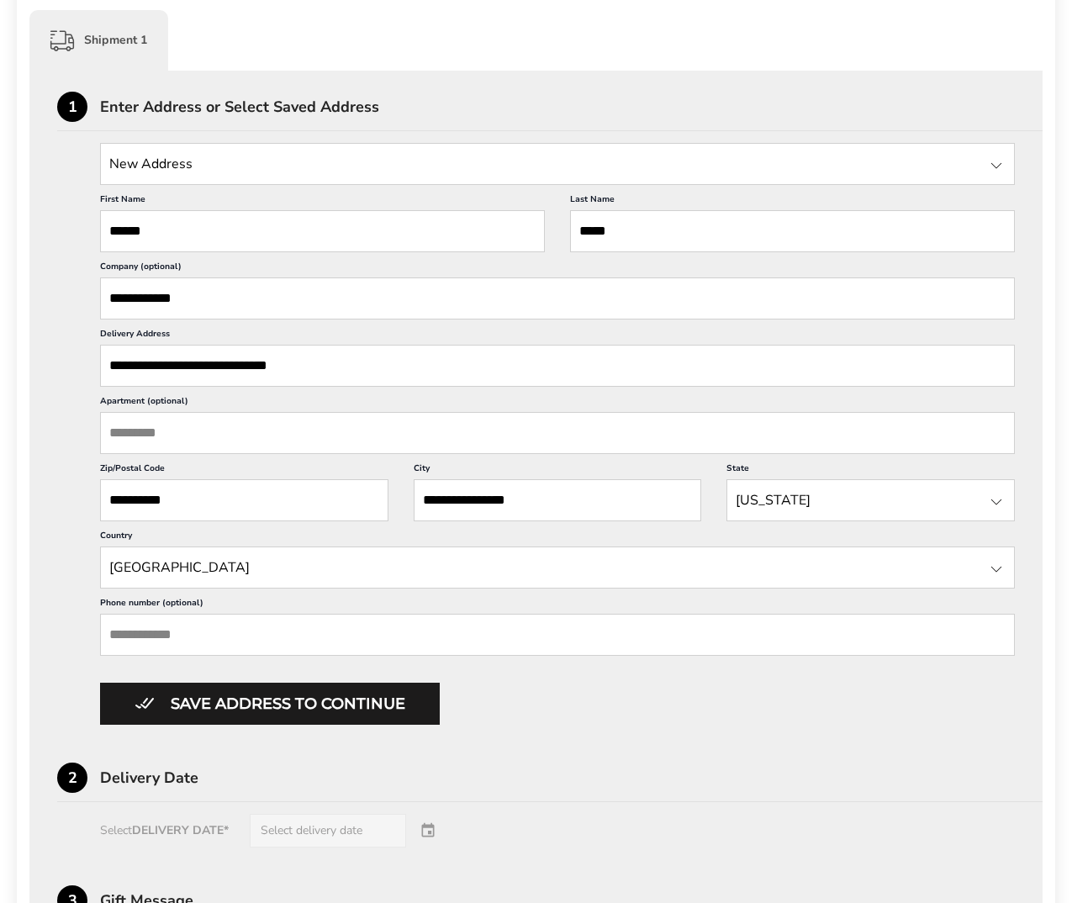
click at [225, 643] on input "Phone number (optional)" at bounding box center [557, 635] width 915 height 42
click at [257, 633] on input "Phone number (optional)" at bounding box center [557, 635] width 915 height 42
paste input "**********"
type input "**********"
click at [575, 694] on div "Save address to continue" at bounding box center [557, 704] width 915 height 42
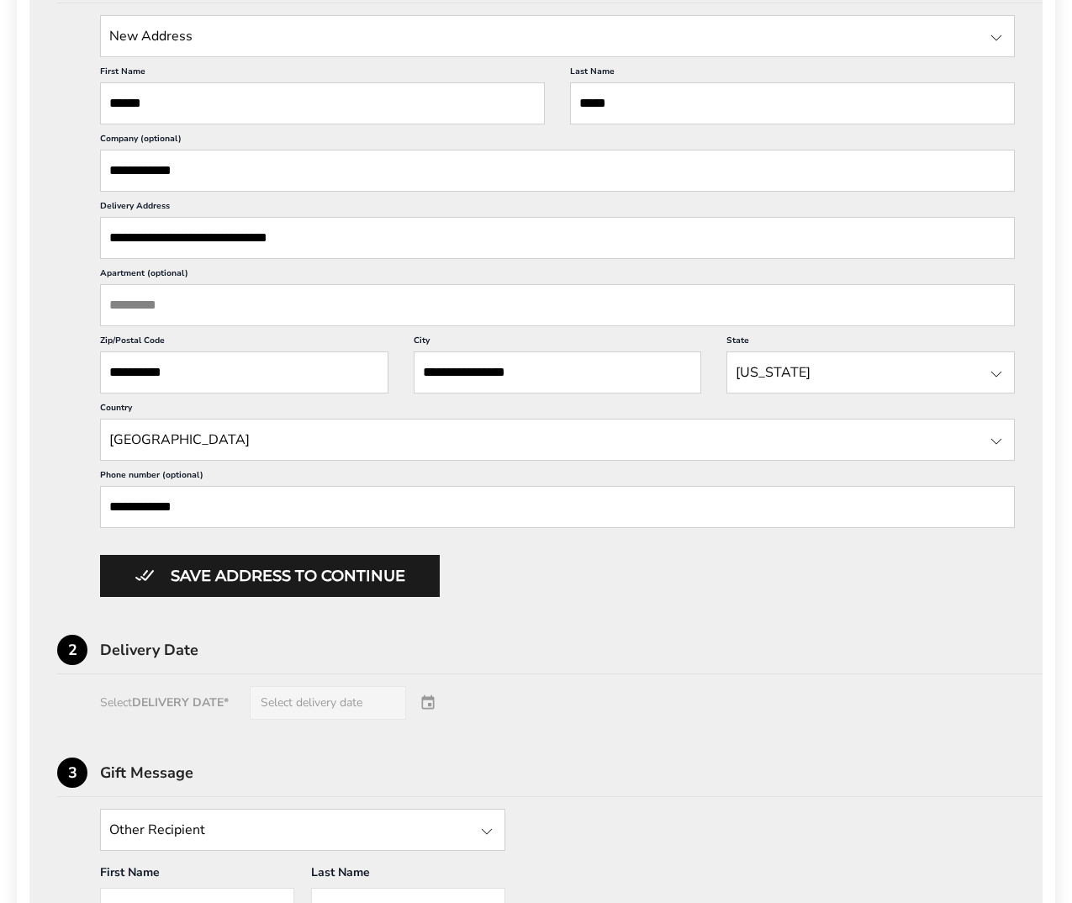
scroll to position [505, 0]
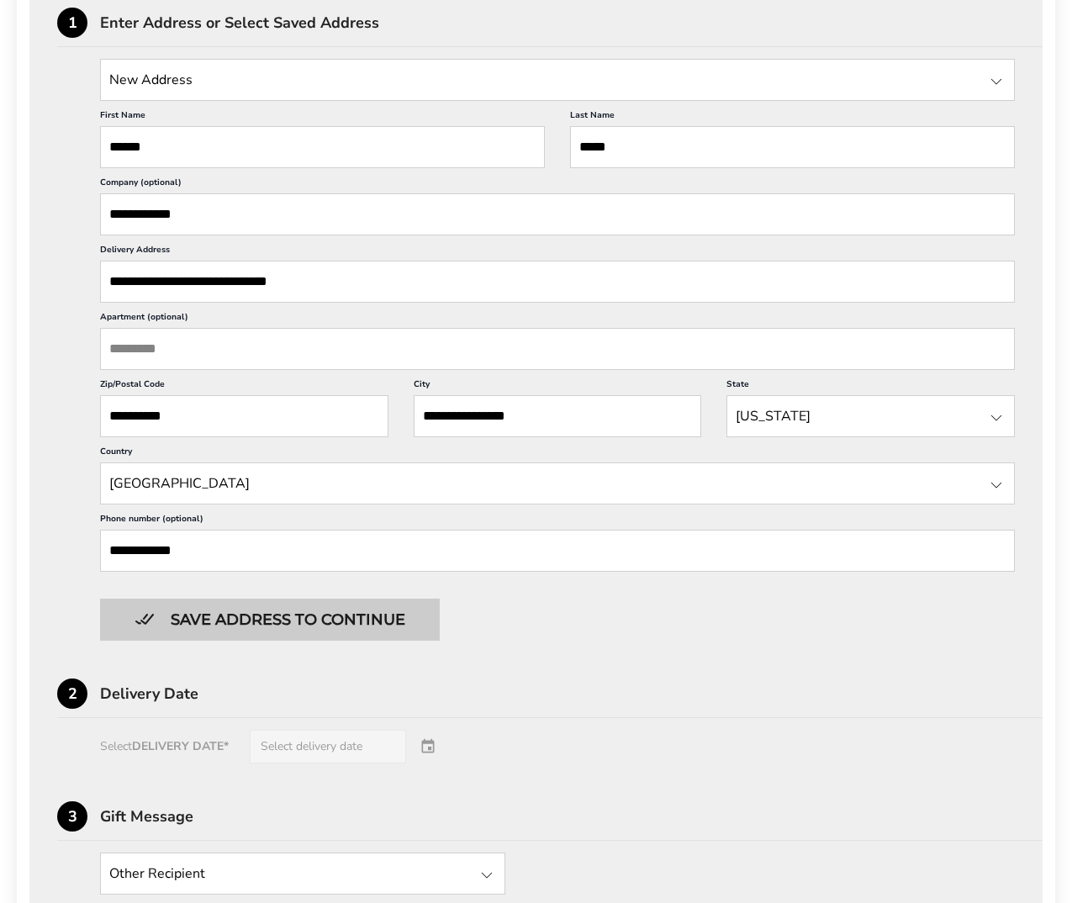
click at [335, 615] on button "Save address to continue" at bounding box center [270, 620] width 340 height 42
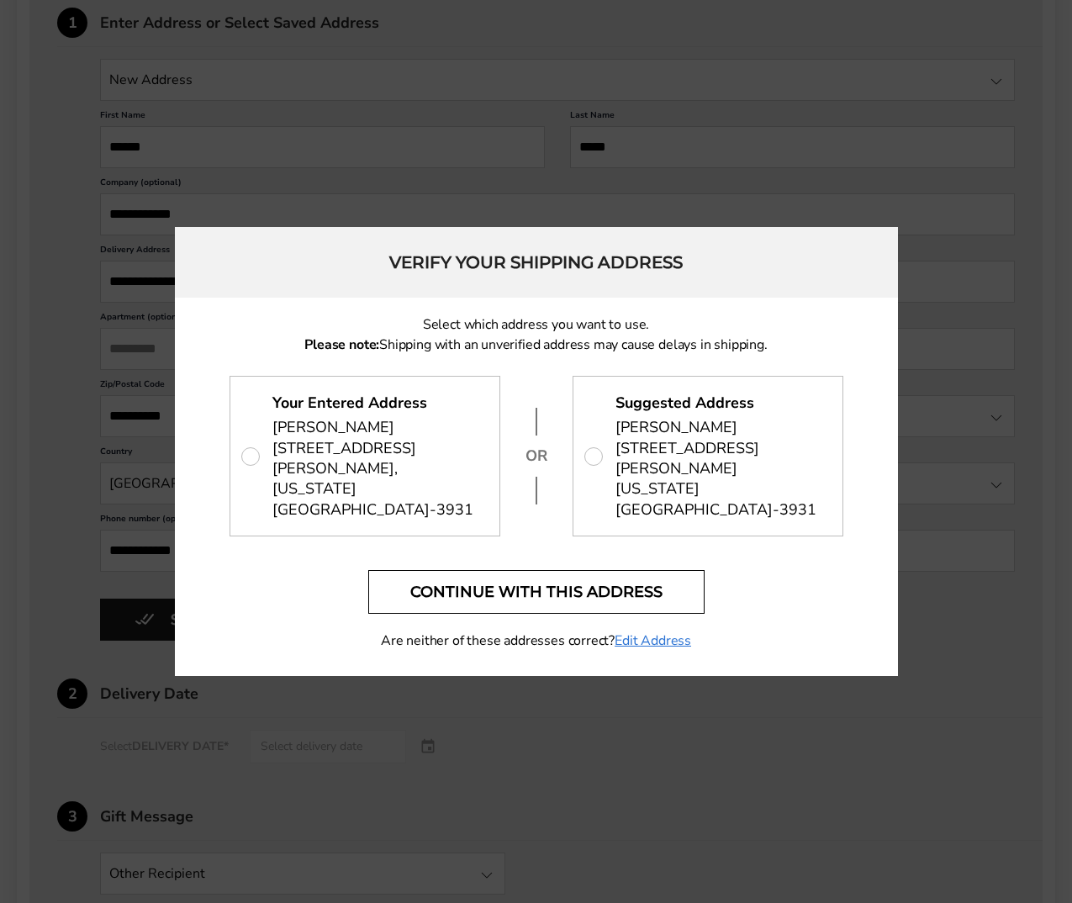
click at [623, 595] on button "Continue with this address" at bounding box center [536, 592] width 336 height 44
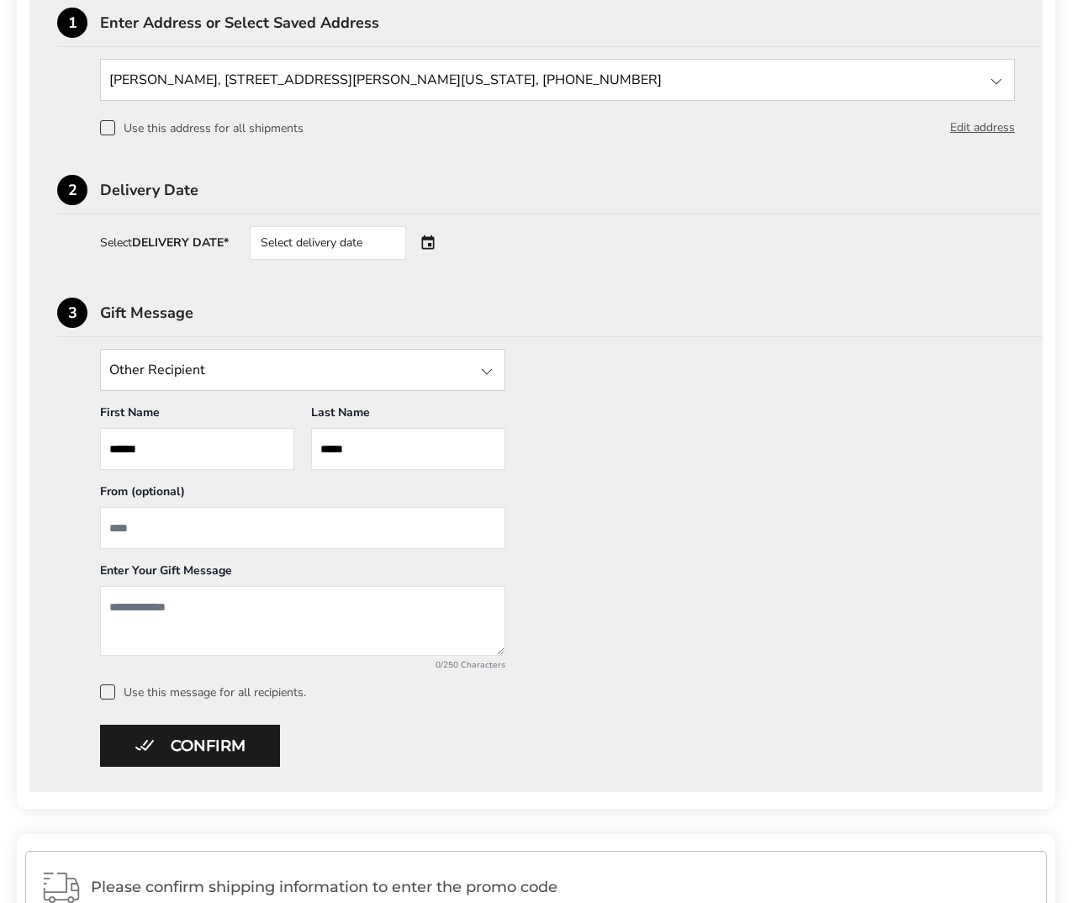
click at [329, 381] on input "State" at bounding box center [302, 370] width 405 height 42
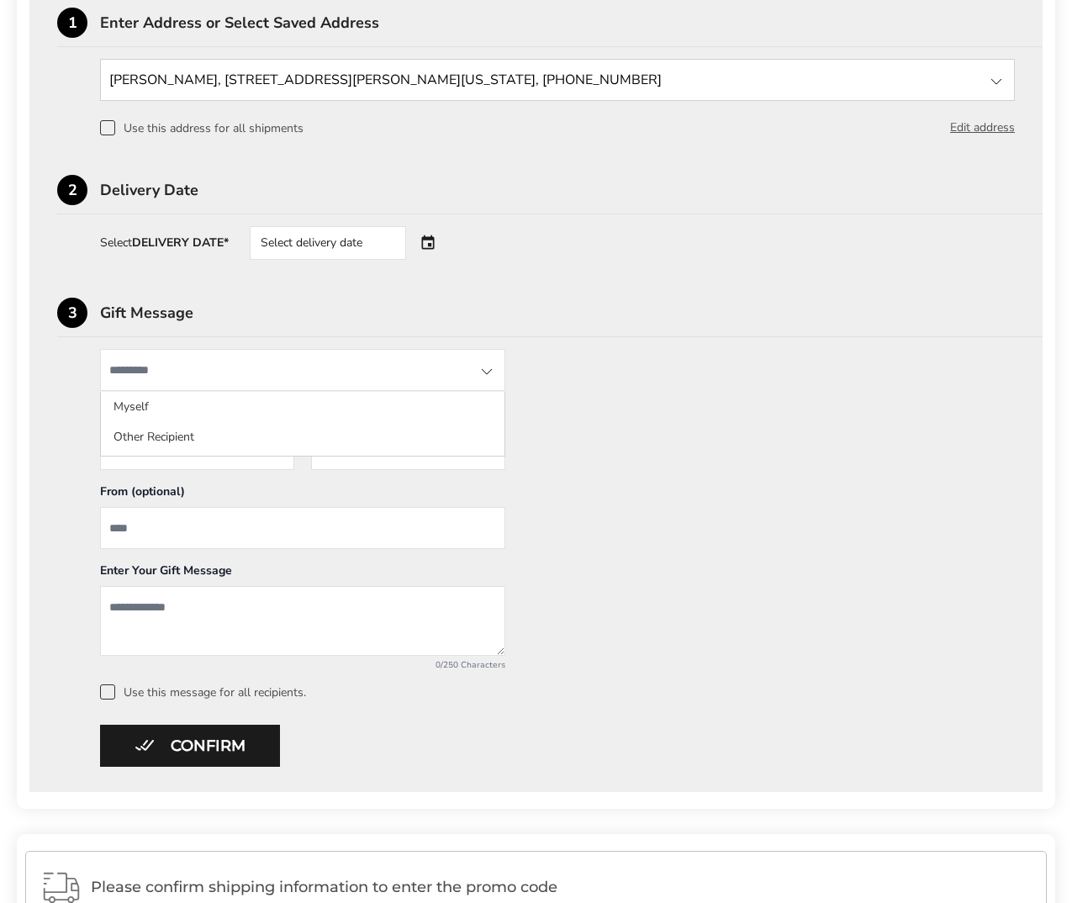
click at [621, 441] on div "Other Recipient Myself Other Recipient First Name * Enter recipient name ******…" at bounding box center [536, 524] width 958 height 351
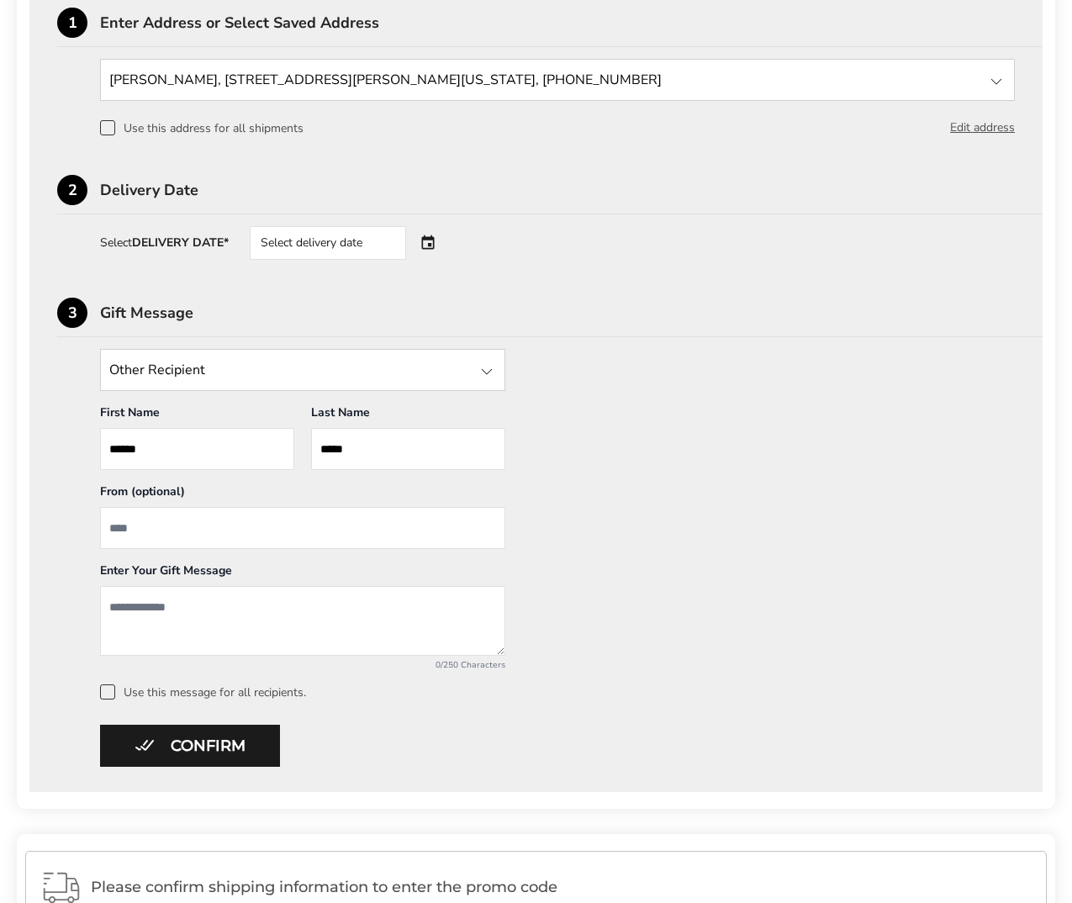
click at [494, 371] on div at bounding box center [487, 372] width 20 height 20
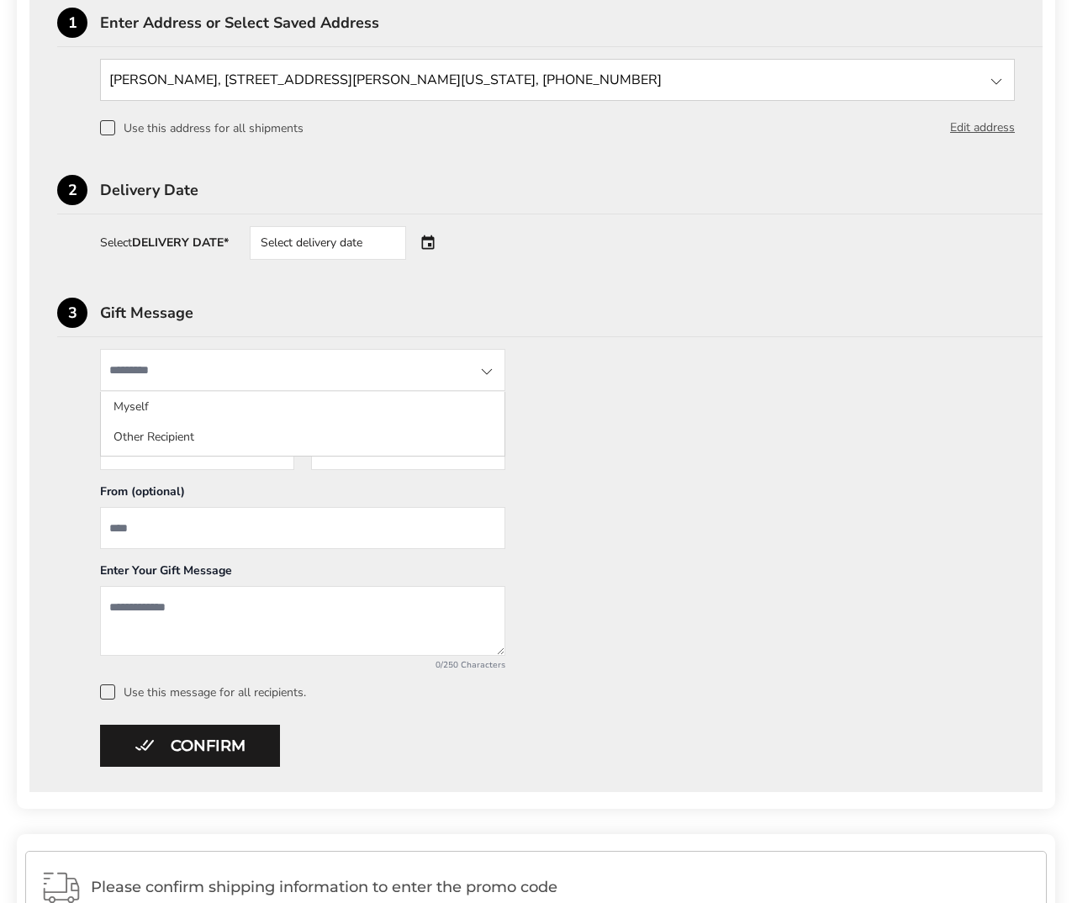
click at [646, 378] on div "Other Recipient Myself Other Recipient First Name * Enter recipient name ******…" at bounding box center [536, 524] width 958 height 351
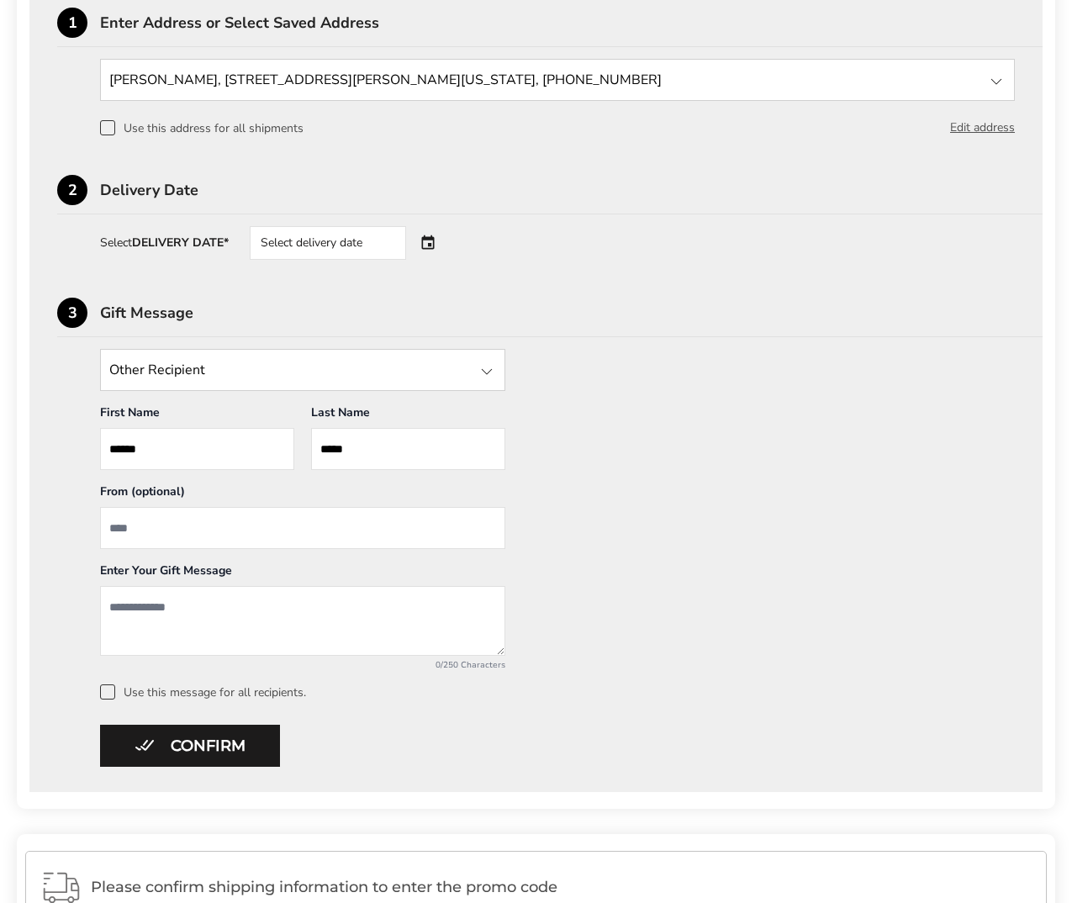
click at [630, 452] on div "Other Recipient Myself Other Recipient First Name * Enter recipient name ******…" at bounding box center [536, 524] width 958 height 351
click at [401, 537] on input "From" at bounding box center [302, 528] width 405 height 42
type input "**********"
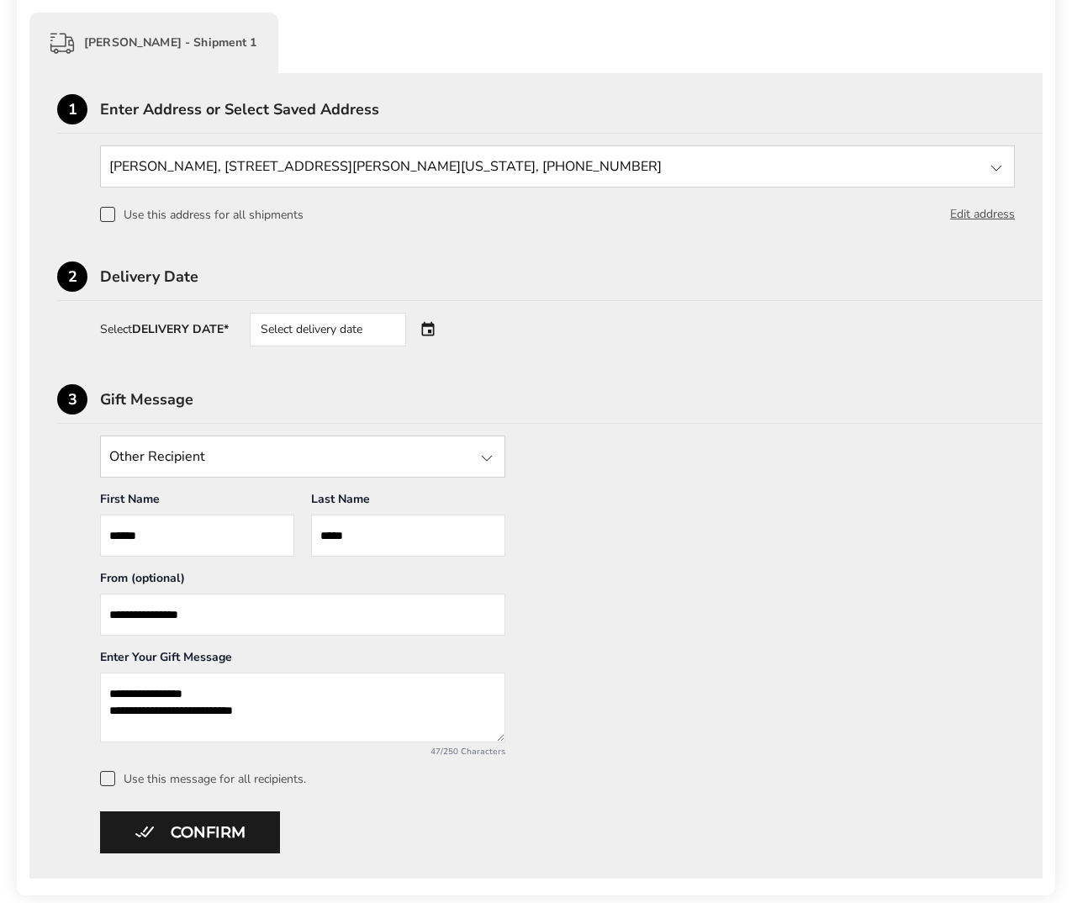
scroll to position [420, 0]
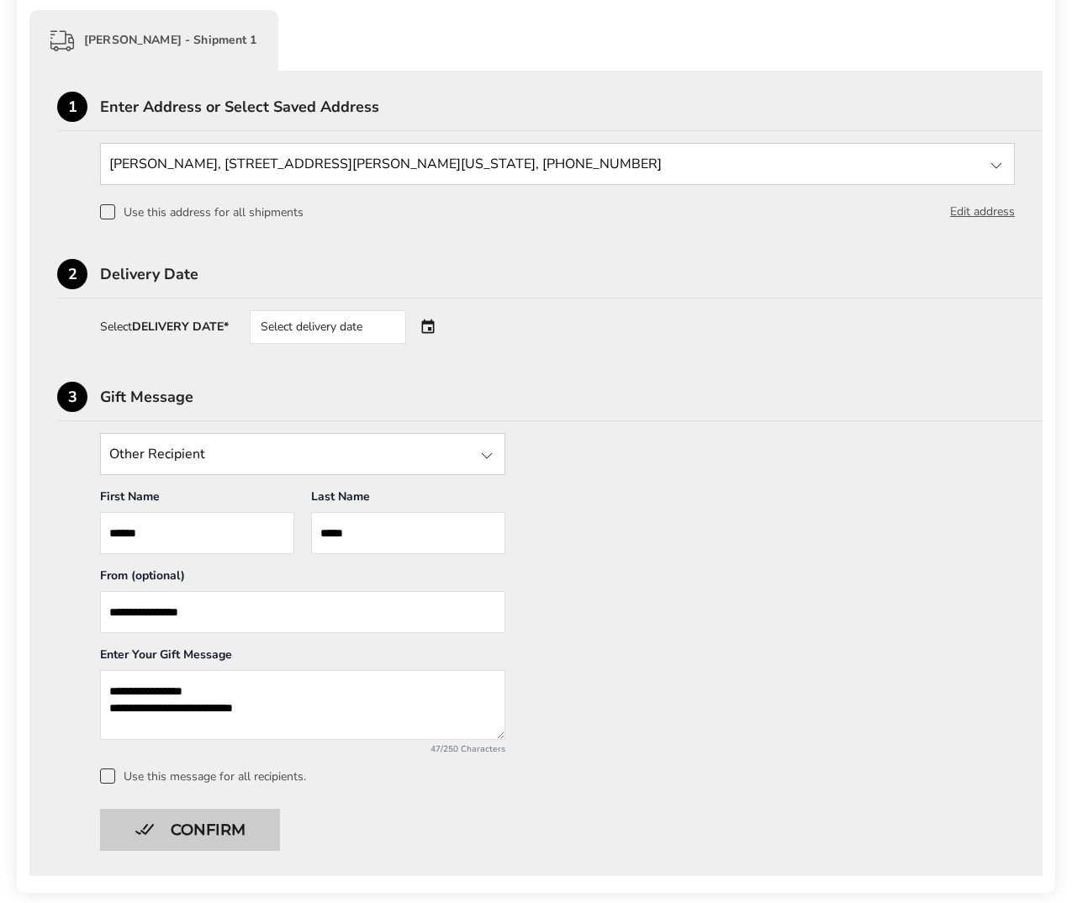
type textarea "**********"
click at [261, 822] on button "Confirm" at bounding box center [190, 830] width 180 height 42
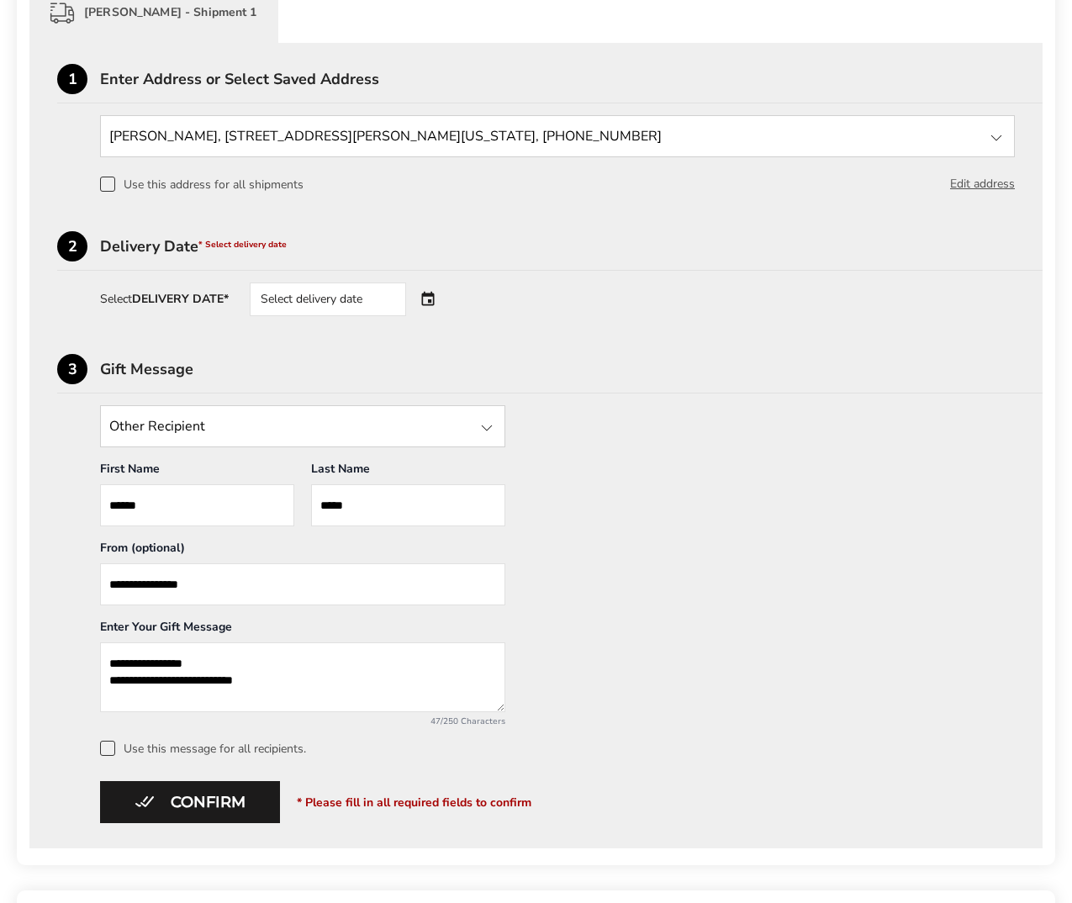
scroll to position [505, 0]
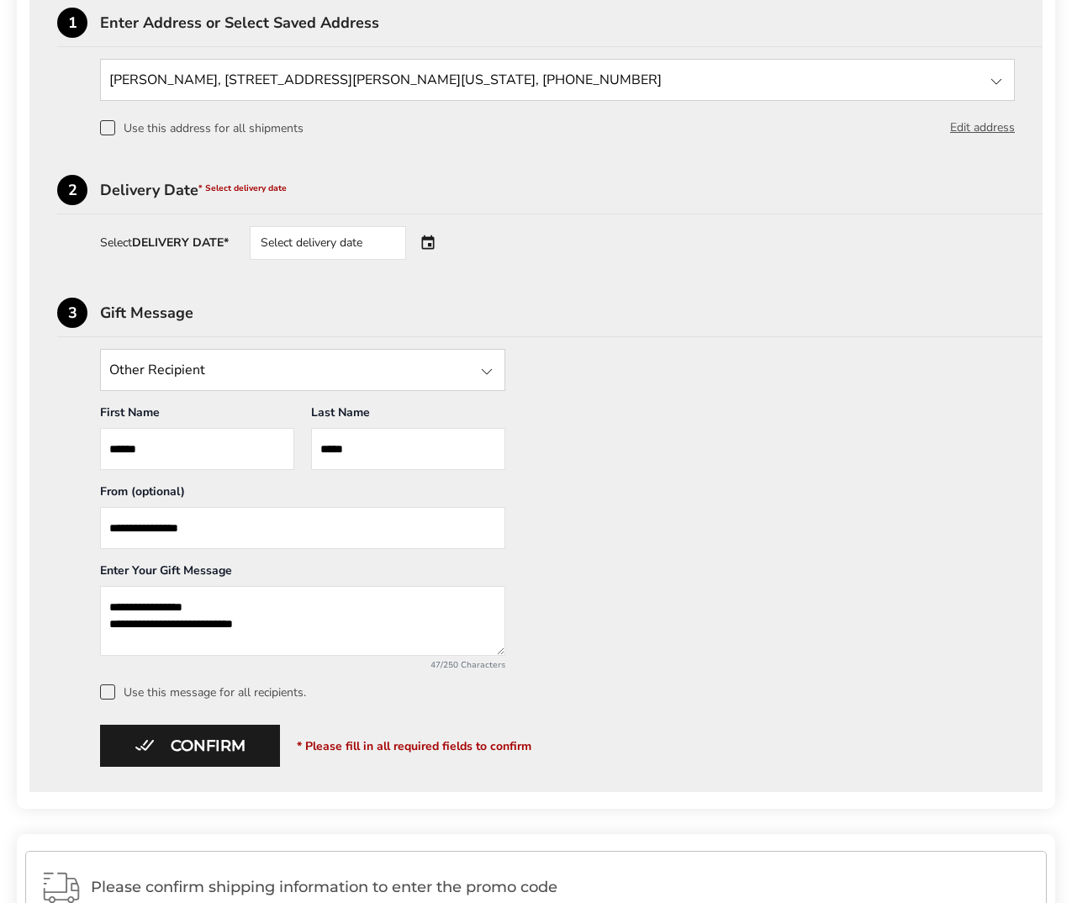
click at [435, 240] on div "Select delivery date" at bounding box center [351, 243] width 203 height 34
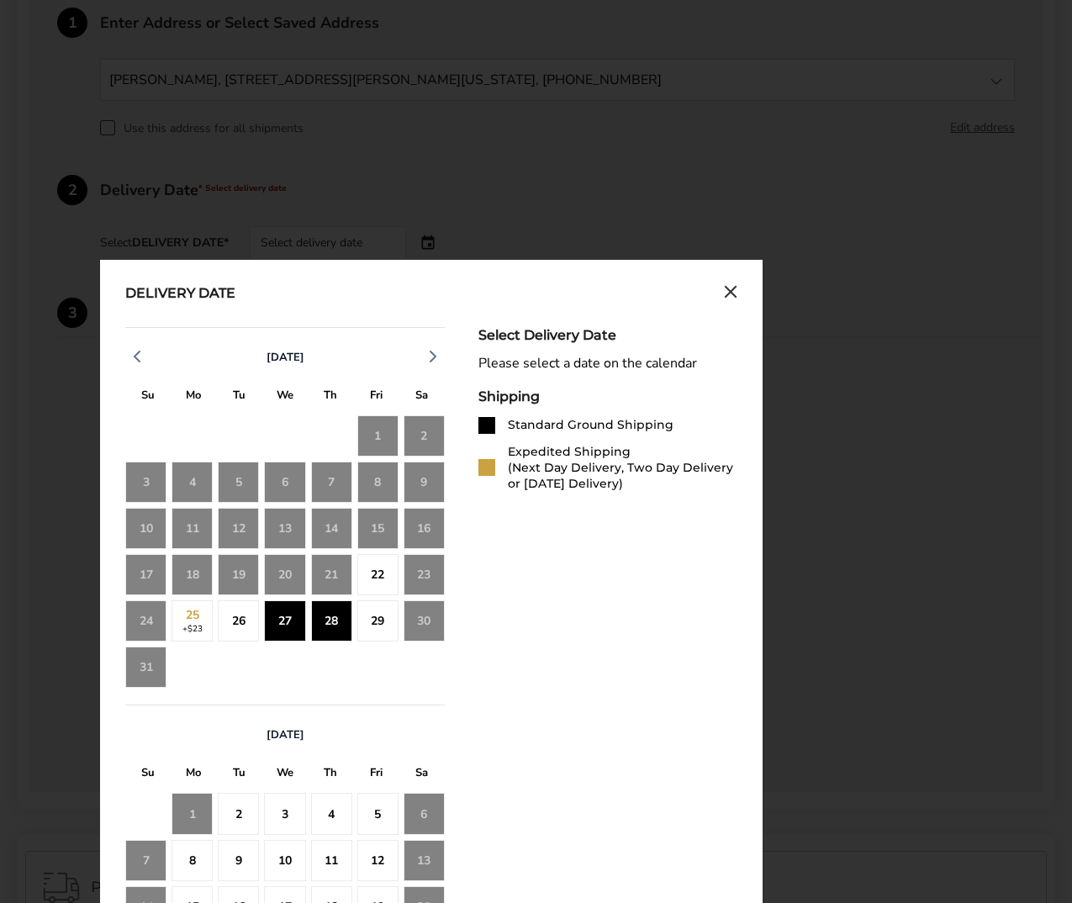
click at [242, 621] on div "26" at bounding box center [238, 620] width 41 height 41
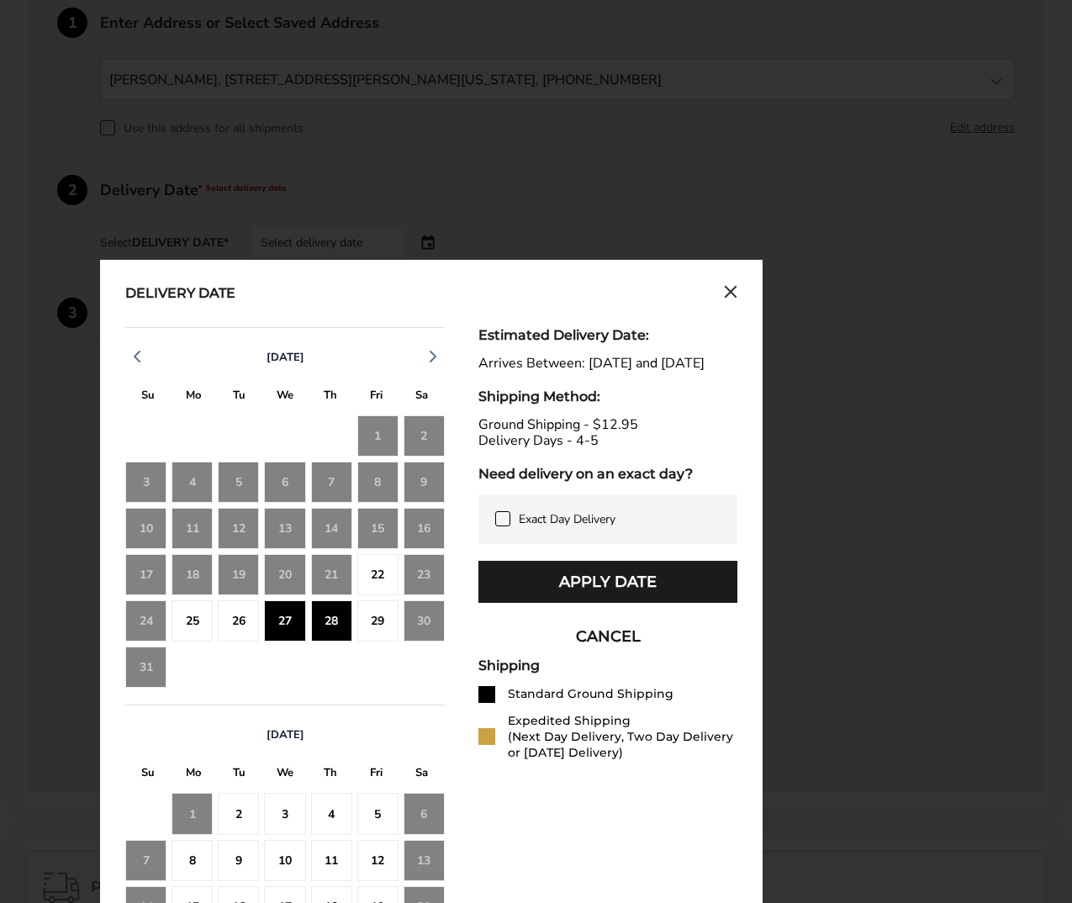
click at [371, 575] on div "22" at bounding box center [377, 574] width 41 height 41
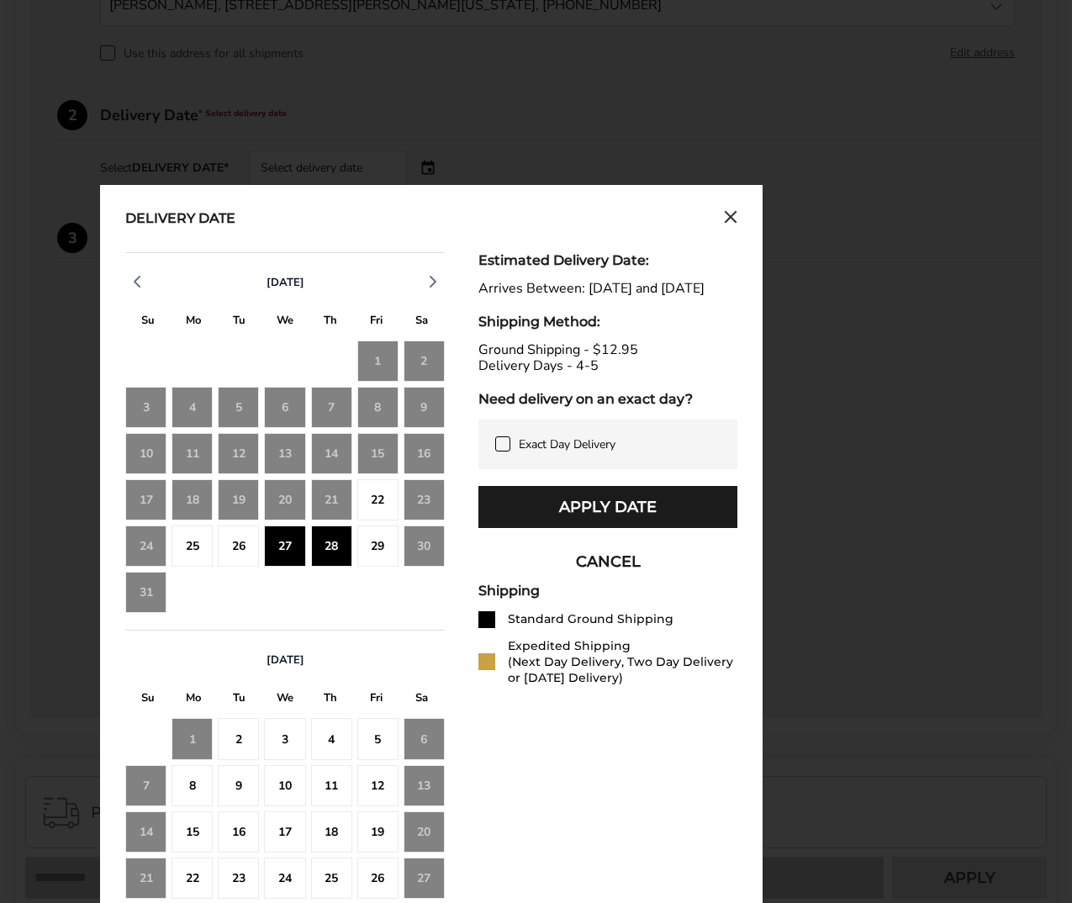
scroll to position [589, 0]
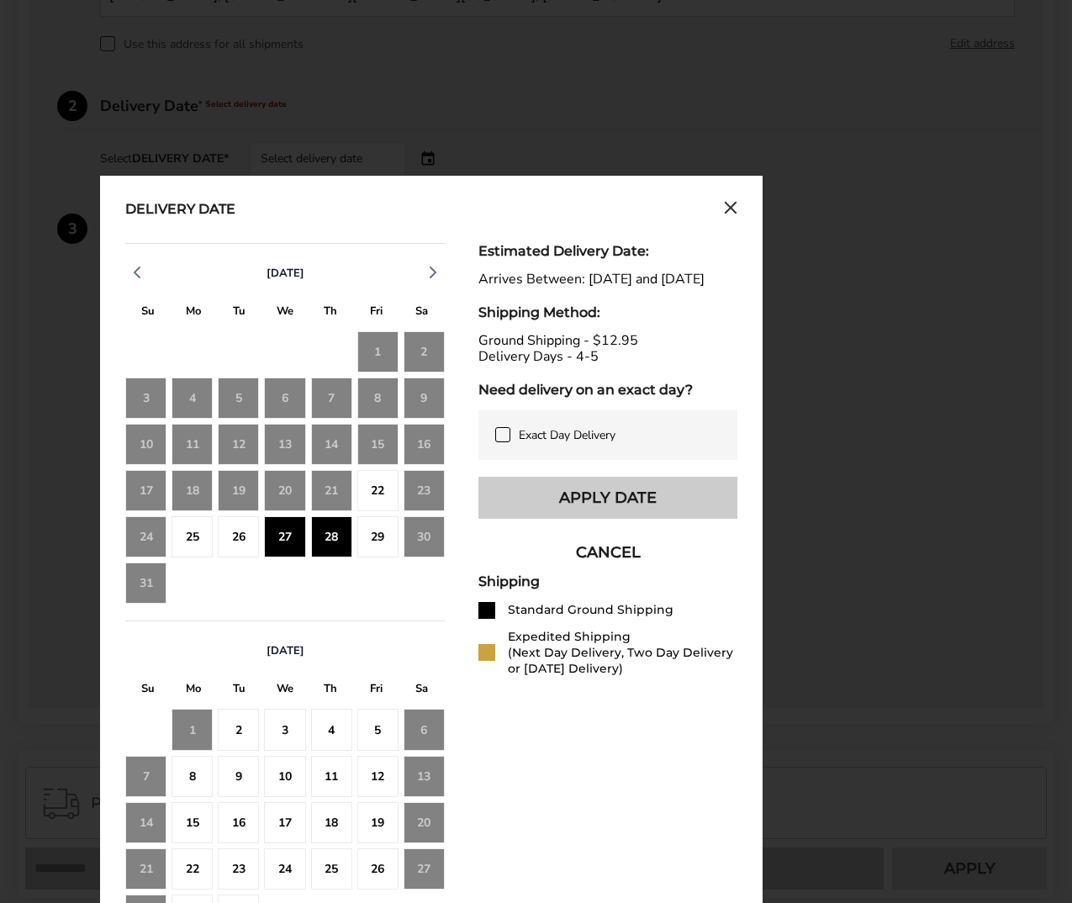
click at [651, 510] on button "Apply Date" at bounding box center [607, 498] width 259 height 42
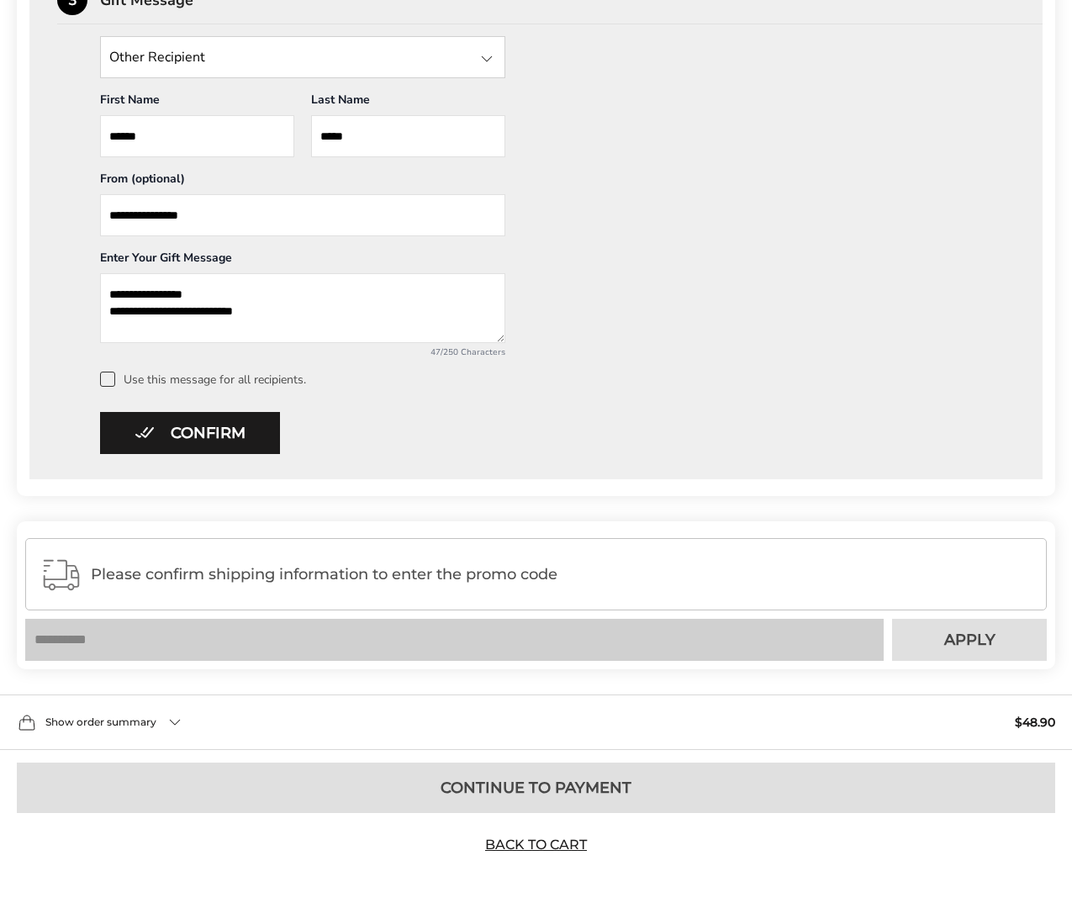
scroll to position [836, 0]
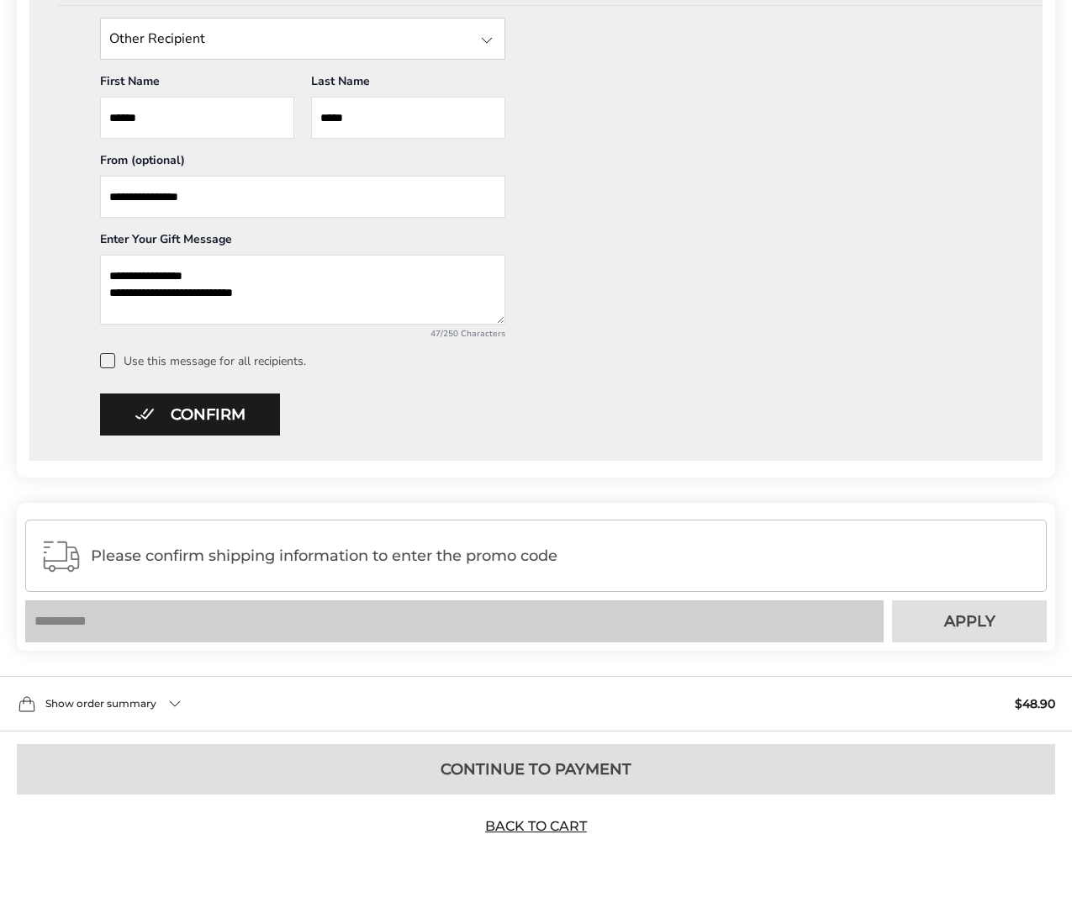
click at [570, 566] on div "Please confirm shipping information to enter the promo code" at bounding box center [536, 556] width 1022 height 72
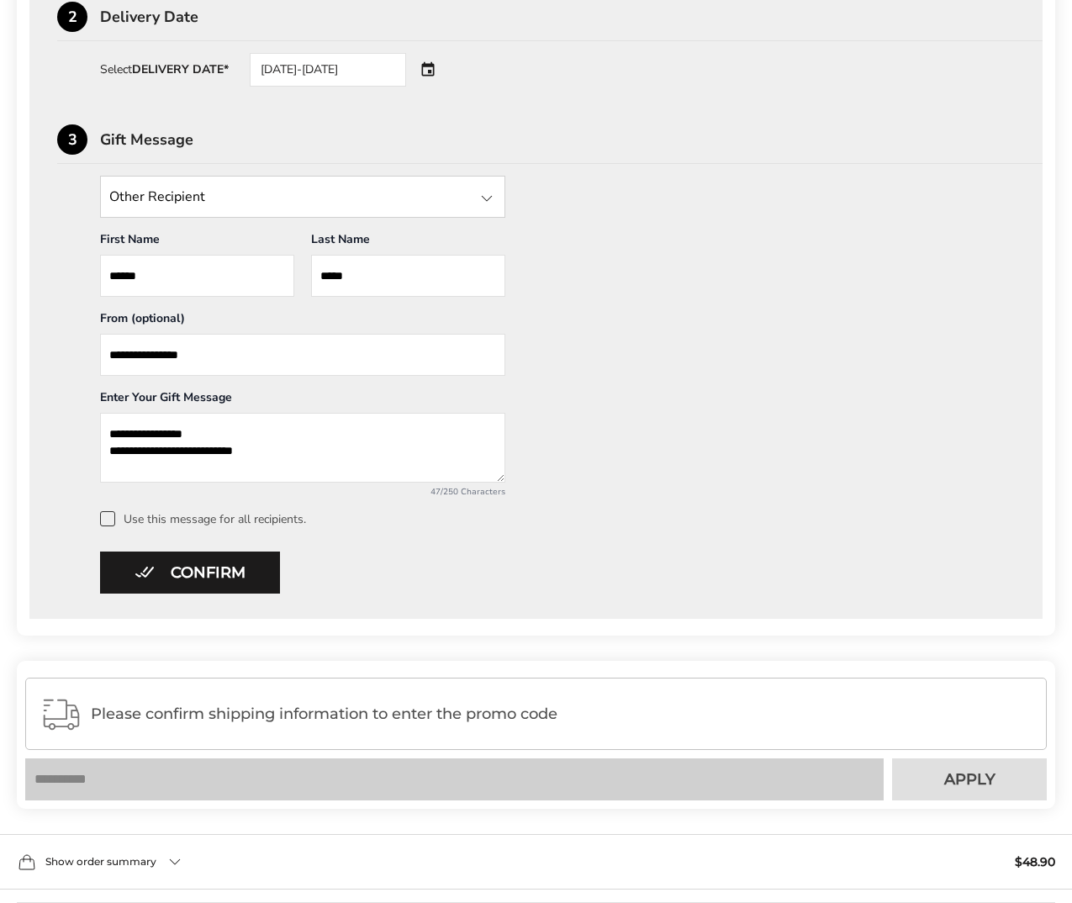
scroll to position [668, 0]
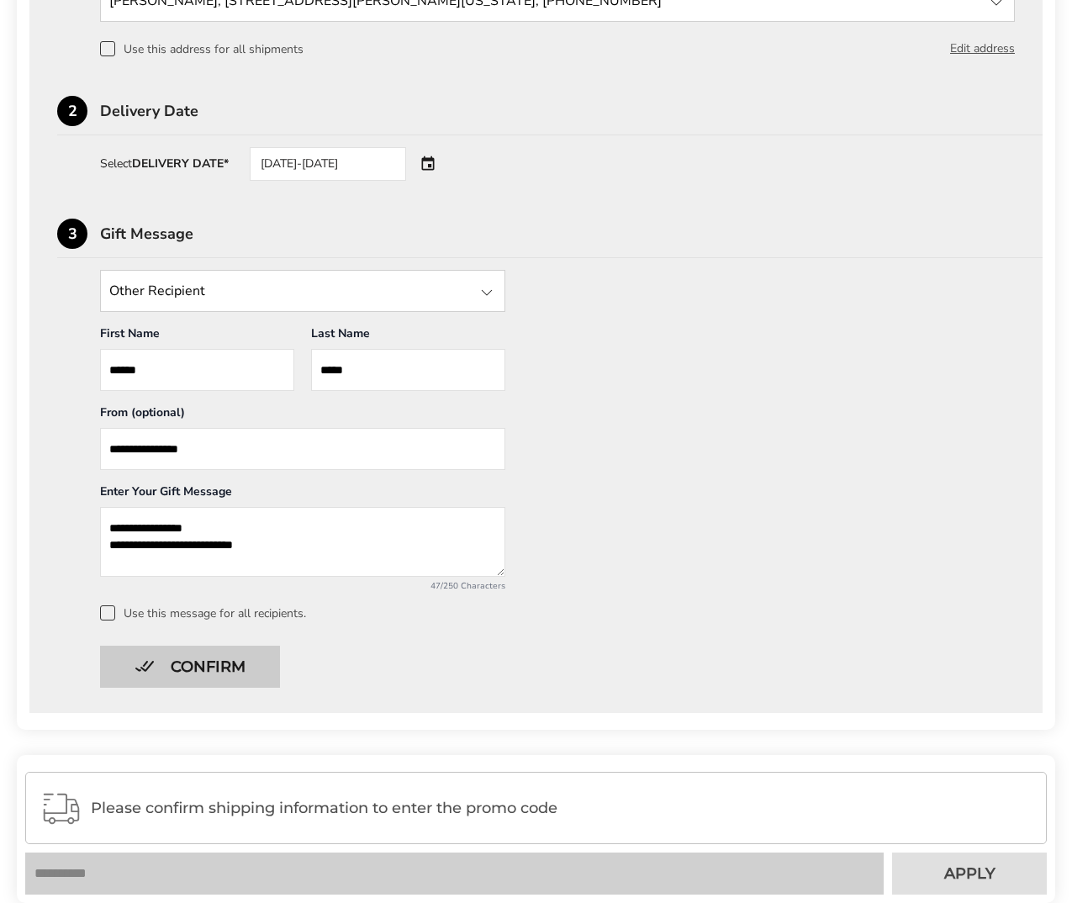
click at [235, 663] on button "Confirm" at bounding box center [190, 667] width 180 height 42
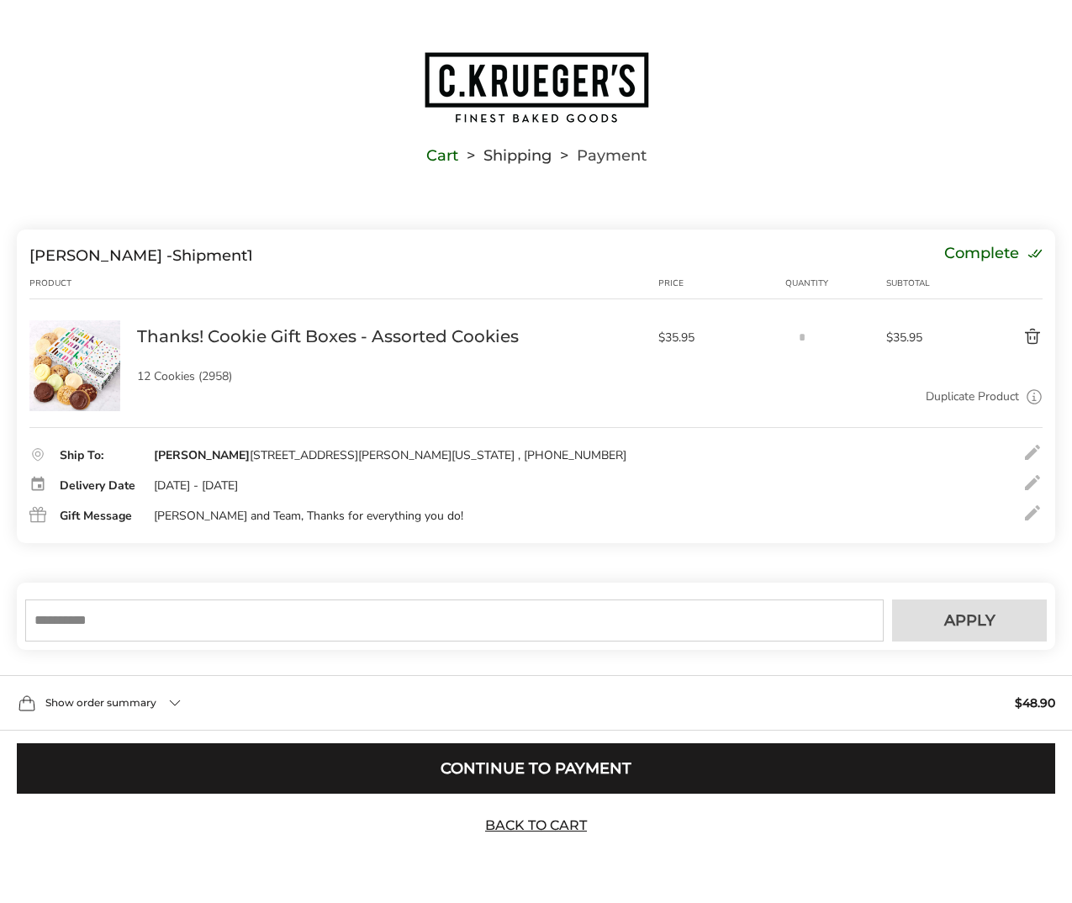
scroll to position [1, 0]
click at [498, 607] on input "text" at bounding box center [454, 621] width 858 height 42
type input "*****"
click at [949, 607] on button "Apply" at bounding box center [969, 621] width 155 height 42
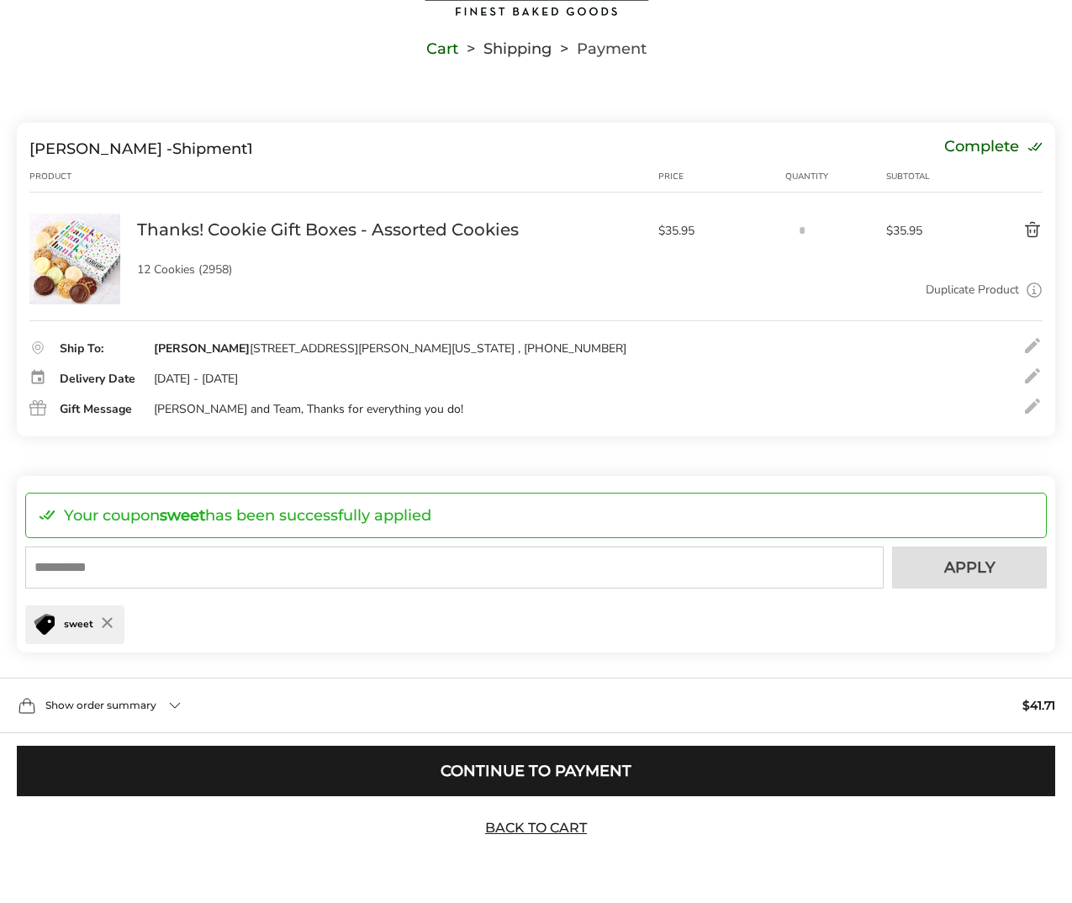
scroll to position [109, 0]
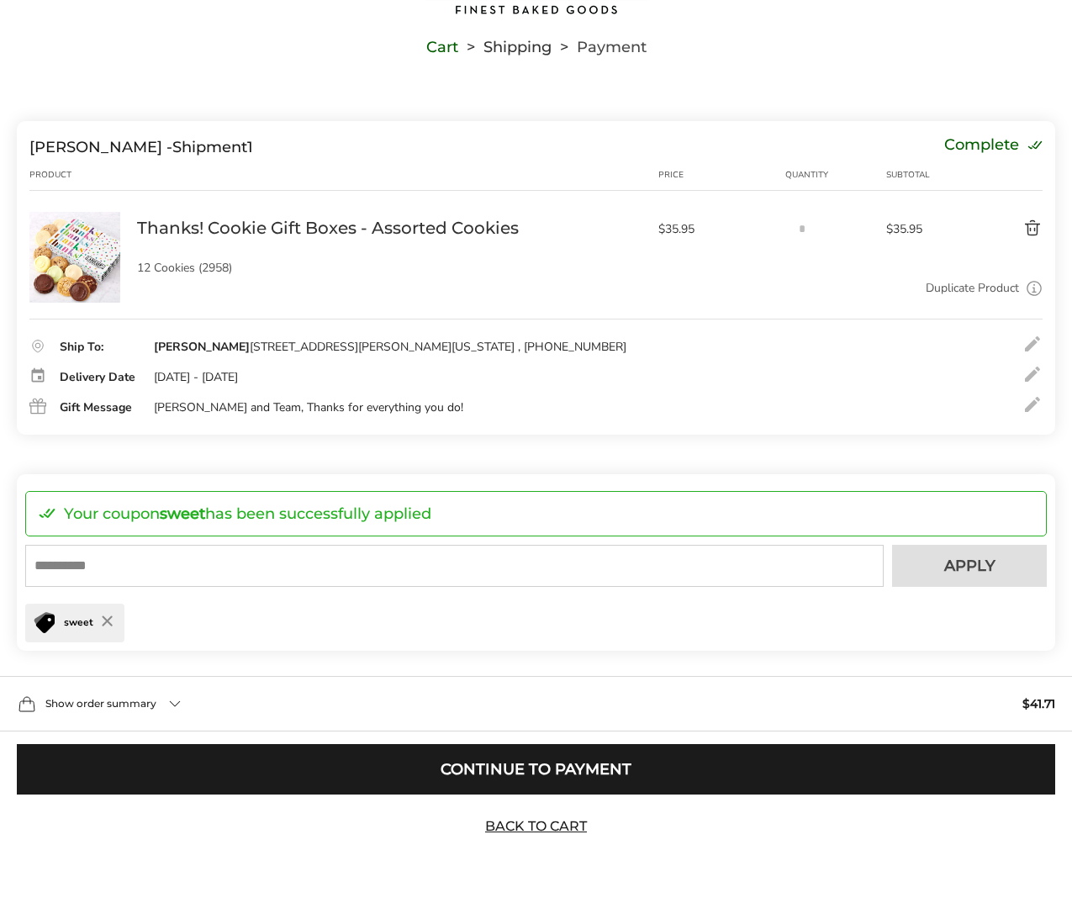
click at [180, 700] on div "Show order summary $41.71" at bounding box center [536, 703] width 1072 height 55
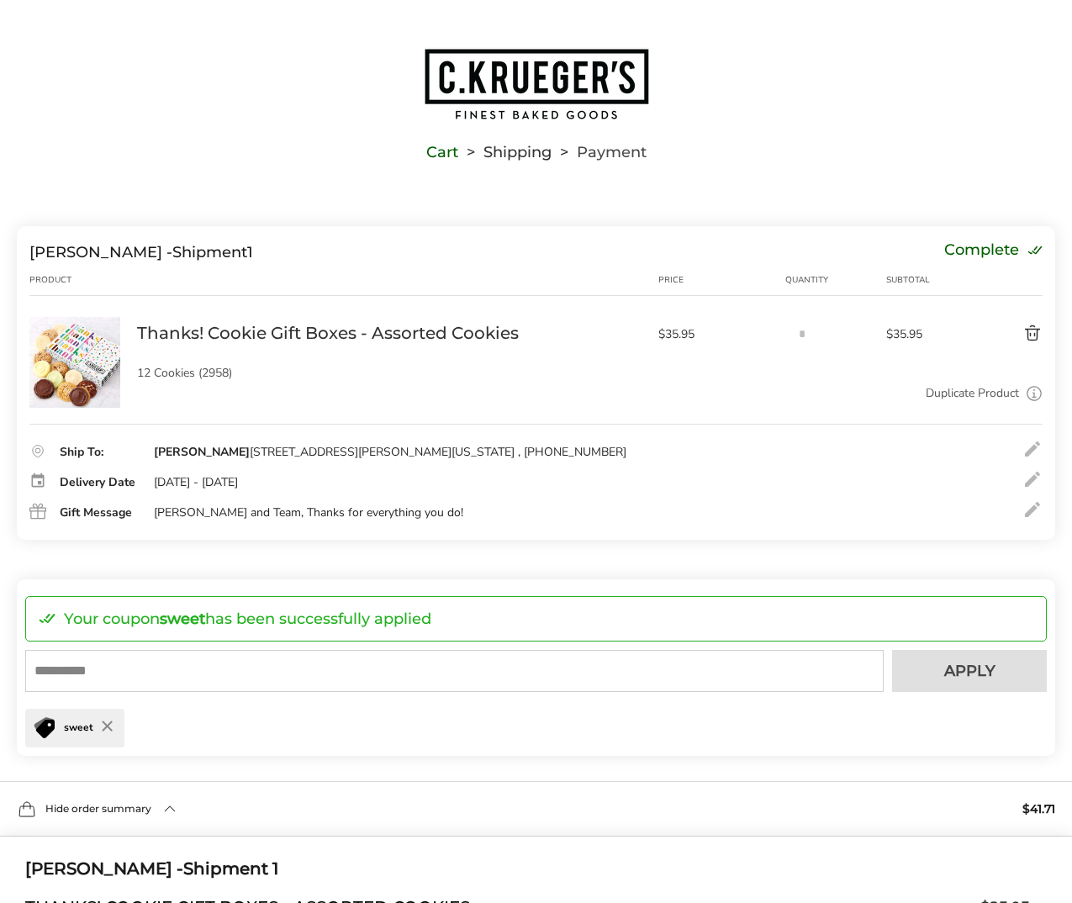
scroll to position [0, 0]
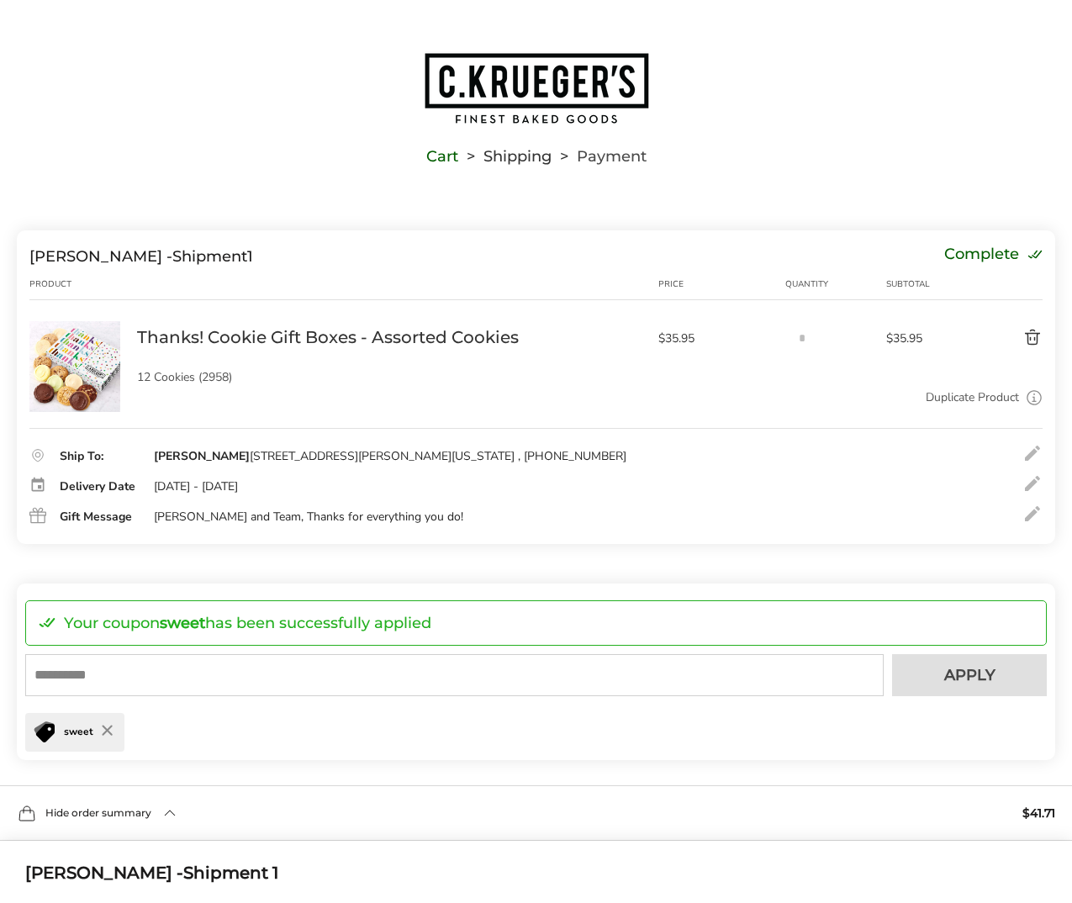
click at [1037, 519] on div at bounding box center [1032, 514] width 20 height 20
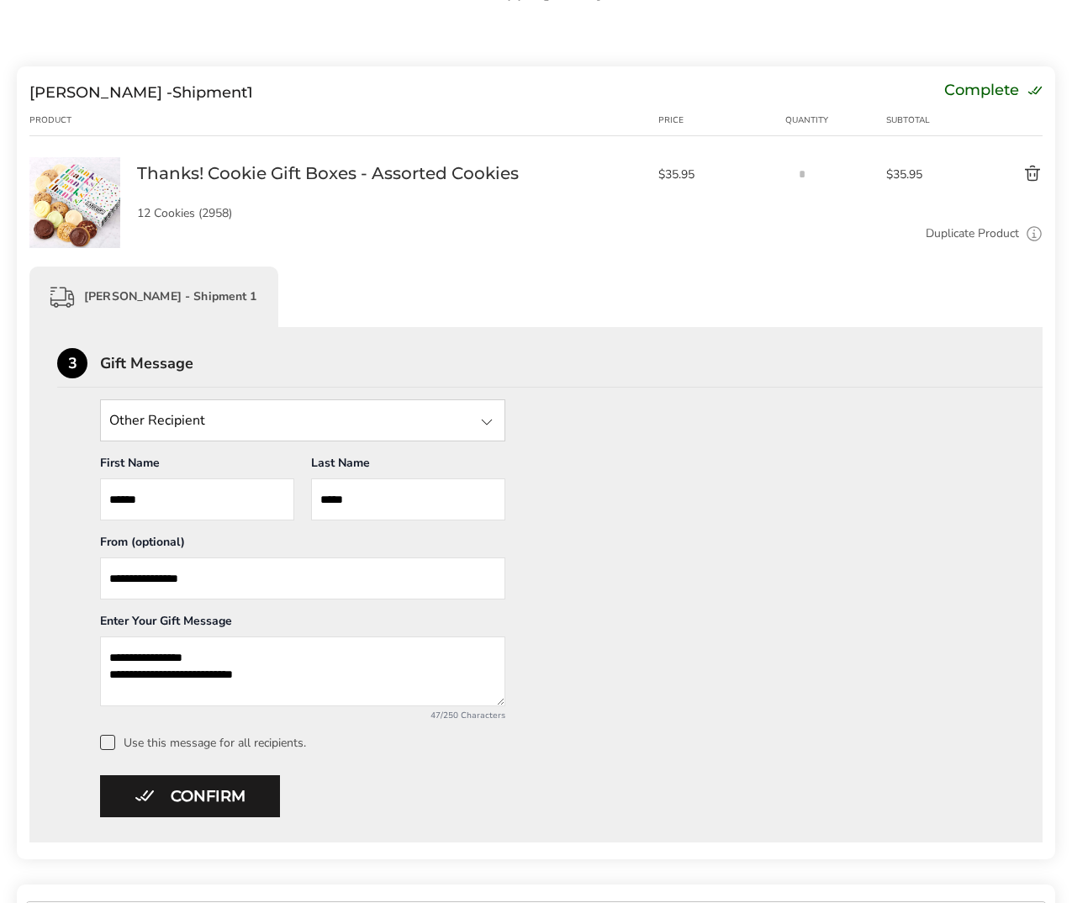
scroll to position [168, 0]
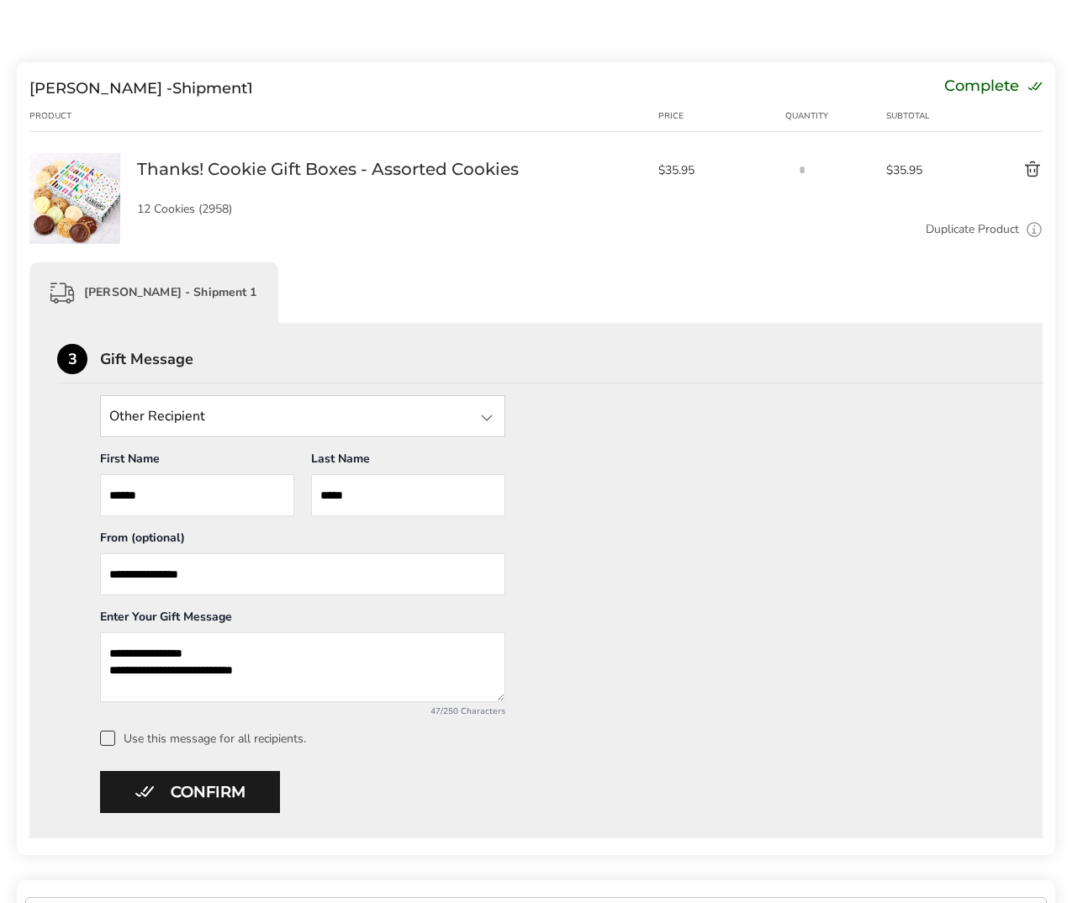
click at [146, 655] on textarea "**********" at bounding box center [302, 667] width 405 height 70
click at [154, 655] on textarea "**********" at bounding box center [302, 667] width 405 height 70
type textarea "**********"
click at [246, 784] on button "Confirm" at bounding box center [190, 792] width 180 height 42
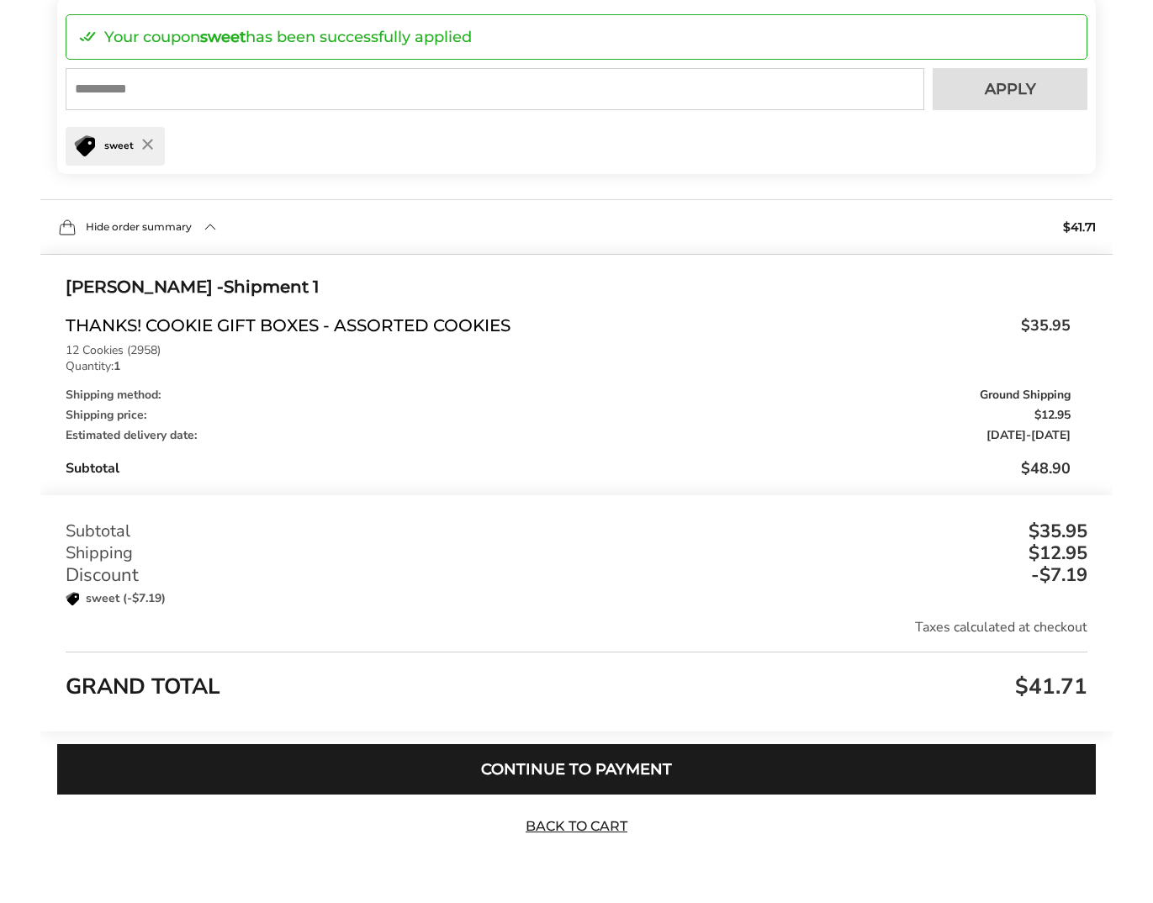
scroll to position [162, 0]
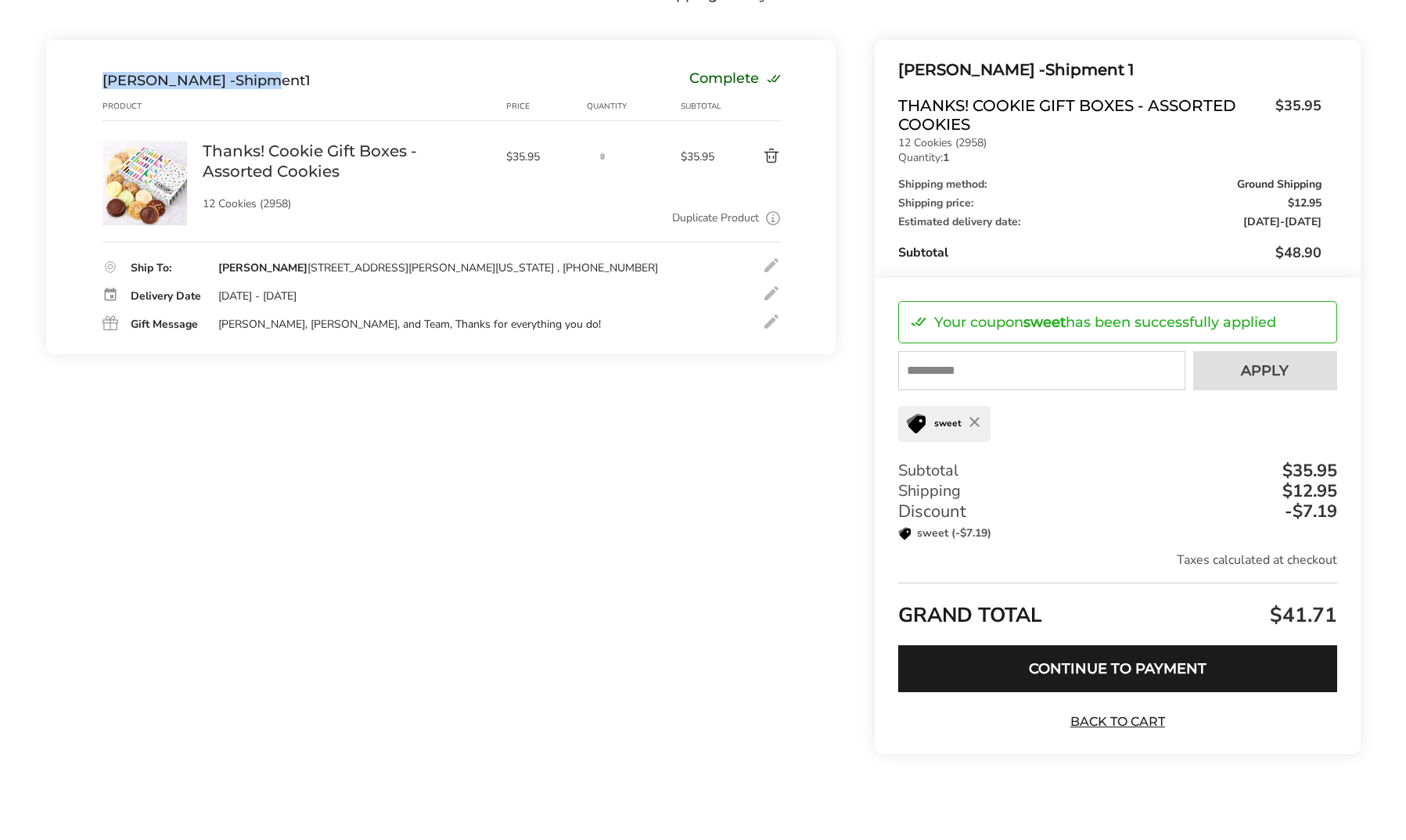
drag, startPoint x: 28, startPoint y: 81, endPoint x: 238, endPoint y: 78, distance: 210.0
click at [254, 76] on div "Contact Information: Fill in the E-mail field Confirm Deanna Meyer - Shipment 1…" at bounding box center [703, 408] width 1406 height 738
click at [22, 84] on div "Contact Information: Fill in the E-mail field Confirm Deanna Meyer - Shipment 1…" at bounding box center [703, 408] width 1406 height 738
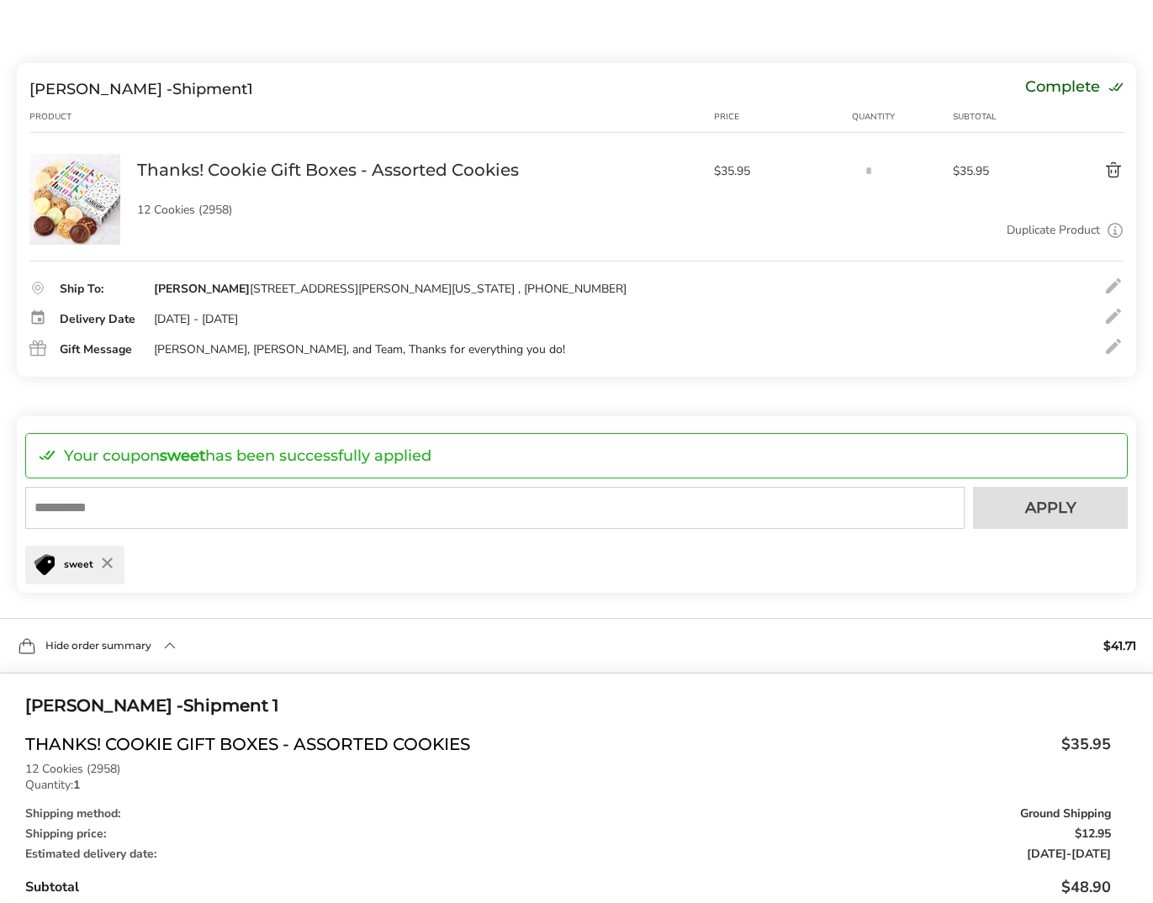
scroll to position [82, 0]
